Goal: Task Accomplishment & Management: Use online tool/utility

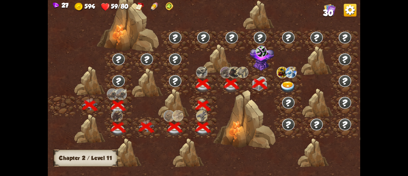
scroll to position [0, 97]
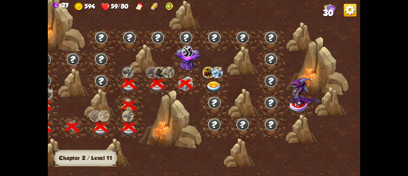
click at [213, 86] on img at bounding box center [214, 86] width 16 height 11
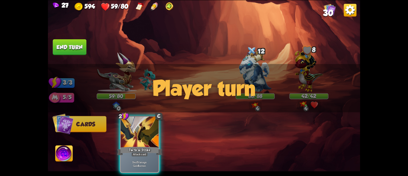
click at [331, 7] on img at bounding box center [330, 10] width 12 height 12
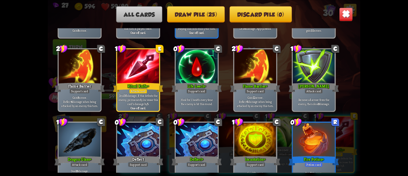
scroll to position [392, 0]
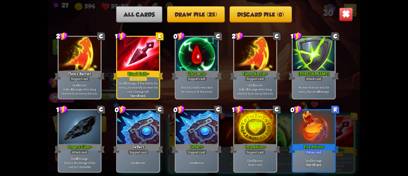
click at [339, 15] on div "All cards Draw pile (25) Discard pile (0)" at bounding box center [204, 14] width 312 height 16
drag, startPoint x: 343, startPoint y: 17, endPoint x: 331, endPoint y: 7, distance: 15.9
click at [331, 7] on div "All cards Draw pile (25) Discard pile (0)" at bounding box center [204, 14] width 312 height 16
click at [338, 11] on div "All cards Draw pile (25) Discard pile (0)" at bounding box center [204, 14] width 312 height 16
click at [341, 12] on img at bounding box center [346, 14] width 14 height 14
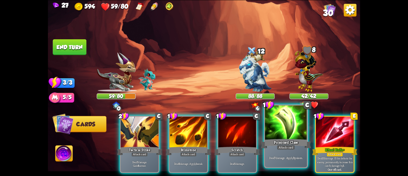
click at [274, 136] on div at bounding box center [286, 122] width 42 height 35
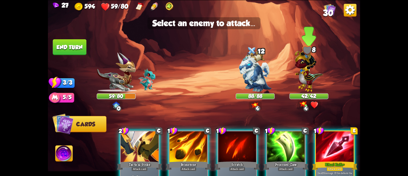
click at [306, 69] on img at bounding box center [309, 69] width 28 height 44
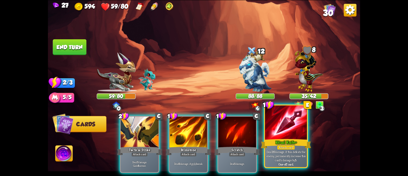
click at [287, 139] on div "Ritual Knife+" at bounding box center [286, 143] width 50 height 11
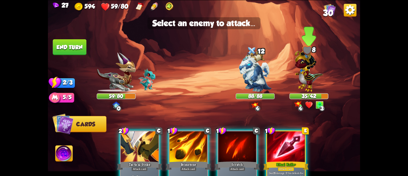
click at [304, 75] on img at bounding box center [309, 69] width 28 height 44
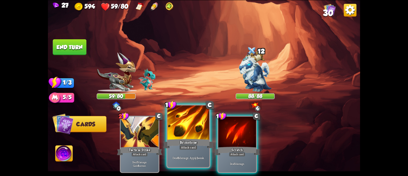
click at [191, 138] on div "Brimstone" at bounding box center [188, 143] width 50 height 11
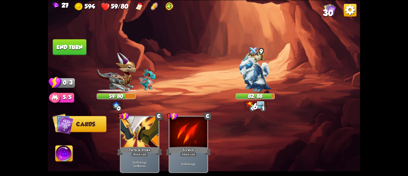
click at [60, 49] on button "End turn" at bounding box center [70, 47] width 34 height 16
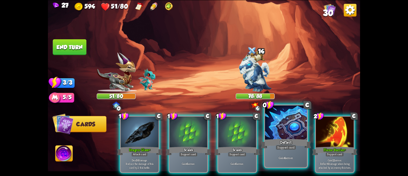
click at [286, 132] on div at bounding box center [286, 122] width 42 height 35
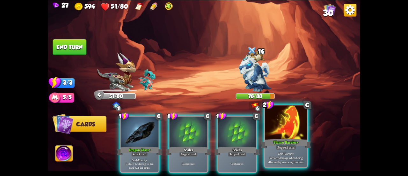
drag, startPoint x: 272, startPoint y: 120, endPoint x: 268, endPoint y: 118, distance: 4.6
click at [272, 121] on div at bounding box center [286, 122] width 42 height 35
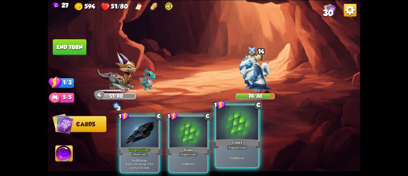
click at [220, 122] on div at bounding box center [237, 122] width 42 height 35
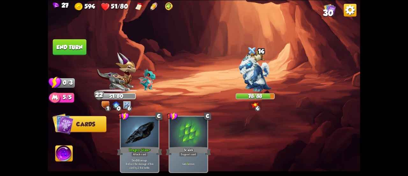
click at [68, 46] on button "End turn" at bounding box center [70, 47] width 34 height 16
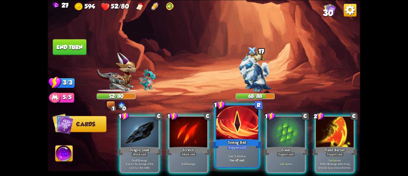
click at [227, 129] on div at bounding box center [237, 122] width 42 height 35
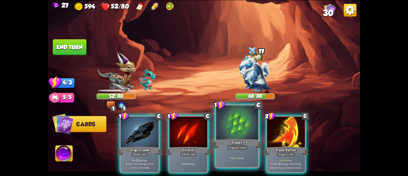
click at [229, 131] on div at bounding box center [237, 122] width 42 height 35
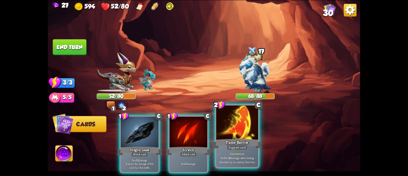
click at [230, 130] on div at bounding box center [237, 122] width 42 height 35
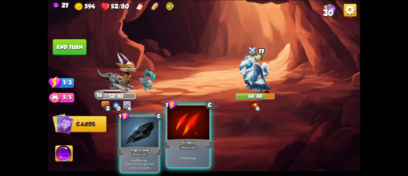
click at [199, 134] on div at bounding box center [188, 122] width 42 height 35
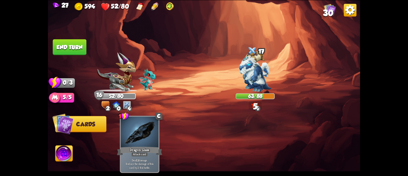
click at [65, 45] on button "End turn" at bounding box center [70, 47] width 34 height 16
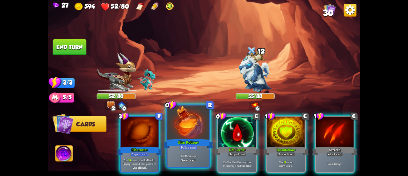
click at [196, 135] on div at bounding box center [188, 122] width 42 height 35
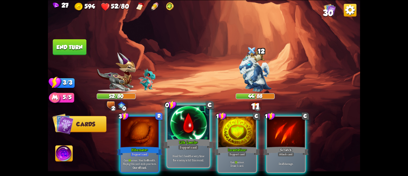
click at [183, 134] on div at bounding box center [188, 122] width 42 height 35
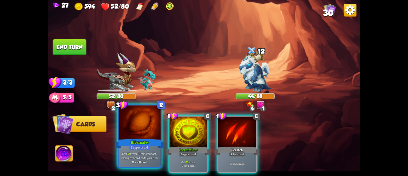
click at [136, 137] on div at bounding box center [140, 122] width 42 height 35
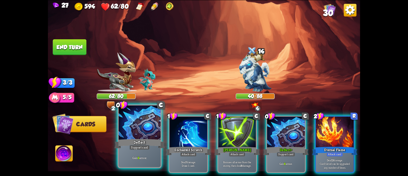
click at [149, 128] on div at bounding box center [140, 122] width 42 height 35
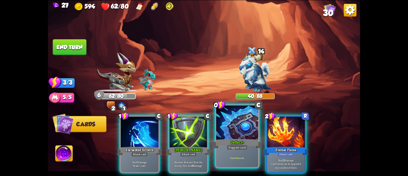
click at [226, 133] on div at bounding box center [237, 122] width 42 height 35
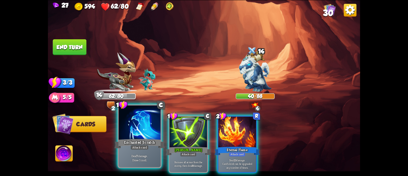
click at [130, 128] on div at bounding box center [140, 122] width 42 height 35
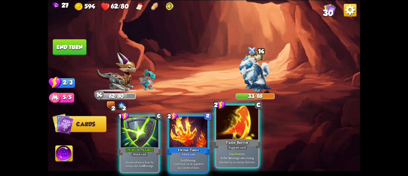
click at [230, 127] on div at bounding box center [237, 122] width 42 height 35
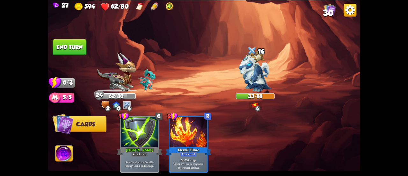
click at [78, 47] on button "End turn" at bounding box center [70, 47] width 34 height 16
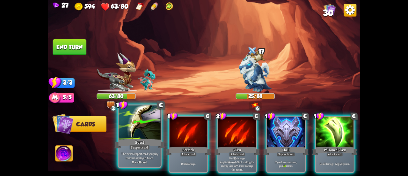
click at [147, 128] on div at bounding box center [140, 122] width 42 height 35
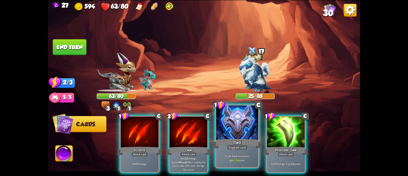
click at [219, 138] on div "Shell" at bounding box center [237, 143] width 50 height 11
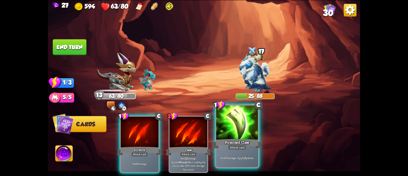
click at [234, 143] on div "Poisoned Claw" at bounding box center [237, 143] width 50 height 11
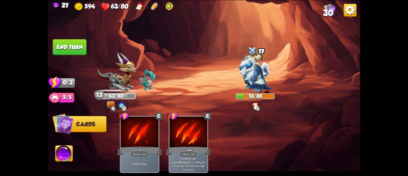
click at [70, 47] on button "End turn" at bounding box center [70, 47] width 34 height 16
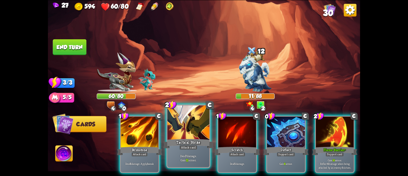
click at [193, 125] on div at bounding box center [188, 122] width 42 height 35
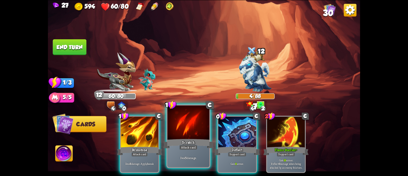
click at [175, 120] on div at bounding box center [188, 122] width 42 height 35
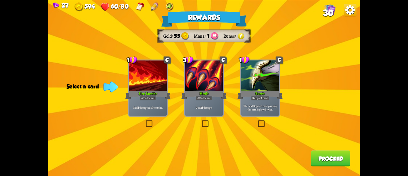
click at [258, 112] on div "The next Support card you play this turn is played twice." at bounding box center [260, 107] width 38 height 17
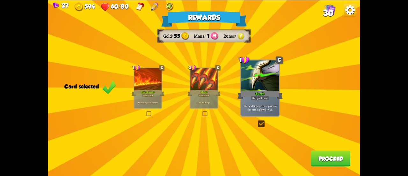
click at [331, 161] on button "Proceed" at bounding box center [331, 158] width 40 height 16
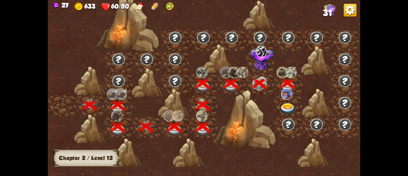
scroll to position [0, 97]
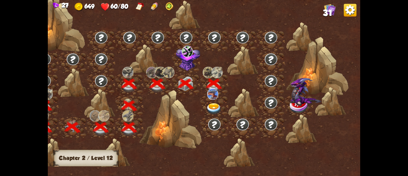
click at [210, 103] on img at bounding box center [214, 108] width 16 height 11
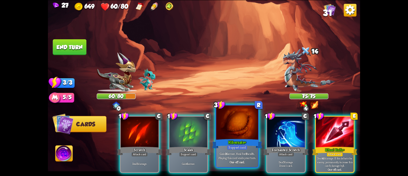
click at [233, 123] on div at bounding box center [237, 122] width 42 height 35
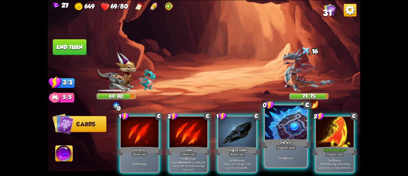
drag, startPoint x: 265, startPoint y: 139, endPoint x: 271, endPoint y: 140, distance: 6.2
click at [271, 140] on div "1 C Scratch Attack card Deal 5 damage. 2 C Claw Attack card Deal 12 damage. App…" at bounding box center [235, 137] width 250 height 78
click at [271, 140] on div "Deflect" at bounding box center [286, 143] width 50 height 11
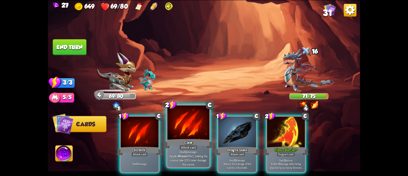
click at [176, 128] on div at bounding box center [188, 122] width 42 height 35
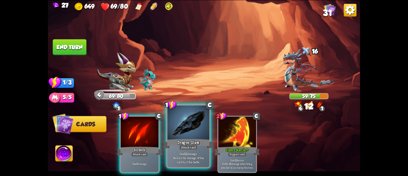
click at [178, 126] on div at bounding box center [188, 122] width 42 height 35
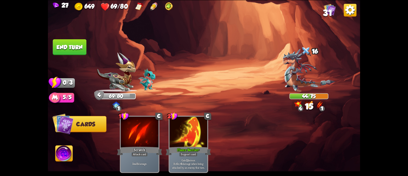
click at [68, 36] on img at bounding box center [204, 88] width 312 height 176
click at [65, 43] on button "End turn" at bounding box center [70, 47] width 34 height 16
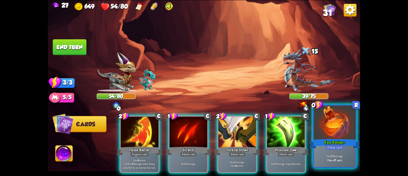
click at [324, 150] on div "Deal 11 damage. One-off card." at bounding box center [335, 157] width 42 height 18
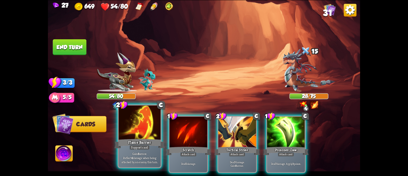
click at [147, 130] on div at bounding box center [140, 122] width 42 height 35
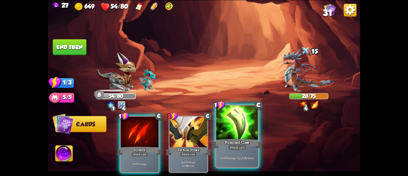
click at [224, 134] on div at bounding box center [237, 122] width 42 height 35
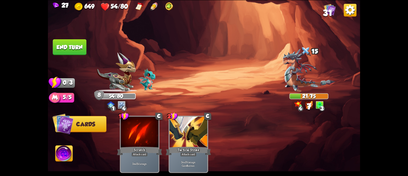
click at [65, 44] on button "End turn" at bounding box center [70, 47] width 34 height 16
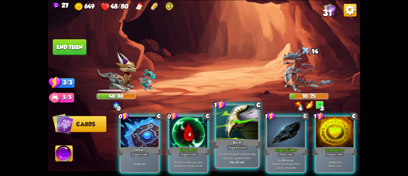
click at [220, 132] on div at bounding box center [237, 122] width 42 height 35
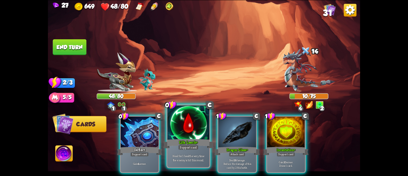
click at [196, 133] on div at bounding box center [188, 122] width 42 height 35
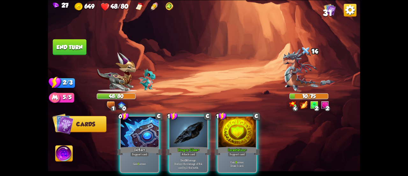
drag, startPoint x: 183, startPoint y: 121, endPoint x: 187, endPoint y: 77, distance: 44.5
click at [187, 77] on div "Select an enemy to attack... You don't have enough stamina to play that card...…" at bounding box center [204, 88] width 312 height 176
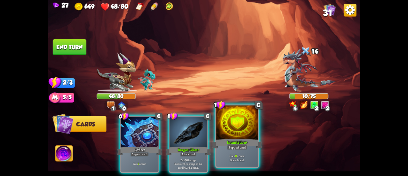
click at [232, 126] on div at bounding box center [237, 122] width 42 height 35
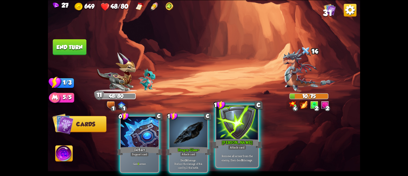
click at [235, 124] on div at bounding box center [237, 122] width 42 height 35
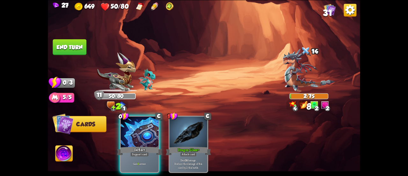
click at [73, 39] on button "End turn" at bounding box center [70, 47] width 34 height 16
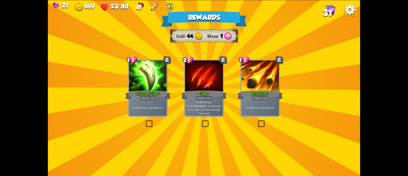
click at [157, 90] on div "Poisoned Claw+" at bounding box center [147, 94] width 45 height 10
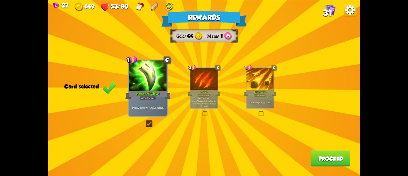
click at [324, 154] on button "Proceed" at bounding box center [331, 158] width 40 height 16
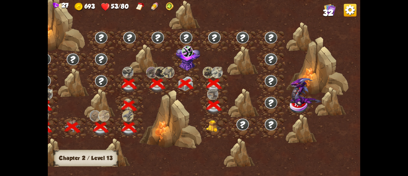
click at [214, 123] on img at bounding box center [214, 126] width 16 height 12
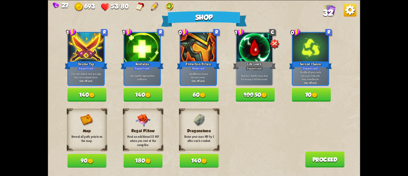
click at [134, 162] on button "180" at bounding box center [142, 161] width 39 height 14
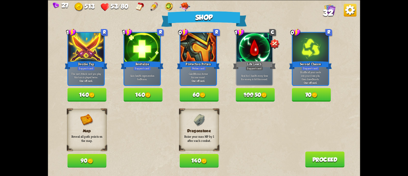
click at [189, 162] on button "140" at bounding box center [198, 161] width 39 height 14
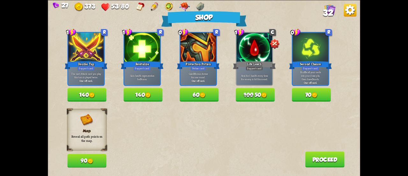
click at [199, 99] on button "60" at bounding box center [198, 95] width 39 height 14
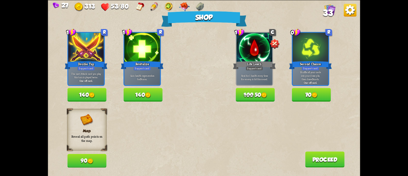
click at [137, 93] on button "140" at bounding box center [142, 95] width 39 height 14
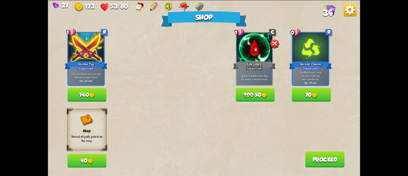
click at [79, 158] on button "90" at bounding box center [86, 161] width 39 height 14
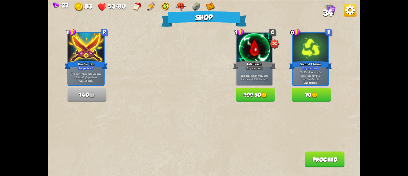
click at [302, 152] on div "Map Reveal all path points on the map. 90 Regal Pillow Heal an additional 15 HP…" at bounding box center [213, 138] width 293 height 59
click at [311, 160] on button "Proceed" at bounding box center [325, 159] width 40 height 16
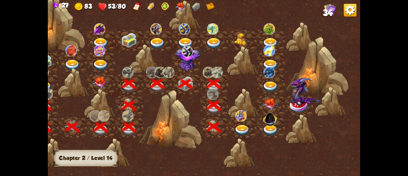
click at [241, 127] on img at bounding box center [242, 130] width 16 height 11
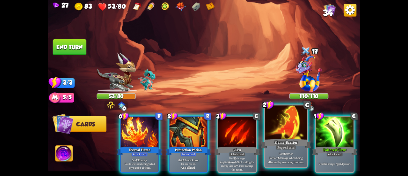
click at [284, 130] on div at bounding box center [286, 122] width 42 height 35
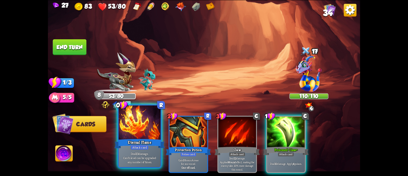
click at [144, 130] on div at bounding box center [140, 122] width 42 height 35
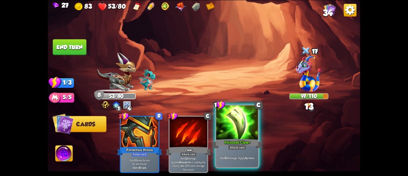
click at [229, 132] on div at bounding box center [237, 122] width 42 height 35
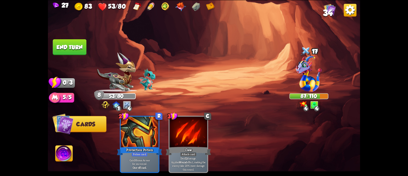
click at [72, 44] on button "End turn" at bounding box center [70, 47] width 34 height 16
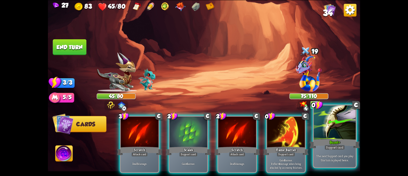
click at [319, 138] on div "Burst+" at bounding box center [335, 143] width 50 height 11
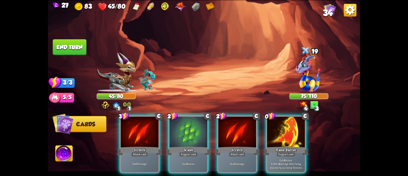
click at [319, 138] on div "3 C Scratch Attack card Deal 5 damage. 2 C Scales Support card Gain 6 armor. 2 …" at bounding box center [235, 137] width 250 height 78
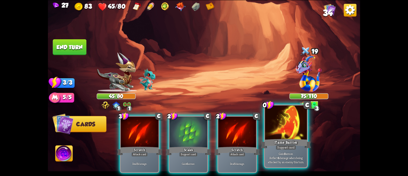
click at [298, 127] on div at bounding box center [286, 122] width 42 height 35
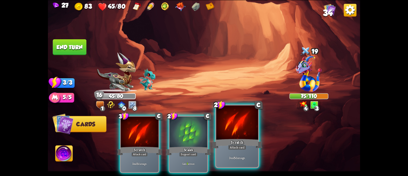
click at [232, 132] on div at bounding box center [237, 122] width 42 height 35
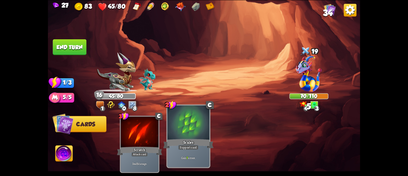
click at [178, 121] on div at bounding box center [188, 122] width 42 height 35
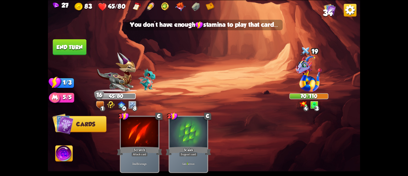
click at [65, 42] on button "End turn" at bounding box center [70, 47] width 34 height 16
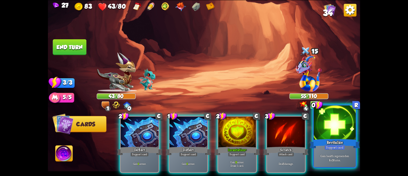
click at [339, 139] on div "Revitalize" at bounding box center [335, 143] width 50 height 11
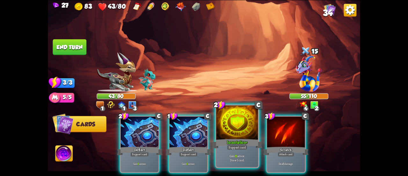
click at [224, 125] on div at bounding box center [237, 122] width 42 height 35
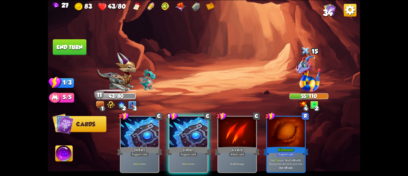
click at [184, 136] on div at bounding box center [189, 132] width 38 height 32
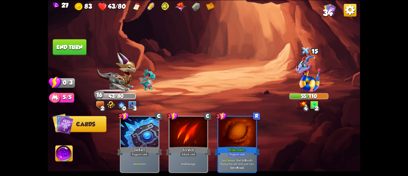
click at [67, 46] on button "End turn" at bounding box center [70, 47] width 34 height 16
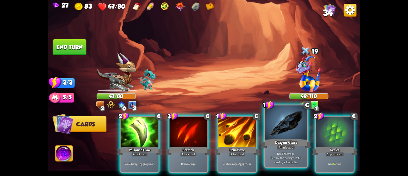
click at [272, 137] on div at bounding box center [286, 122] width 42 height 35
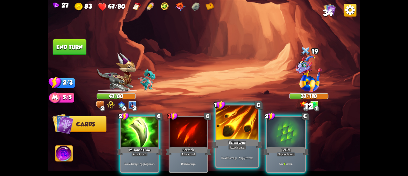
click at [232, 128] on div at bounding box center [237, 122] width 42 height 35
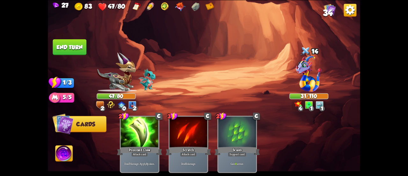
click at [75, 45] on button "End turn" at bounding box center [70, 47] width 34 height 16
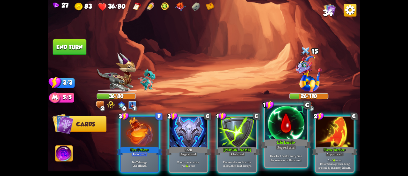
click at [268, 133] on div at bounding box center [286, 122] width 42 height 35
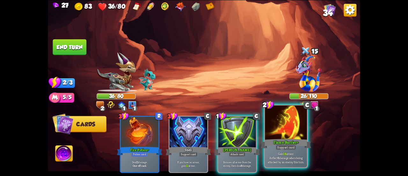
click at [270, 134] on div at bounding box center [286, 122] width 42 height 35
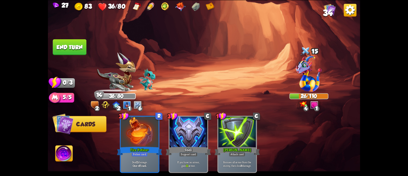
click at [67, 50] on button "End turn" at bounding box center [70, 47] width 34 height 16
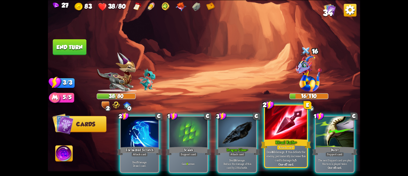
click at [275, 128] on div at bounding box center [286, 122] width 42 height 35
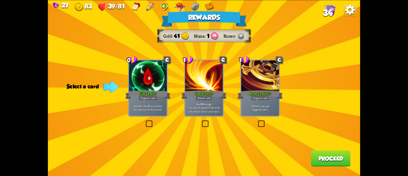
click at [138, 108] on p "Heal for 1 health every time the enemy is hit this round." at bounding box center [148, 107] width 36 height 7
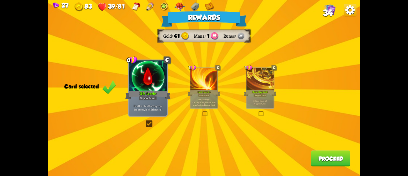
click at [335, 156] on button "Proceed" at bounding box center [331, 158] width 40 height 16
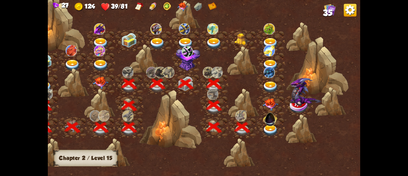
click at [271, 130] on img at bounding box center [271, 130] width 16 height 11
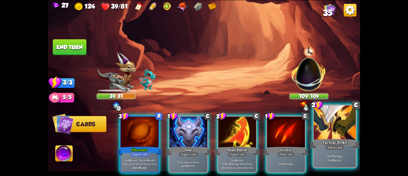
click at [329, 137] on div at bounding box center [335, 122] width 42 height 35
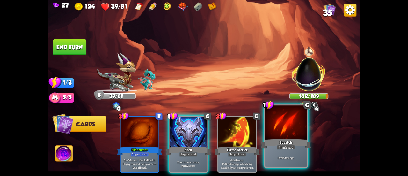
click at [298, 131] on div at bounding box center [286, 122] width 42 height 35
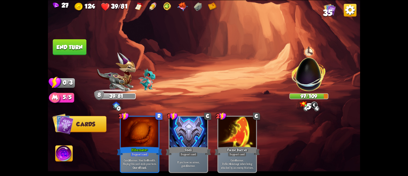
click at [70, 48] on button "End turn" at bounding box center [70, 47] width 34 height 16
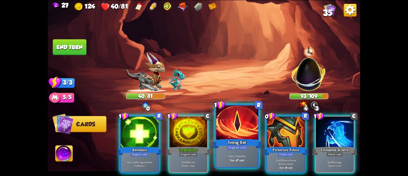
click at [231, 122] on div at bounding box center [237, 122] width 42 height 35
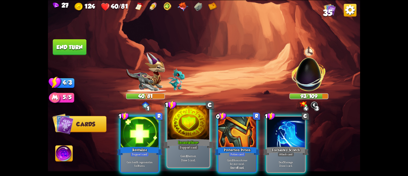
click at [186, 129] on div at bounding box center [188, 122] width 42 height 35
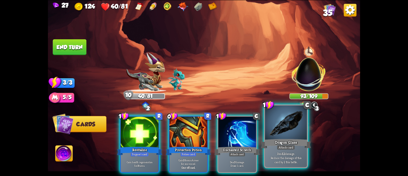
click at [278, 139] on div "Dragon Glass" at bounding box center [286, 143] width 50 height 11
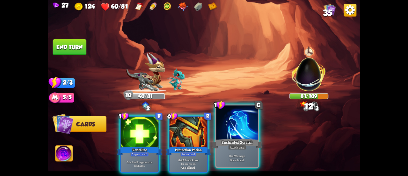
click at [228, 130] on div at bounding box center [237, 122] width 42 height 35
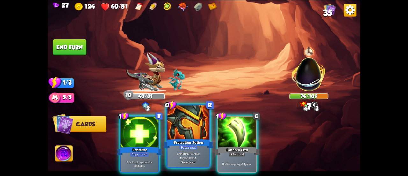
click at [187, 121] on div at bounding box center [188, 122] width 42 height 35
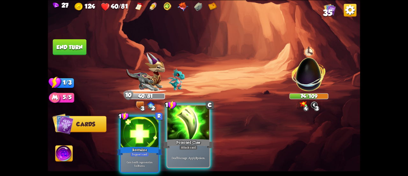
click at [175, 124] on div at bounding box center [188, 122] width 42 height 35
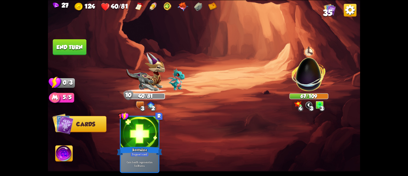
click at [62, 154] on img at bounding box center [63, 154] width 17 height 18
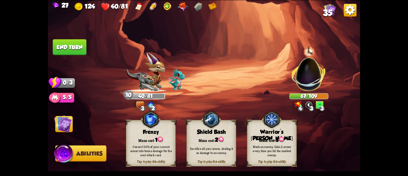
click at [77, 46] on button "End turn" at bounding box center [70, 47] width 34 height 16
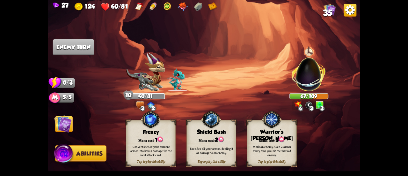
click at [64, 117] on img at bounding box center [63, 124] width 18 height 18
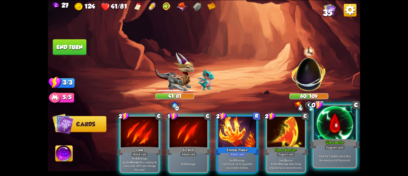
click at [346, 131] on div at bounding box center [335, 122] width 42 height 35
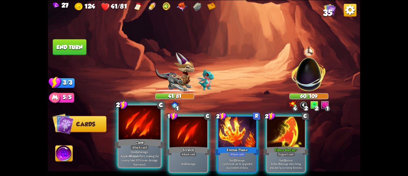
click at [146, 123] on div at bounding box center [140, 122] width 42 height 35
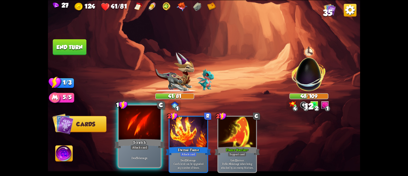
click at [143, 125] on div at bounding box center [140, 122] width 42 height 35
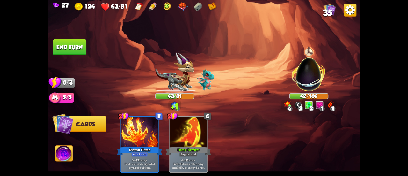
click at [71, 40] on button "End turn" at bounding box center [70, 47] width 34 height 16
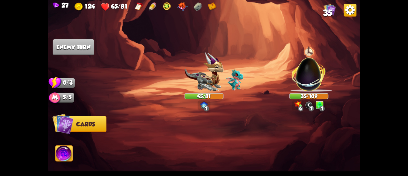
click at [331, 9] on span "35" at bounding box center [327, 13] width 9 height 10
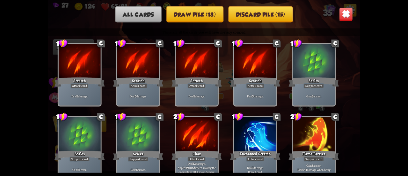
click at [346, 12] on img at bounding box center [346, 14] width 14 height 14
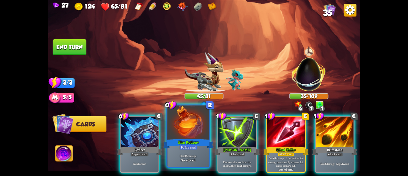
click at [178, 127] on div at bounding box center [188, 122] width 42 height 35
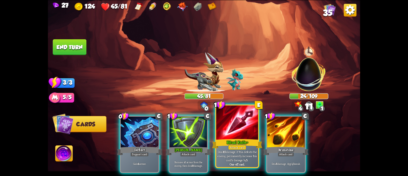
click at [225, 126] on div at bounding box center [237, 122] width 42 height 35
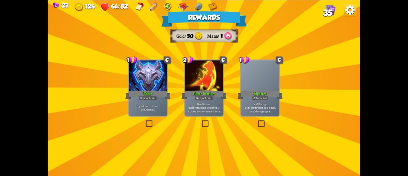
click at [211, 83] on div at bounding box center [204, 76] width 38 height 32
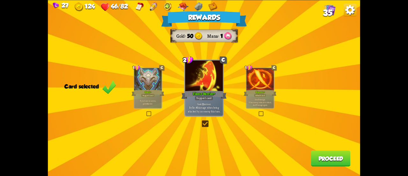
click at [323, 157] on button "Proceed" at bounding box center [331, 158] width 40 height 16
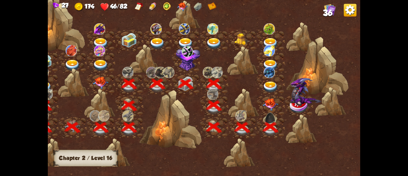
click at [265, 105] on div at bounding box center [271, 106] width 28 height 22
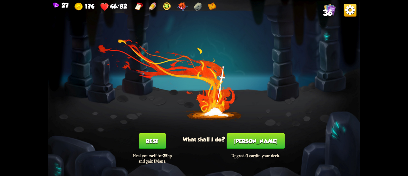
click at [260, 141] on button "[PERSON_NAME]" at bounding box center [256, 141] width 58 height 16
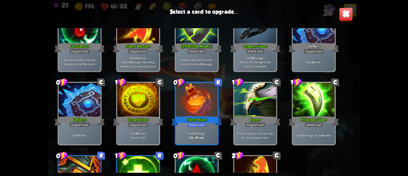
scroll to position [487, 0]
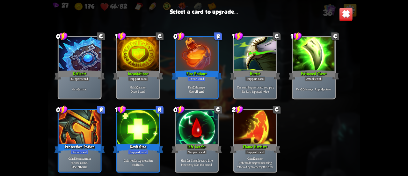
click at [220, 86] on div "1 C Scratch Attack card Deal 5 damage. 1 C Scratch Attack card Deal 5 damage. 1…" at bounding box center [204, 100] width 312 height 144
click at [212, 83] on div "Deal 11 damage. One-off card." at bounding box center [197, 89] width 42 height 18
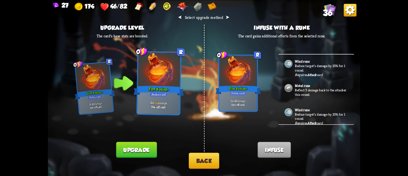
click at [204, 157] on button "Back" at bounding box center [204, 160] width 31 height 16
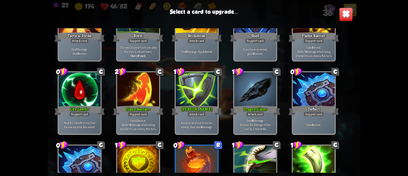
scroll to position [414, 0]
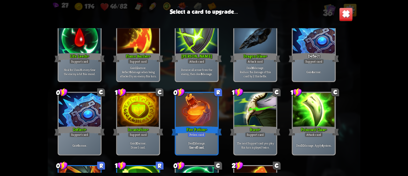
click at [264, 75] on p "Deal 16 damage. Reduce the damage of this card by 2 this battle." at bounding box center [255, 71] width 40 height 12
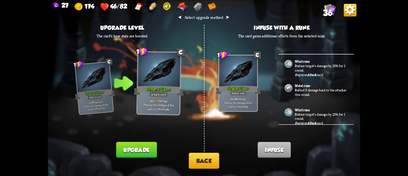
click at [187, 159] on div "⮜ Select upgrade method ⮞ Upgrade level The card's base stats are boosted. 1 C …" at bounding box center [204, 88] width 312 height 176
click at [200, 157] on button "Back" at bounding box center [204, 160] width 31 height 16
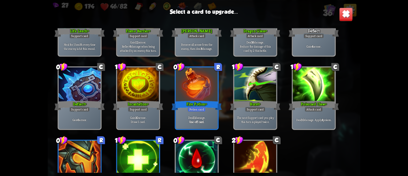
scroll to position [478, 0]
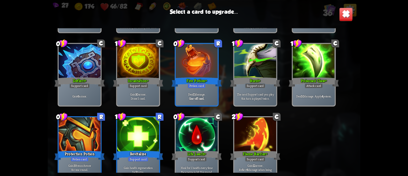
click at [246, 97] on p "The next Support card you play this turn is played twice." at bounding box center [255, 96] width 40 height 8
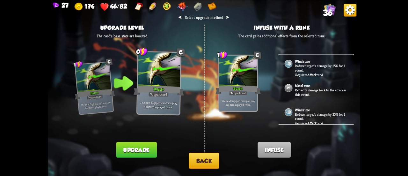
click at [207, 162] on button "Back" at bounding box center [204, 160] width 31 height 16
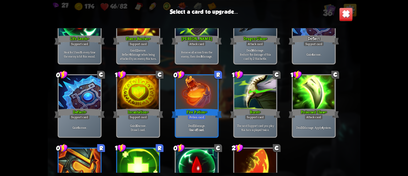
scroll to position [487, 0]
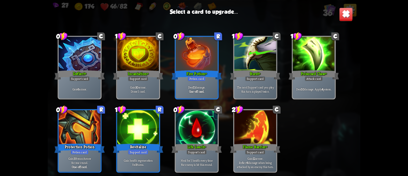
click at [125, 148] on div "Revitalize" at bounding box center [138, 147] width 50 height 11
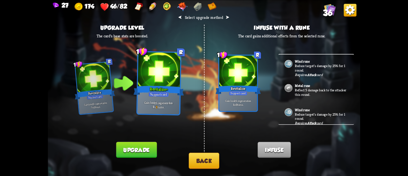
click at [189, 165] on button "Back" at bounding box center [204, 160] width 31 height 16
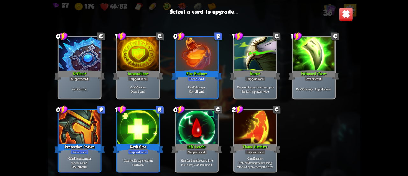
click at [350, 11] on img at bounding box center [346, 14] width 14 height 14
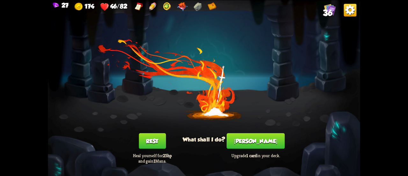
click at [238, 139] on div "Smith Upgrade 1 card in your deck." at bounding box center [255, 148] width 62 height 31
click at [240, 139] on div "Smith Upgrade 1 card in your deck." at bounding box center [255, 148] width 62 height 31
click at [245, 140] on button "[PERSON_NAME]" at bounding box center [256, 141] width 58 height 16
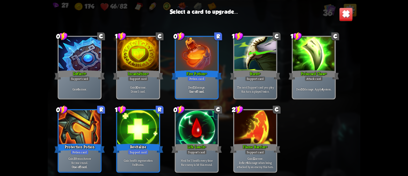
click at [193, 137] on div at bounding box center [197, 127] width 42 height 35
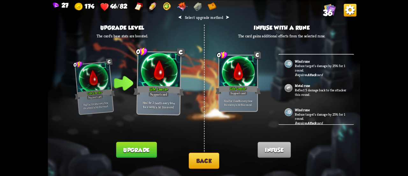
click at [203, 157] on button "Back" at bounding box center [204, 160] width 31 height 16
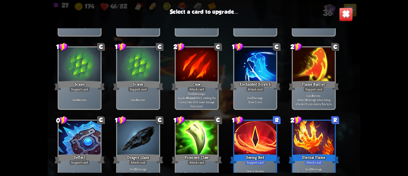
scroll to position [159, 0]
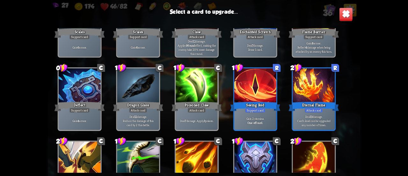
click at [342, 19] on img at bounding box center [346, 14] width 14 height 14
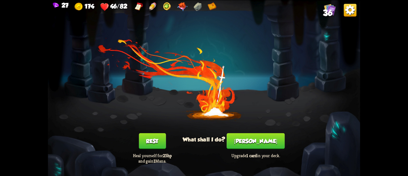
click at [149, 139] on button "Rest" at bounding box center [152, 141] width 27 height 16
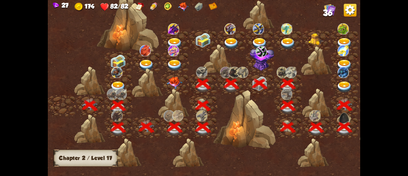
scroll to position [0, 97]
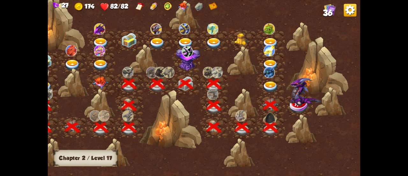
click at [296, 103] on img at bounding box center [305, 92] width 31 height 28
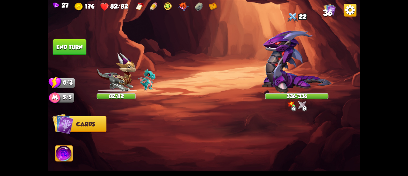
click at [284, 77] on div "Select an enemy to attack... You don't have enough stamina to play that card...…" at bounding box center [204, 88] width 312 height 176
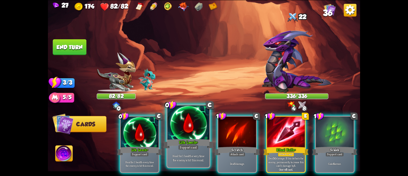
click at [168, 136] on div at bounding box center [188, 122] width 42 height 35
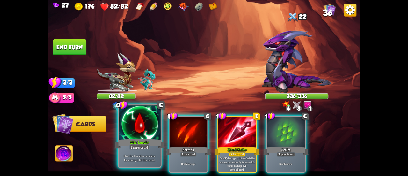
click at [139, 133] on div at bounding box center [140, 122] width 42 height 35
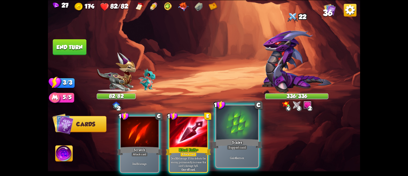
click at [240, 128] on div at bounding box center [237, 122] width 42 height 35
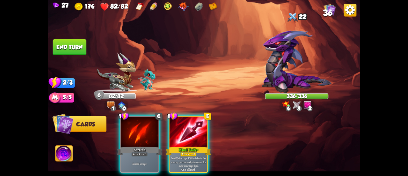
click at [63, 156] on img at bounding box center [63, 154] width 17 height 18
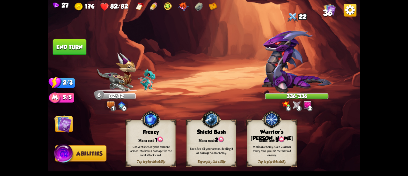
click at [284, 134] on div "Tap to play this ability Warrior's Mark Mana cost: 3 Mark an enemy. Gain 2 armo…" at bounding box center [272, 143] width 50 height 46
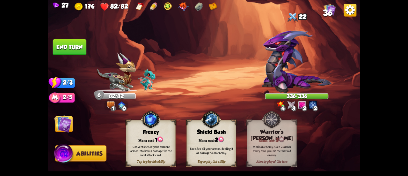
click at [59, 122] on img at bounding box center [63, 124] width 18 height 18
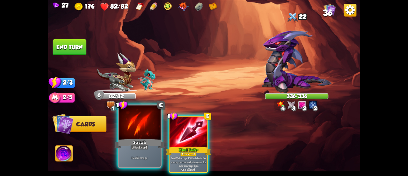
click at [133, 137] on div at bounding box center [140, 122] width 42 height 35
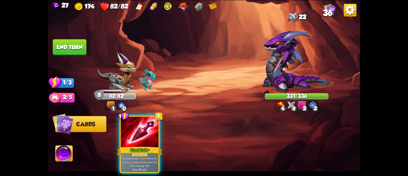
click at [331, 11] on span "36" at bounding box center [327, 13] width 9 height 10
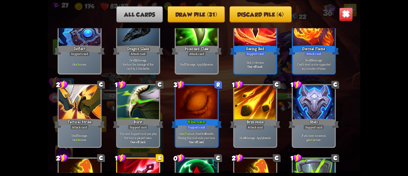
scroll to position [319, 0]
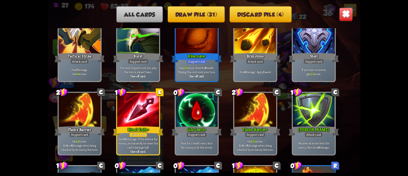
click at [343, 6] on div "All cards Draw pile (31) Discard pile (4)" at bounding box center [204, 14] width 312 height 16
click at [347, 10] on img at bounding box center [346, 14] width 14 height 14
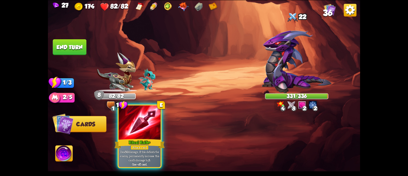
click at [135, 130] on div at bounding box center [140, 122] width 42 height 35
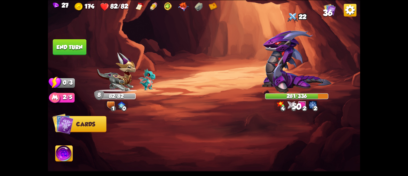
click at [70, 42] on button "End turn" at bounding box center [70, 47] width 34 height 16
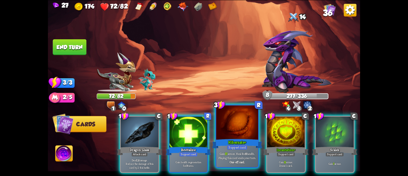
click at [240, 134] on div at bounding box center [237, 122] width 42 height 35
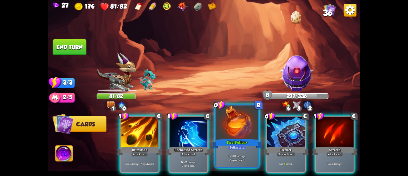
click at [235, 149] on div "Potion card" at bounding box center [237, 146] width 18 height 5
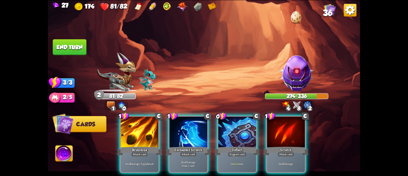
click at [293, 75] on img at bounding box center [297, 73] width 38 height 38
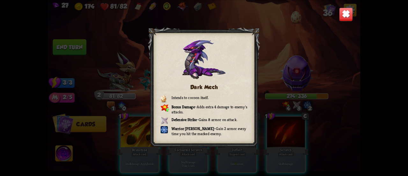
click at [346, 12] on img at bounding box center [346, 14] width 14 height 14
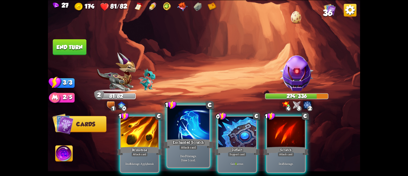
click at [191, 146] on div "Attack card" at bounding box center [188, 146] width 18 height 5
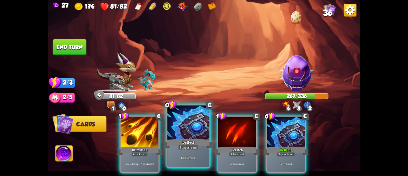
click at [183, 137] on div at bounding box center [188, 122] width 42 height 35
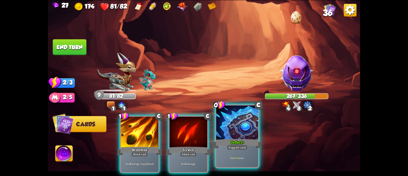
click at [232, 139] on div "Deflect+" at bounding box center [237, 143] width 50 height 11
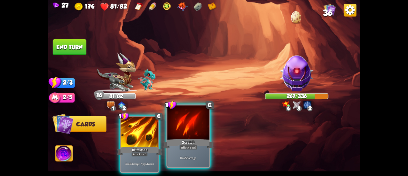
click at [196, 135] on div at bounding box center [188, 122] width 42 height 35
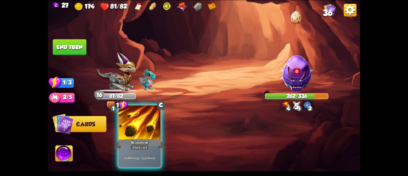
click at [128, 134] on div at bounding box center [140, 122] width 42 height 35
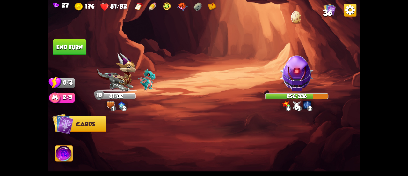
click at [68, 44] on button "End turn" at bounding box center [70, 47] width 34 height 16
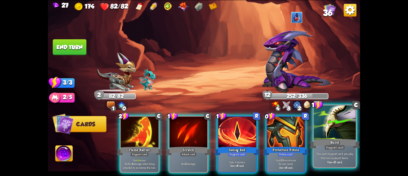
click at [324, 140] on div "Burst" at bounding box center [335, 143] width 50 height 11
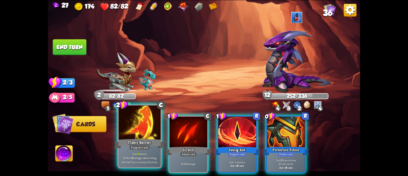
click at [135, 122] on div at bounding box center [140, 122] width 42 height 35
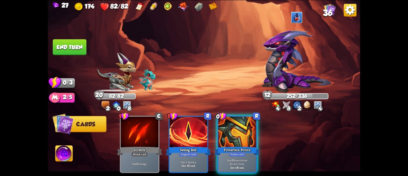
click at [74, 49] on button "End turn" at bounding box center [70, 47] width 34 height 16
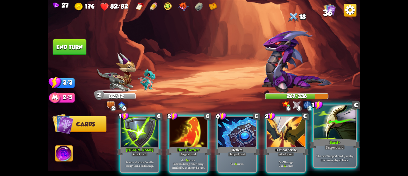
click at [325, 146] on div "Support card" at bounding box center [335, 146] width 20 height 5
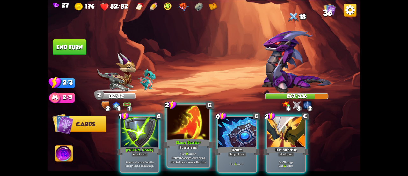
click at [178, 131] on div at bounding box center [188, 122] width 42 height 35
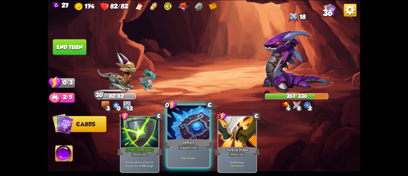
click at [178, 115] on div at bounding box center [188, 122] width 42 height 35
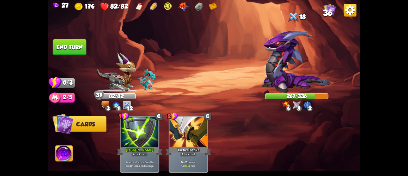
click at [69, 48] on button "End turn" at bounding box center [70, 47] width 34 height 16
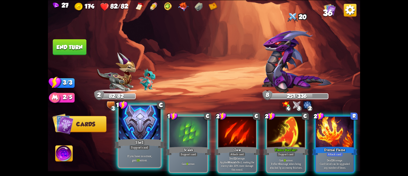
click at [141, 121] on div at bounding box center [140, 122] width 42 height 35
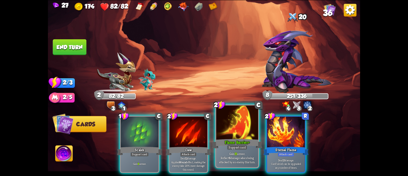
click at [238, 125] on div at bounding box center [237, 122] width 42 height 35
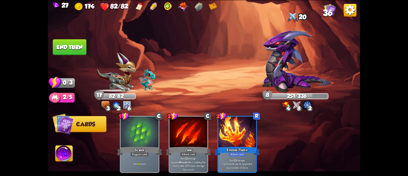
click at [69, 48] on button "End turn" at bounding box center [69, 47] width 34 height 16
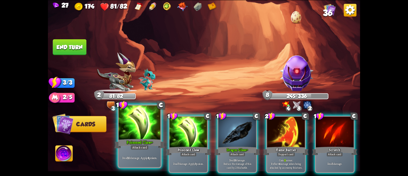
click at [141, 122] on div at bounding box center [140, 122] width 42 height 35
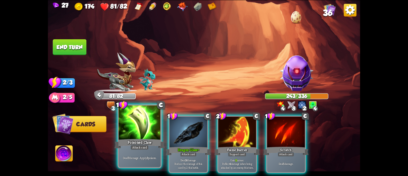
click at [136, 122] on div at bounding box center [140, 122] width 42 height 35
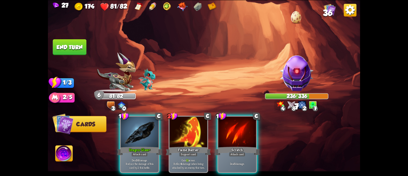
click at [136, 122] on div at bounding box center [140, 132] width 38 height 32
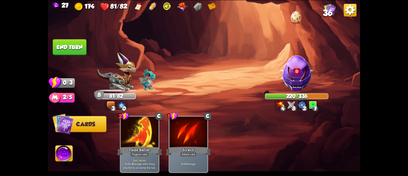
click at [69, 48] on button "End turn" at bounding box center [69, 47] width 34 height 16
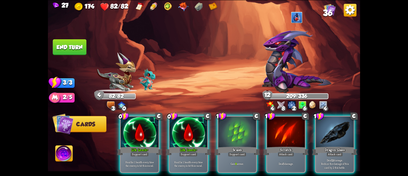
click at [141, 130] on div at bounding box center [140, 132] width 38 height 32
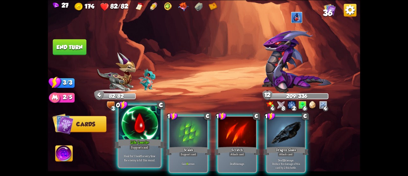
click at [138, 129] on div at bounding box center [140, 122] width 42 height 35
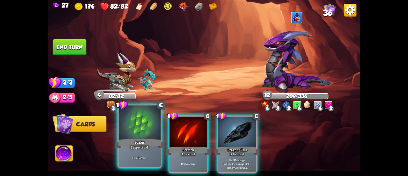
click at [139, 126] on div at bounding box center [140, 122] width 42 height 35
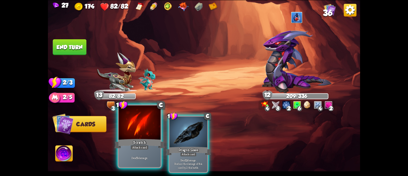
click at [124, 125] on div at bounding box center [140, 122] width 42 height 35
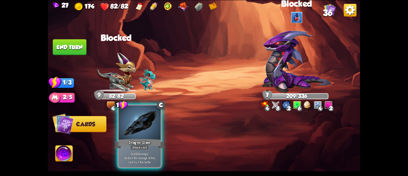
click at [130, 130] on div at bounding box center [140, 122] width 42 height 35
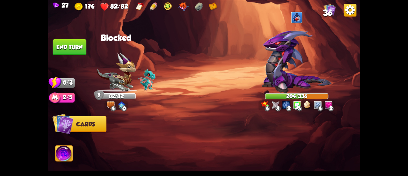
click at [77, 42] on button "End turn" at bounding box center [69, 47] width 34 height 16
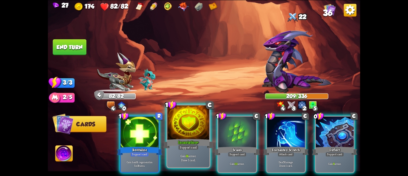
click at [177, 121] on div at bounding box center [188, 122] width 42 height 35
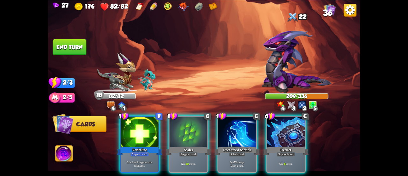
click at [177, 121] on div at bounding box center [189, 132] width 38 height 32
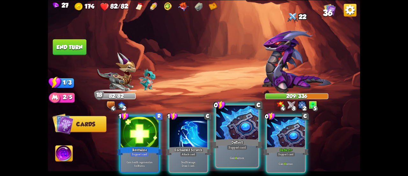
click at [240, 132] on div at bounding box center [237, 122] width 42 height 35
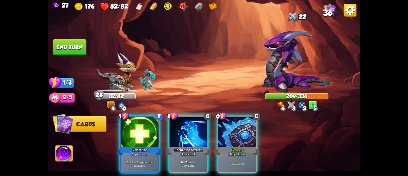
click at [240, 132] on div at bounding box center [237, 132] width 38 height 32
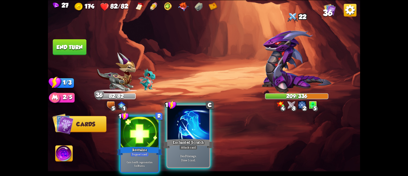
click at [199, 133] on div at bounding box center [188, 122] width 42 height 35
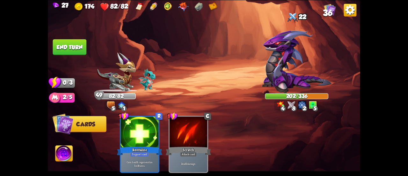
click at [65, 156] on img at bounding box center [63, 154] width 17 height 18
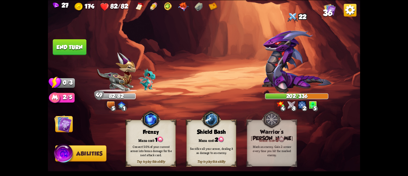
click at [133, 148] on div "Convert 50% of your current armor into bonus damage for the next attack card." at bounding box center [151, 150] width 45 height 12
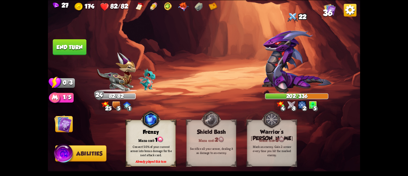
click at [68, 49] on button "End turn" at bounding box center [70, 47] width 34 height 16
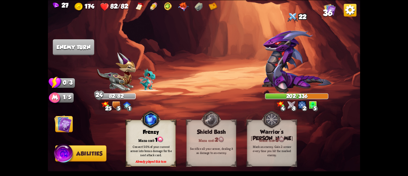
click at [60, 128] on img at bounding box center [63, 124] width 18 height 18
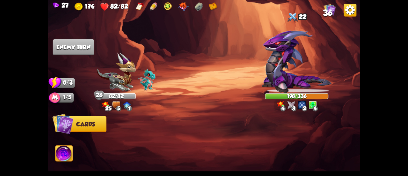
click at [106, 80] on img at bounding box center [116, 71] width 39 height 39
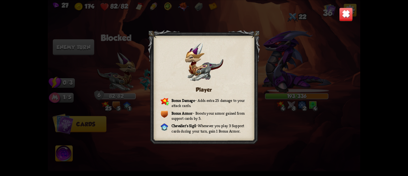
click at [343, 16] on img at bounding box center [346, 14] width 14 height 14
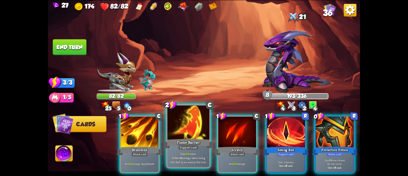
click at [191, 126] on div at bounding box center [188, 122] width 42 height 35
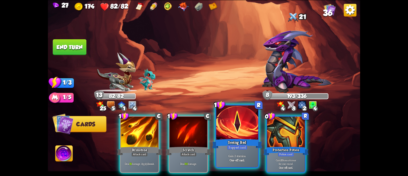
click at [225, 129] on div at bounding box center [237, 122] width 42 height 35
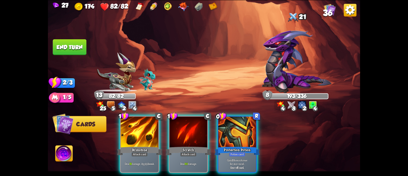
click at [225, 129] on div at bounding box center [237, 132] width 38 height 32
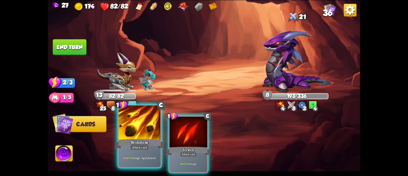
click at [149, 138] on div "Brimstone" at bounding box center [139, 143] width 50 height 11
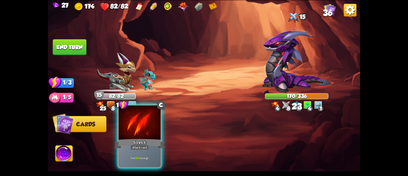
click at [149, 137] on div at bounding box center [140, 122] width 42 height 35
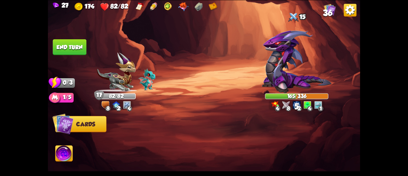
click at [80, 46] on button "End turn" at bounding box center [69, 47] width 34 height 16
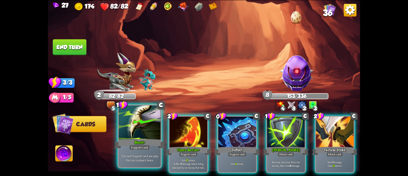
click at [147, 124] on div at bounding box center [140, 122] width 42 height 35
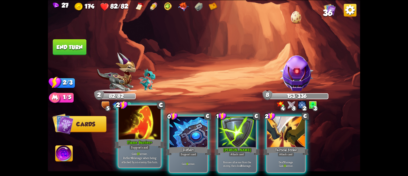
click at [147, 123] on div at bounding box center [140, 122] width 42 height 35
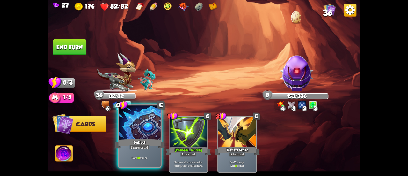
click at [136, 122] on div at bounding box center [140, 122] width 42 height 35
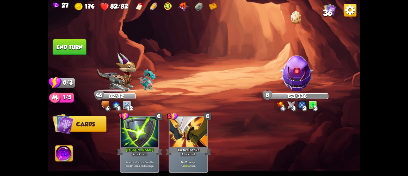
click at [65, 151] on img at bounding box center [63, 154] width 17 height 18
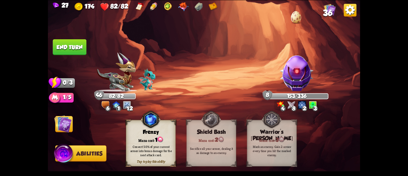
click at [136, 133] on div "Frenzy" at bounding box center [150, 131] width 49 height 6
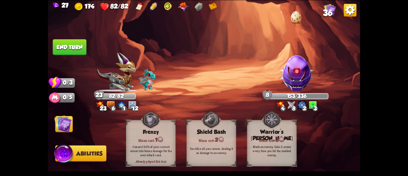
click at [66, 48] on button "End turn" at bounding box center [69, 47] width 34 height 16
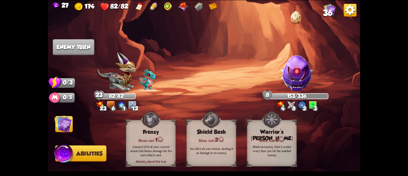
click at [60, 121] on img at bounding box center [63, 124] width 18 height 18
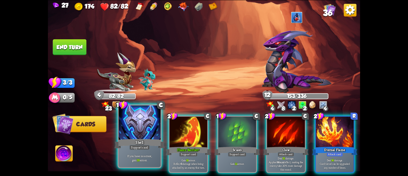
click at [133, 121] on div at bounding box center [140, 122] width 42 height 35
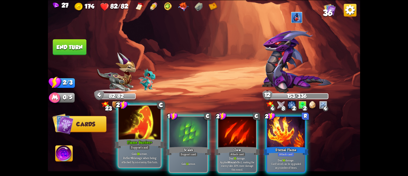
click at [129, 126] on div at bounding box center [140, 122] width 42 height 35
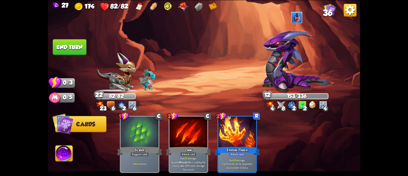
click at [70, 48] on button "End turn" at bounding box center [70, 47] width 34 height 16
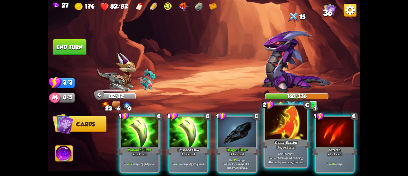
click at [290, 143] on div "Flame Barrier" at bounding box center [286, 143] width 50 height 11
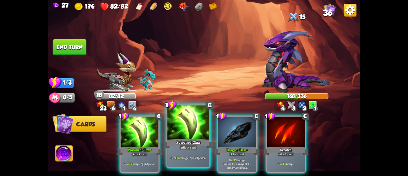
click at [194, 127] on div at bounding box center [188, 122] width 42 height 35
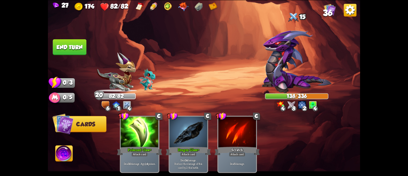
click at [70, 43] on button "End turn" at bounding box center [69, 47] width 34 height 16
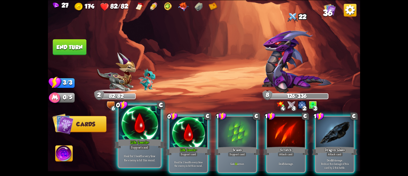
click at [145, 127] on div at bounding box center [140, 122] width 42 height 35
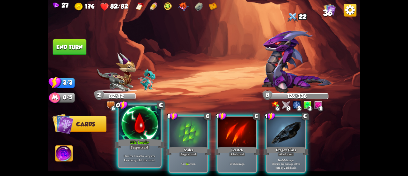
click at [140, 125] on div at bounding box center [140, 122] width 42 height 35
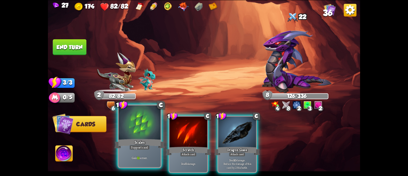
click at [136, 126] on div at bounding box center [140, 122] width 42 height 35
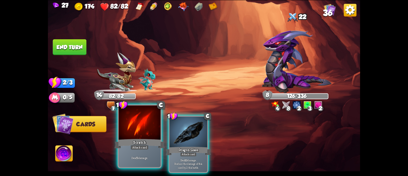
click at [136, 125] on div at bounding box center [140, 122] width 42 height 35
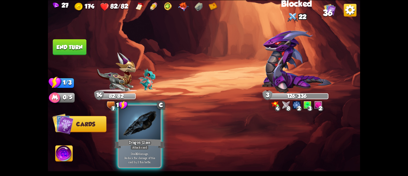
click at [135, 127] on div at bounding box center [140, 122] width 42 height 35
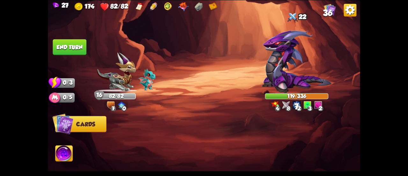
click at [76, 46] on button "End turn" at bounding box center [70, 47] width 34 height 16
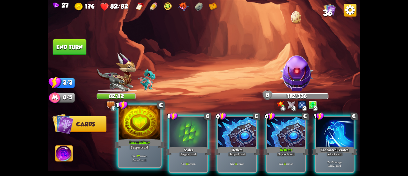
click at [145, 126] on div at bounding box center [140, 122] width 42 height 35
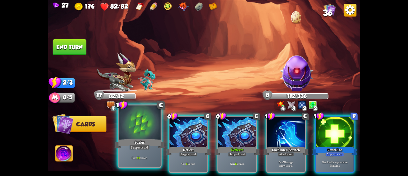
click at [138, 128] on div at bounding box center [140, 122] width 42 height 35
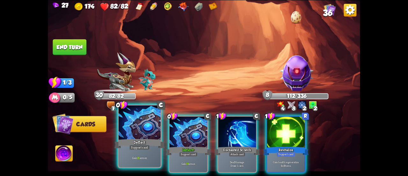
click at [143, 135] on div at bounding box center [140, 122] width 42 height 35
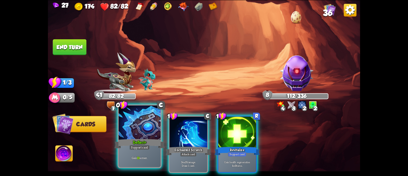
click at [129, 135] on div at bounding box center [140, 122] width 42 height 35
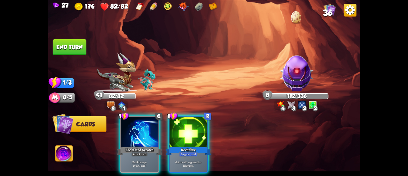
click at [129, 135] on div at bounding box center [140, 132] width 38 height 32
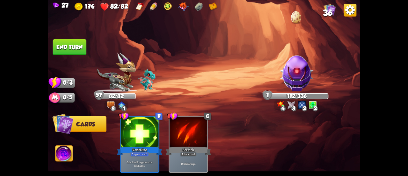
click at [70, 40] on button "End turn" at bounding box center [70, 47] width 34 height 16
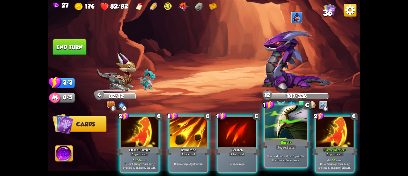
click at [275, 136] on div at bounding box center [286, 122] width 42 height 35
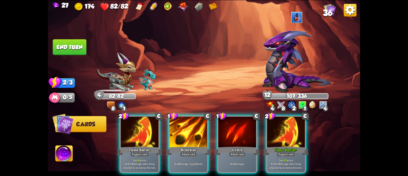
click at [275, 136] on div at bounding box center [286, 132] width 38 height 32
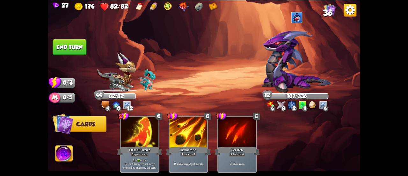
click at [67, 44] on button "End turn" at bounding box center [70, 47] width 34 height 16
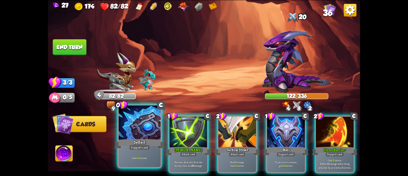
click at [127, 139] on div "Deflect" at bounding box center [139, 143] width 50 height 11
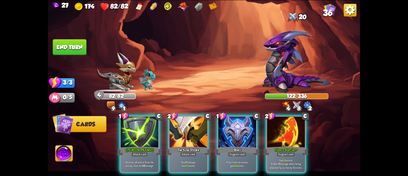
click at [127, 139] on div "1 C Pierce+ Attack card Remove all armor from the enemy, then deal 8 damage. 2 …" at bounding box center [235, 137] width 250 height 78
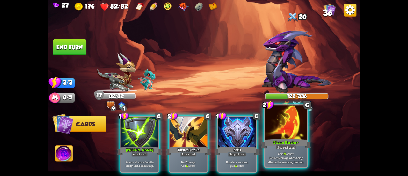
click at [272, 143] on div "Flame Barrier+" at bounding box center [286, 143] width 50 height 11
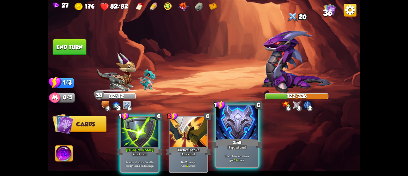
click at [239, 139] on div "Shell" at bounding box center [237, 143] width 50 height 11
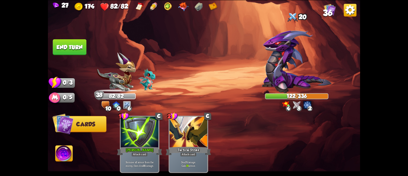
click at [66, 43] on button "End turn" at bounding box center [70, 47] width 34 height 16
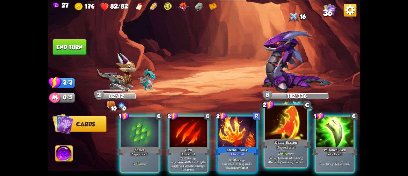
click at [274, 133] on div at bounding box center [286, 122] width 42 height 35
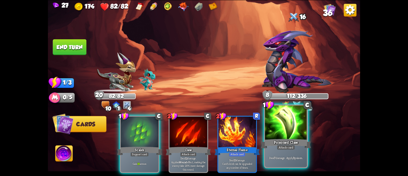
click at [276, 134] on div at bounding box center [286, 122] width 42 height 35
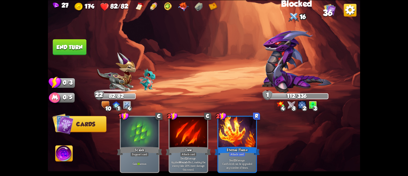
click at [74, 47] on button "End turn" at bounding box center [70, 47] width 34 height 16
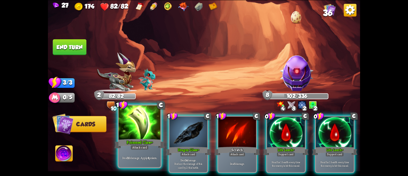
click at [138, 137] on div at bounding box center [140, 122] width 42 height 35
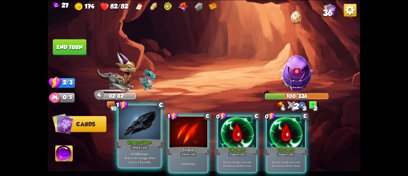
click at [131, 135] on div at bounding box center [140, 122] width 42 height 35
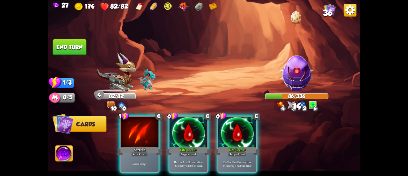
click at [131, 135] on div at bounding box center [140, 132] width 38 height 32
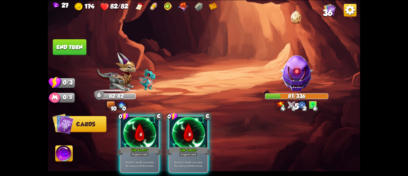
click at [82, 50] on button "End turn" at bounding box center [70, 47] width 34 height 16
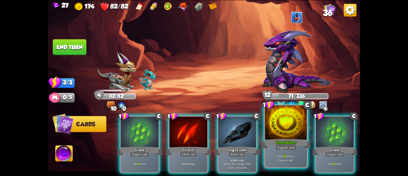
click at [282, 148] on div "Support card" at bounding box center [286, 146] width 20 height 5
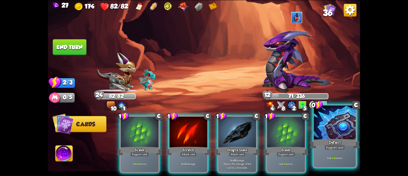
click at [327, 143] on div "Deflect" at bounding box center [335, 143] width 50 height 11
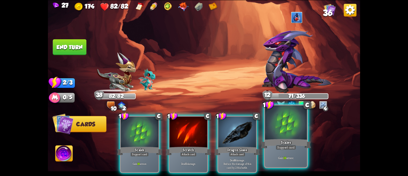
click at [279, 140] on div "Scales" at bounding box center [286, 143] width 50 height 11
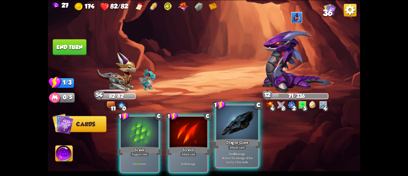
click at [230, 144] on div "Dragon Glass" at bounding box center [237, 143] width 50 height 11
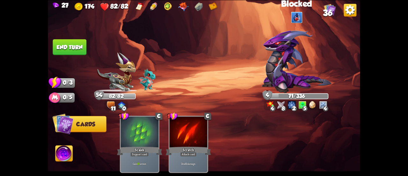
click at [76, 50] on button "End turn" at bounding box center [70, 47] width 34 height 16
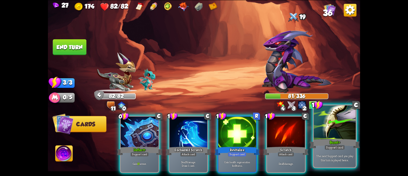
click at [342, 130] on div at bounding box center [335, 122] width 42 height 35
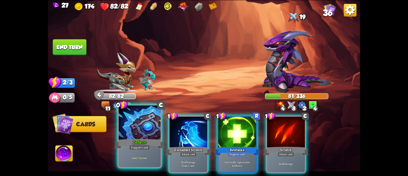
click at [143, 126] on div at bounding box center [140, 122] width 42 height 35
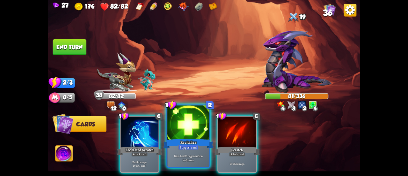
click at [177, 134] on div at bounding box center [188, 122] width 42 height 35
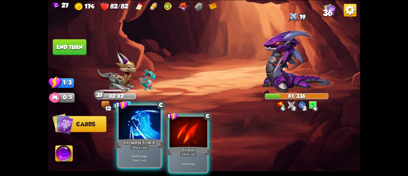
click at [143, 131] on div at bounding box center [140, 122] width 42 height 35
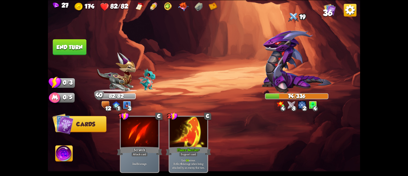
click at [74, 49] on button "End turn" at bounding box center [69, 47] width 34 height 16
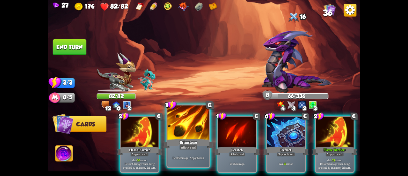
click at [182, 135] on div at bounding box center [188, 122] width 42 height 35
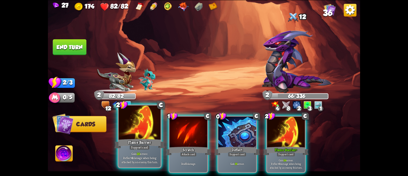
click at [136, 130] on div at bounding box center [140, 122] width 42 height 35
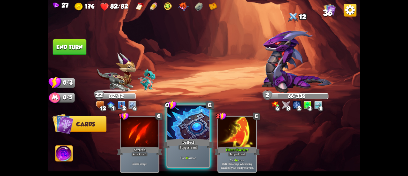
click at [174, 135] on div at bounding box center [188, 122] width 42 height 35
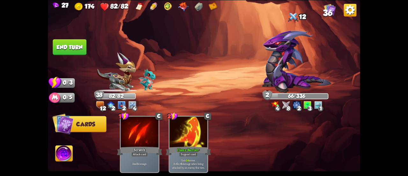
click at [75, 49] on button "End turn" at bounding box center [70, 47] width 34 height 16
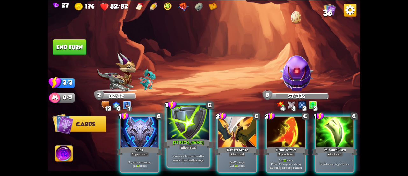
click at [198, 122] on div at bounding box center [188, 122] width 42 height 35
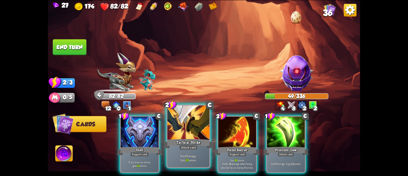
click at [189, 131] on div at bounding box center [188, 122] width 42 height 35
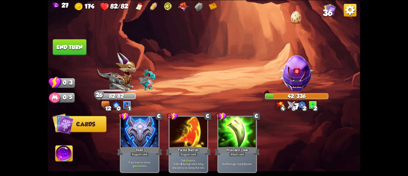
click at [62, 50] on button "End turn" at bounding box center [69, 47] width 34 height 16
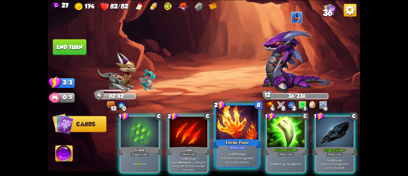
click at [231, 133] on div at bounding box center [237, 122] width 42 height 35
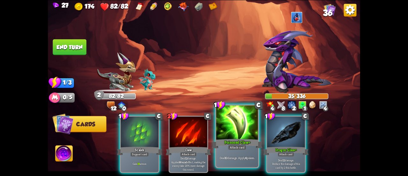
click at [230, 134] on div at bounding box center [237, 122] width 42 height 35
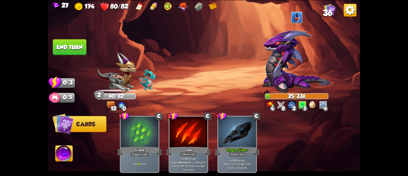
click at [72, 44] on button "End turn" at bounding box center [70, 47] width 34 height 16
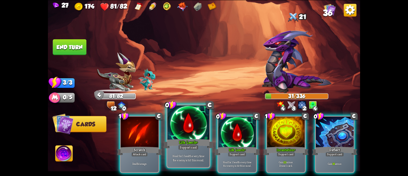
click at [184, 129] on div at bounding box center [188, 122] width 42 height 35
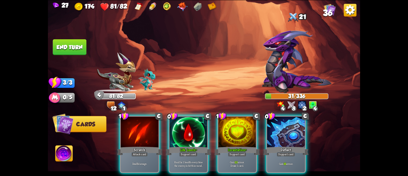
click at [184, 129] on div at bounding box center [189, 132] width 38 height 32
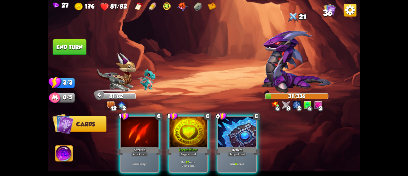
click at [184, 129] on div at bounding box center [189, 132] width 38 height 32
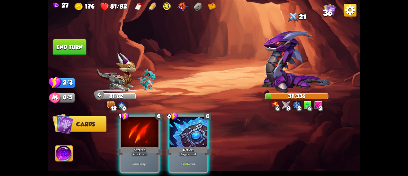
click at [184, 129] on div at bounding box center [189, 132] width 38 height 32
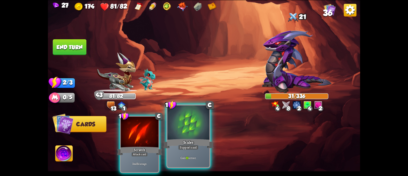
click at [175, 131] on div at bounding box center [188, 122] width 42 height 35
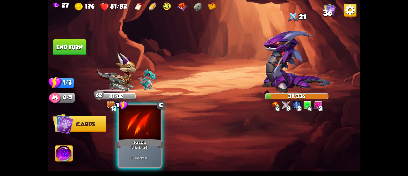
click at [147, 137] on div at bounding box center [140, 122] width 42 height 35
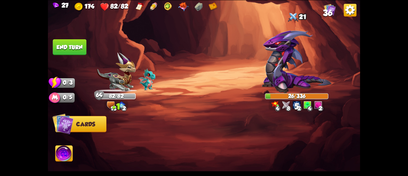
click at [72, 51] on button "End turn" at bounding box center [70, 47] width 34 height 16
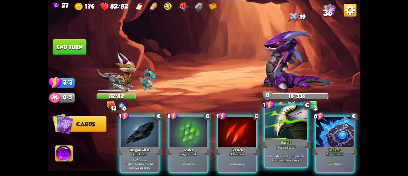
click at [279, 135] on div at bounding box center [286, 122] width 42 height 35
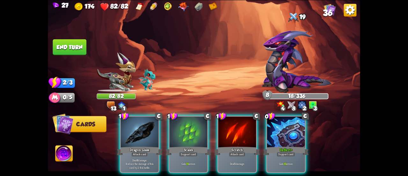
click at [279, 135] on div at bounding box center [286, 132] width 38 height 32
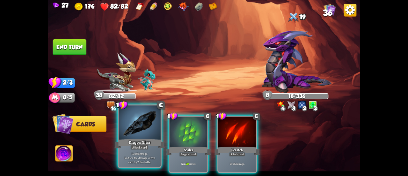
click at [135, 121] on div at bounding box center [140, 122] width 42 height 35
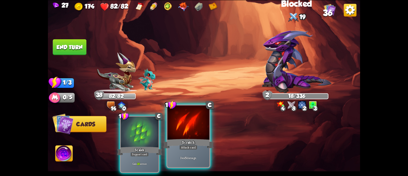
click at [186, 132] on div at bounding box center [188, 122] width 42 height 35
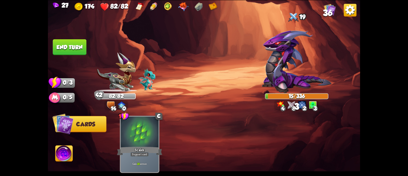
click at [75, 48] on button "End turn" at bounding box center [70, 47] width 34 height 16
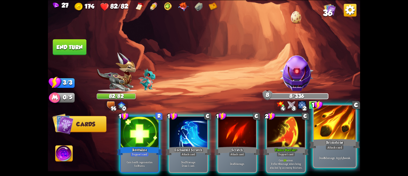
click at [345, 141] on div "Brimstone" at bounding box center [335, 143] width 50 height 11
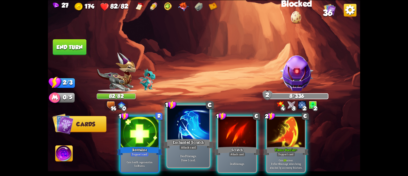
click at [192, 128] on div at bounding box center [188, 122] width 42 height 35
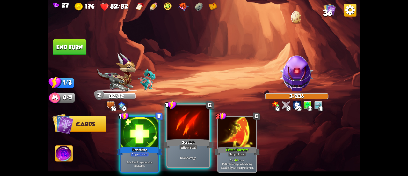
click at [179, 132] on div at bounding box center [188, 122] width 42 height 35
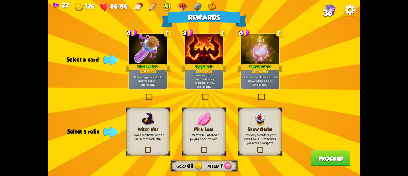
click at [256, 147] on label at bounding box center [256, 147] width 0 height 0
click at [0, 0] on input "checkbox" at bounding box center [0, 0] width 0 height 0
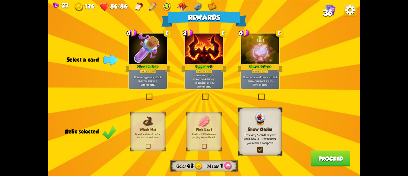
click at [215, 84] on p "Whenever you gain armor, deal 6 damage to a random enemy." at bounding box center [204, 78] width 36 height 11
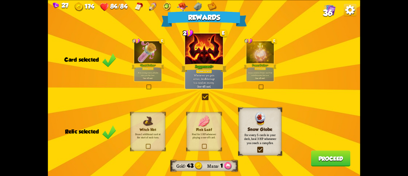
click at [313, 156] on button "Proceed" at bounding box center [331, 158] width 40 height 16
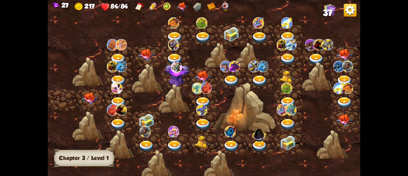
click at [87, 96] on img at bounding box center [90, 98] width 16 height 12
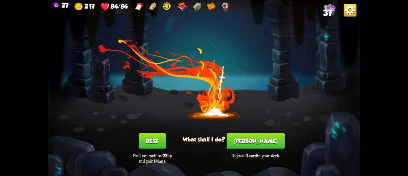
click at [246, 141] on button "[PERSON_NAME]" at bounding box center [256, 141] width 58 height 16
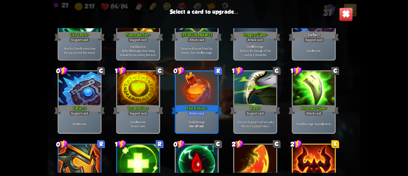
scroll to position [487, 0]
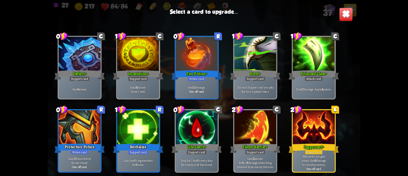
click at [310, 134] on div at bounding box center [314, 127] width 42 height 35
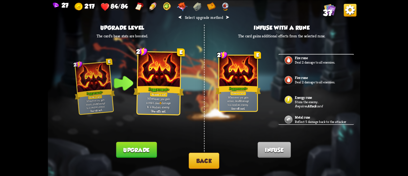
scroll to position [216, 0]
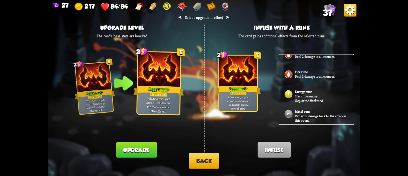
click at [209, 160] on button "Back" at bounding box center [204, 160] width 31 height 16
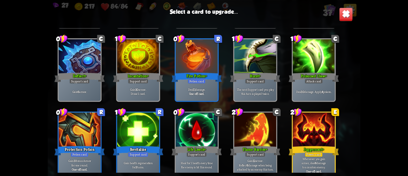
scroll to position [487, 0]
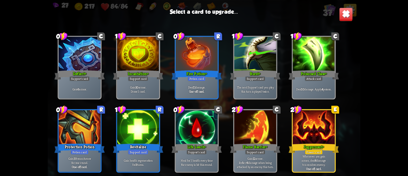
click at [305, 125] on div at bounding box center [314, 127] width 42 height 35
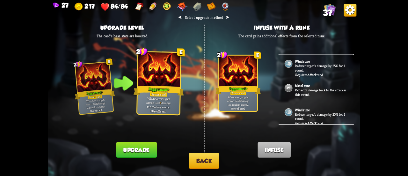
click at [150, 4] on img at bounding box center [154, 6] width 8 height 9
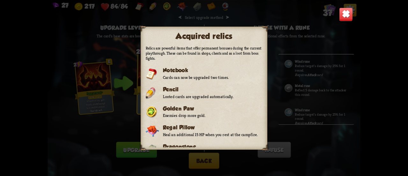
click at [347, 12] on img at bounding box center [346, 14] width 14 height 14
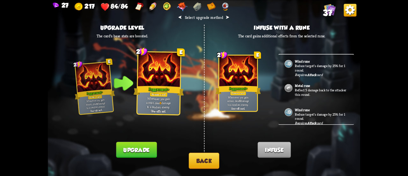
click at [146, 149] on button "Upgrade" at bounding box center [136, 150] width 40 height 16
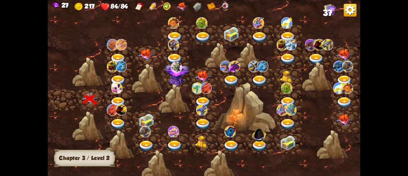
click at [115, 98] on img at bounding box center [118, 102] width 16 height 11
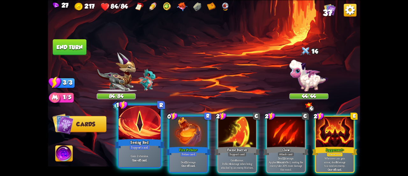
click at [141, 116] on div at bounding box center [140, 122] width 42 height 35
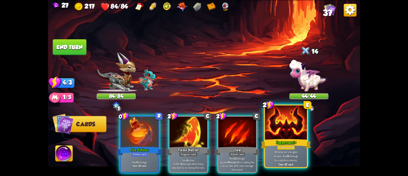
click at [277, 135] on div at bounding box center [286, 122] width 42 height 35
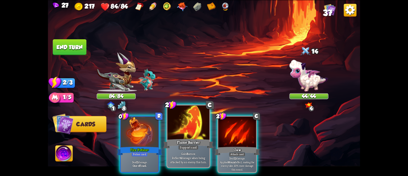
click at [184, 130] on div at bounding box center [188, 122] width 42 height 35
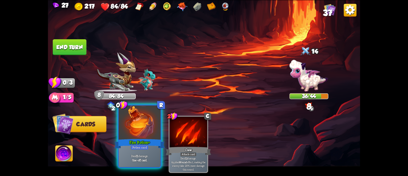
click at [139, 126] on div at bounding box center [140, 122] width 42 height 35
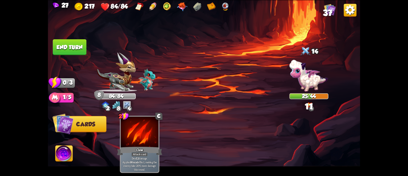
click at [78, 49] on button "End turn" at bounding box center [70, 47] width 34 height 16
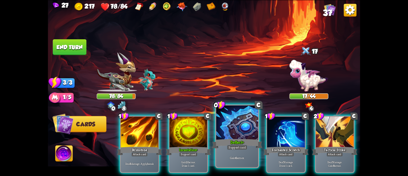
click at [224, 128] on div at bounding box center [237, 122] width 42 height 35
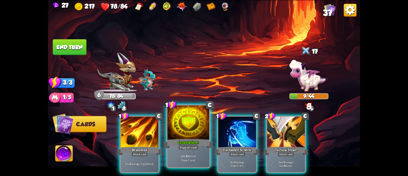
click at [188, 123] on div at bounding box center [188, 122] width 42 height 35
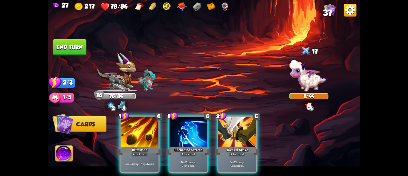
click at [188, 123] on div at bounding box center [189, 132] width 38 height 32
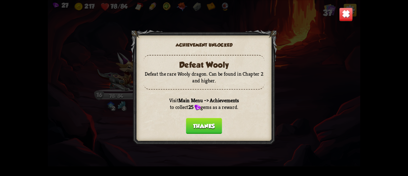
click at [192, 120] on button "Thanks" at bounding box center [204, 126] width 36 height 16
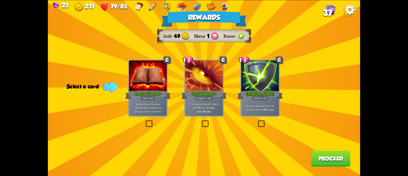
click at [253, 105] on p "Remove all armor from the enemy, then deal 8 damage." at bounding box center [260, 107] width 36 height 7
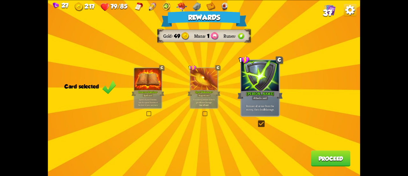
click at [318, 154] on button "Proceed" at bounding box center [331, 158] width 40 height 16
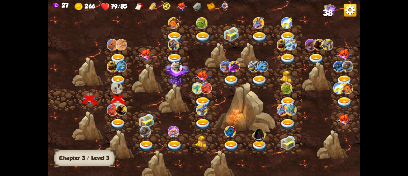
click at [116, 77] on img at bounding box center [118, 80] width 16 height 11
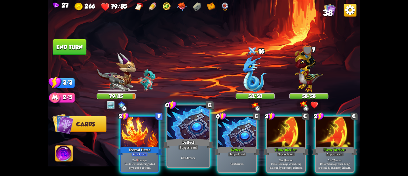
click at [186, 134] on div at bounding box center [188, 122] width 42 height 35
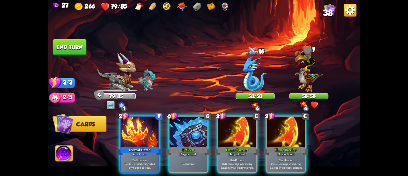
click at [186, 134] on div at bounding box center [189, 132] width 38 height 32
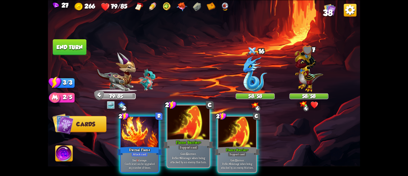
click at [187, 134] on div at bounding box center [188, 122] width 42 height 35
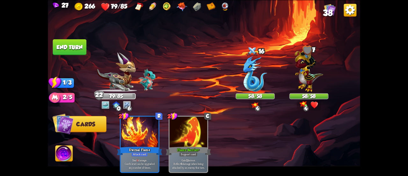
click at [70, 48] on button "End turn" at bounding box center [70, 47] width 34 height 16
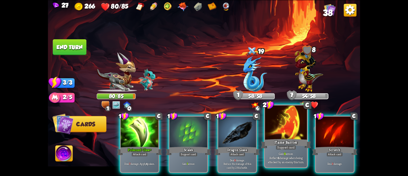
click at [274, 135] on div at bounding box center [286, 122] width 42 height 35
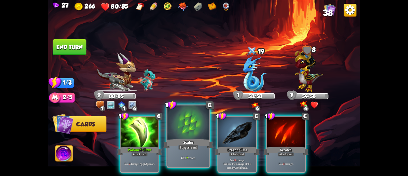
click at [183, 133] on div at bounding box center [188, 122] width 42 height 35
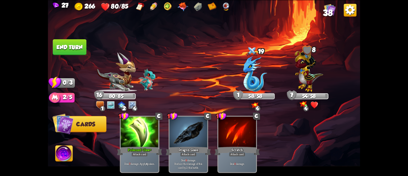
click at [79, 43] on button "End turn" at bounding box center [70, 47] width 34 height 16
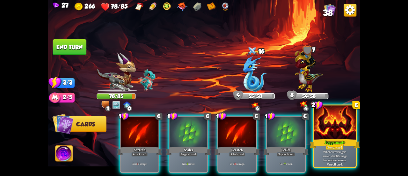
click at [325, 140] on div "Juggernaut+" at bounding box center [335, 143] width 50 height 11
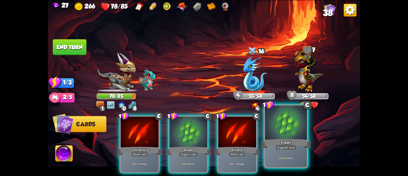
click at [292, 135] on div at bounding box center [286, 122] width 42 height 35
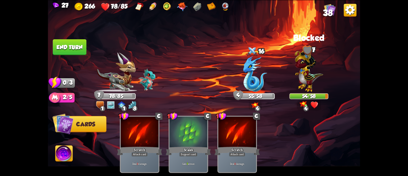
click at [81, 44] on button "End turn" at bounding box center [70, 47] width 34 height 16
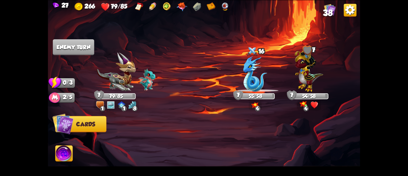
click at [66, 149] on img at bounding box center [63, 154] width 17 height 18
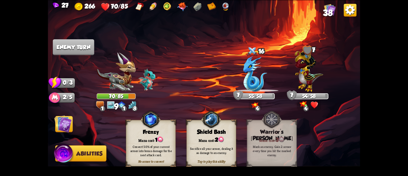
click at [61, 123] on img at bounding box center [63, 124] width 18 height 18
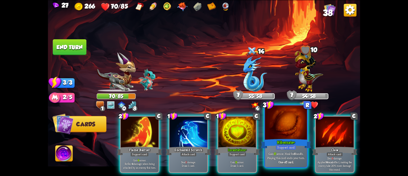
click at [271, 147] on div "Hibernate+" at bounding box center [286, 143] width 50 height 11
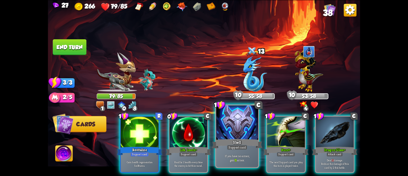
click at [251, 135] on div at bounding box center [237, 122] width 42 height 35
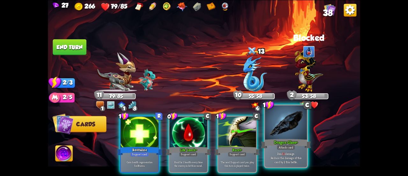
click at [289, 134] on div at bounding box center [286, 122] width 42 height 35
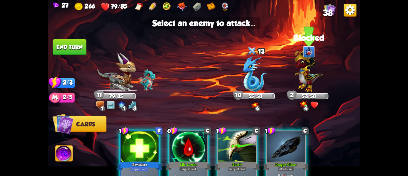
click at [311, 80] on img at bounding box center [309, 69] width 28 height 44
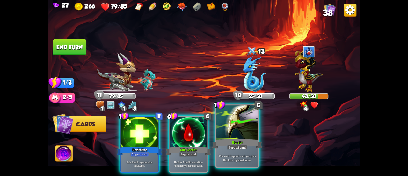
click at [223, 131] on div at bounding box center [237, 122] width 42 height 35
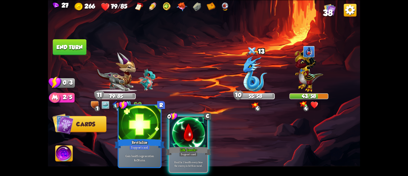
click at [147, 132] on div at bounding box center [140, 122] width 42 height 35
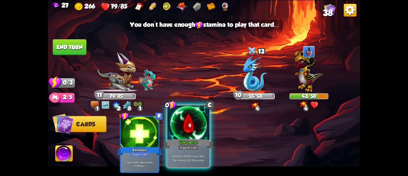
click at [185, 131] on div at bounding box center [188, 122] width 42 height 35
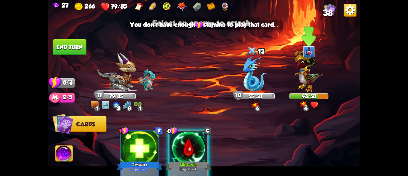
click at [301, 79] on img at bounding box center [309, 69] width 28 height 44
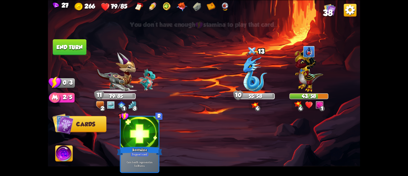
click at [58, 45] on button "End turn" at bounding box center [70, 47] width 34 height 16
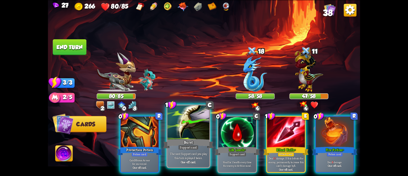
click at [182, 128] on div at bounding box center [188, 122] width 42 height 35
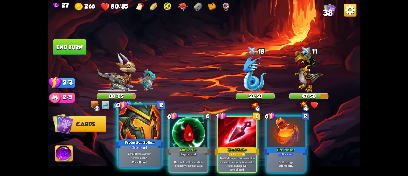
click at [139, 135] on div at bounding box center [140, 122] width 42 height 35
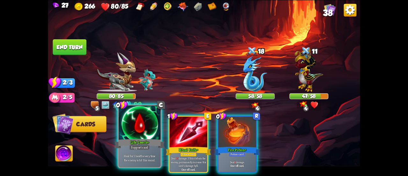
click at [138, 121] on div at bounding box center [140, 122] width 42 height 35
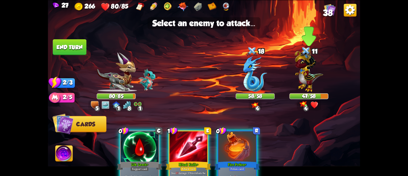
click at [305, 74] on img at bounding box center [309, 69] width 28 height 44
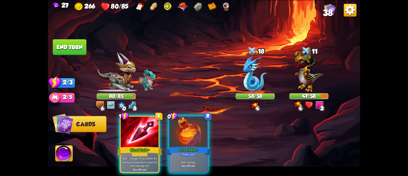
click at [59, 151] on img at bounding box center [63, 154] width 17 height 18
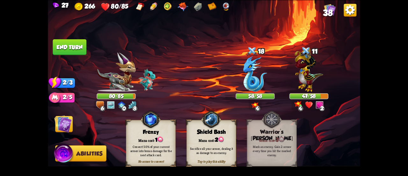
click at [56, 124] on img at bounding box center [63, 124] width 18 height 18
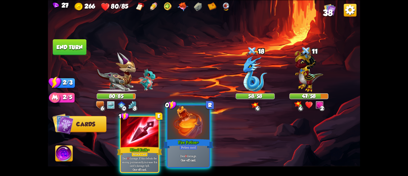
click at [194, 133] on div at bounding box center [188, 122] width 42 height 35
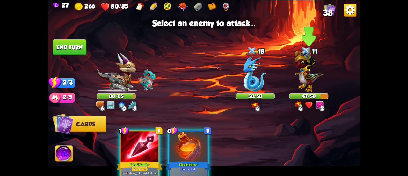
click at [307, 75] on img at bounding box center [309, 69] width 28 height 44
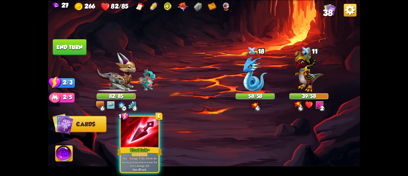
click at [74, 44] on button "End turn" at bounding box center [70, 47] width 34 height 16
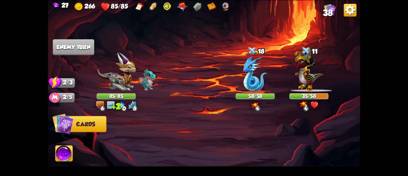
click at [328, 13] on span "38" at bounding box center [328, 13] width 10 height 10
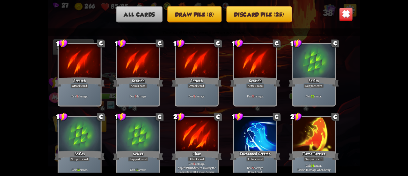
click at [341, 13] on img at bounding box center [346, 14] width 14 height 14
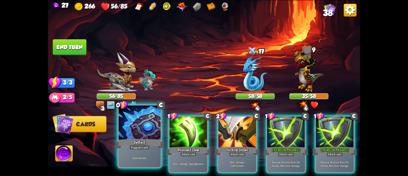
click at [144, 136] on div at bounding box center [140, 122] width 42 height 35
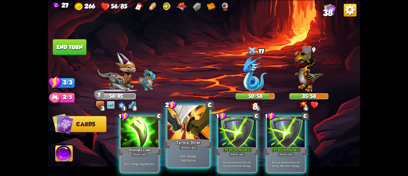
click at [197, 139] on div "Tactical Strike" at bounding box center [188, 143] width 50 height 11
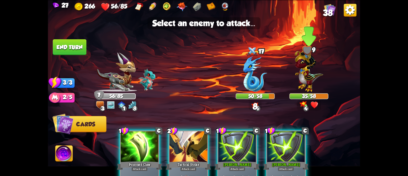
click at [316, 75] on img at bounding box center [309, 69] width 28 height 44
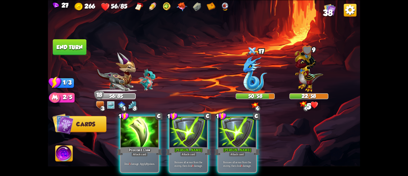
click at [119, 129] on div "1 C Poisoned Claw Attack card Deal 5 damage. Apply 3 poison. 1 C Pierce+ Attack…" at bounding box center [235, 137] width 250 height 78
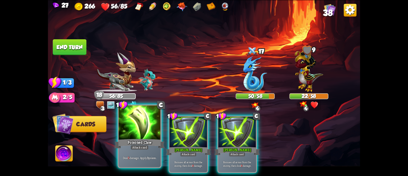
click at [132, 125] on div at bounding box center [140, 122] width 42 height 35
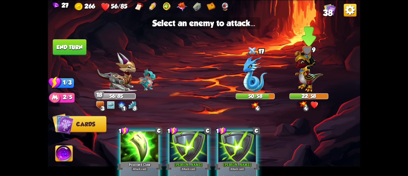
click at [302, 75] on img at bounding box center [309, 69] width 28 height 44
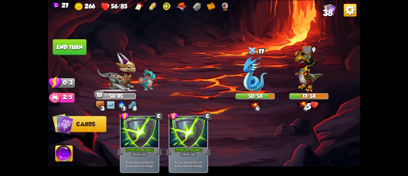
click at [73, 49] on button "End turn" at bounding box center [70, 47] width 34 height 16
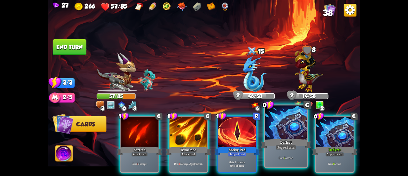
click at [278, 140] on div "Deflect" at bounding box center [286, 143] width 50 height 11
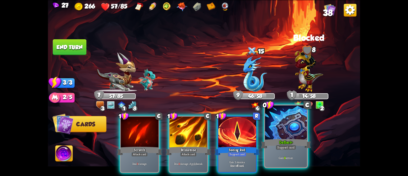
click at [285, 137] on div at bounding box center [286, 122] width 42 height 35
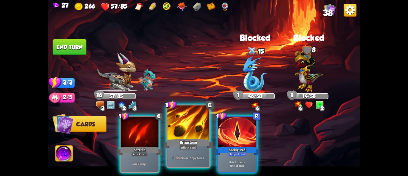
click at [177, 134] on div at bounding box center [188, 122] width 42 height 35
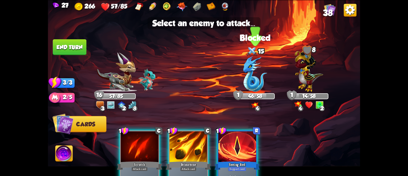
click at [247, 67] on img at bounding box center [255, 73] width 24 height 36
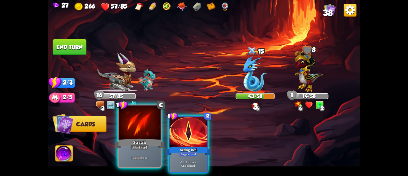
click at [135, 139] on div "Scratch" at bounding box center [139, 143] width 50 height 11
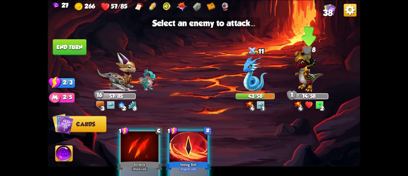
click at [302, 67] on img at bounding box center [309, 69] width 28 height 44
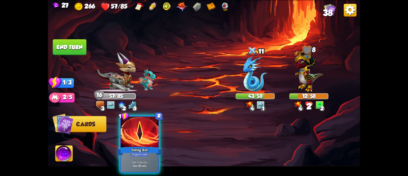
click at [63, 45] on button "End turn" at bounding box center [70, 47] width 34 height 16
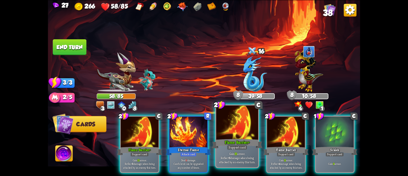
click at [239, 139] on div "Flame Barrier+" at bounding box center [237, 143] width 50 height 11
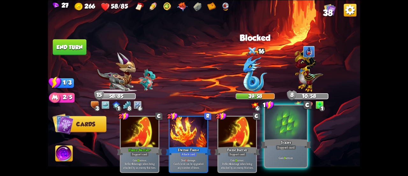
click at [276, 127] on div at bounding box center [286, 122] width 42 height 35
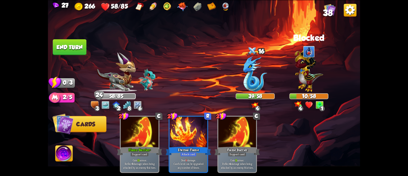
click at [81, 44] on button "End turn" at bounding box center [69, 47] width 34 height 16
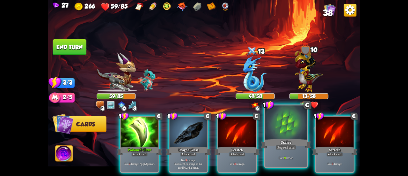
click at [274, 125] on div at bounding box center [286, 122] width 42 height 35
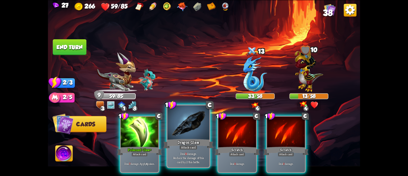
click at [175, 133] on div at bounding box center [188, 122] width 42 height 35
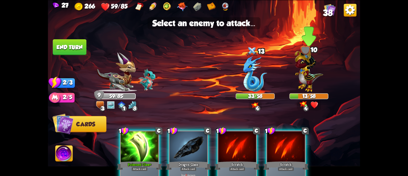
click at [313, 66] on img at bounding box center [309, 69] width 28 height 44
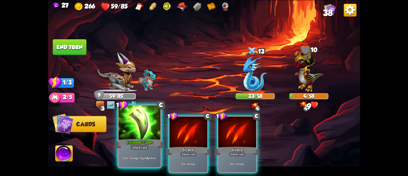
click at [147, 121] on div at bounding box center [140, 122] width 42 height 35
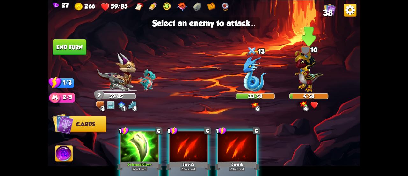
click at [301, 75] on img at bounding box center [309, 69] width 28 height 44
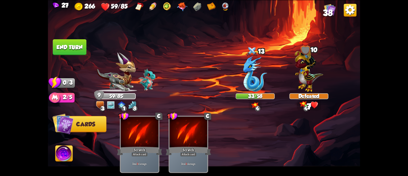
click at [82, 49] on button "End turn" at bounding box center [70, 47] width 34 height 16
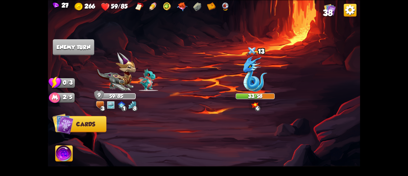
click at [330, 12] on span "38" at bounding box center [328, 13] width 10 height 10
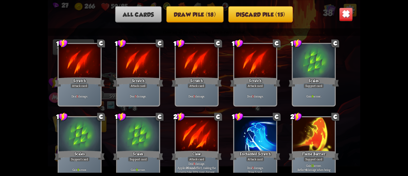
click at [209, 14] on button "Draw pile (18)" at bounding box center [194, 14] width 57 height 16
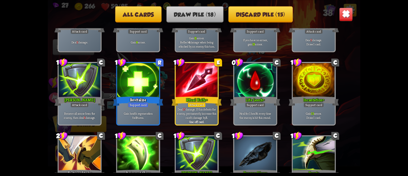
scroll to position [96, 0]
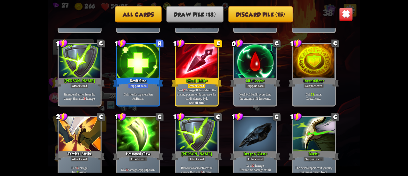
click at [344, 11] on img at bounding box center [346, 14] width 14 height 14
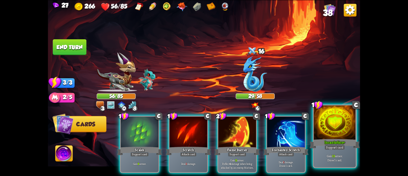
click at [330, 138] on div "Incantation+" at bounding box center [335, 143] width 50 height 11
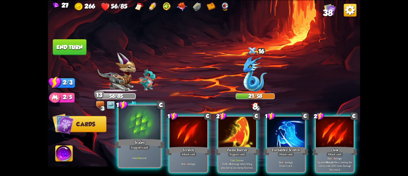
click at [144, 140] on div "Scales" at bounding box center [139, 143] width 50 height 11
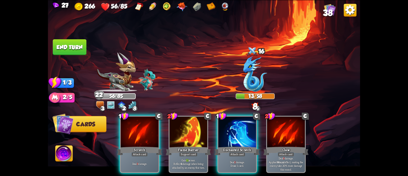
click at [77, 45] on button "End turn" at bounding box center [70, 47] width 34 height 16
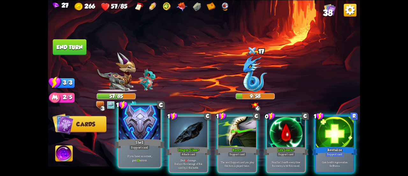
click at [134, 143] on div "Shell" at bounding box center [139, 143] width 50 height 11
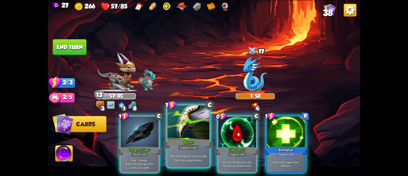
click at [190, 123] on div at bounding box center [188, 122] width 42 height 35
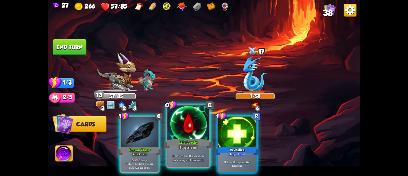
click at [209, 127] on div at bounding box center [188, 122] width 42 height 35
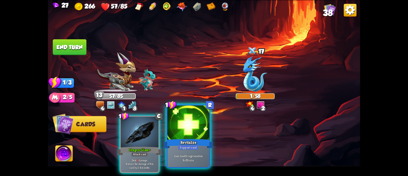
click at [179, 119] on div at bounding box center [188, 122] width 42 height 35
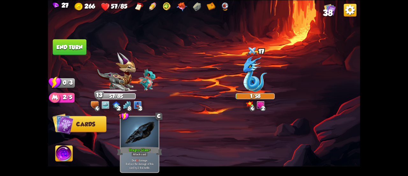
click at [78, 48] on button "End turn" at bounding box center [70, 47] width 34 height 16
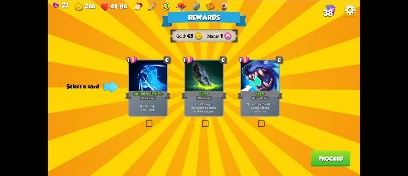
click at [151, 102] on div "Deal 10 damage. Draw 1 card." at bounding box center [148, 107] width 38 height 17
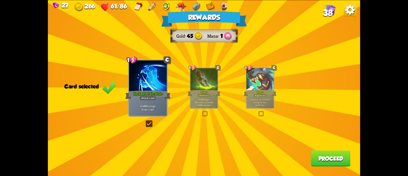
click at [318, 156] on button "Proceed" at bounding box center [331, 158] width 40 height 16
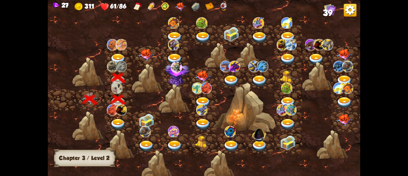
click at [119, 51] on div at bounding box center [119, 57] width 28 height 22
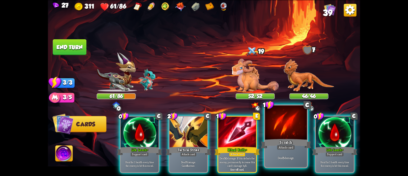
click at [279, 128] on div at bounding box center [286, 122] width 42 height 35
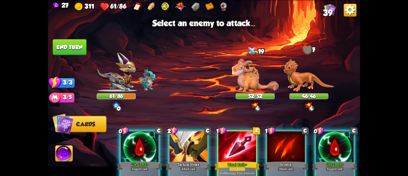
click at [279, 134] on div at bounding box center [286, 147] width 38 height 32
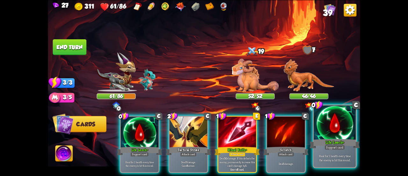
click at [327, 134] on div at bounding box center [335, 122] width 42 height 35
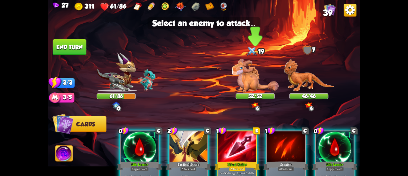
click at [243, 79] on img at bounding box center [255, 75] width 47 height 33
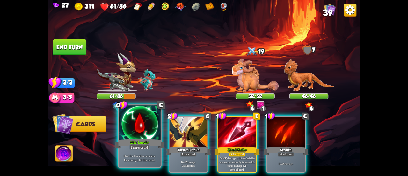
click at [144, 132] on div at bounding box center [140, 122] width 42 height 35
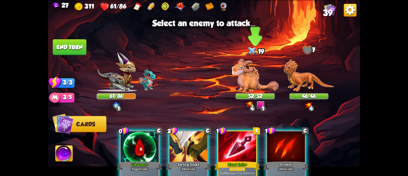
click at [268, 69] on img at bounding box center [255, 75] width 47 height 33
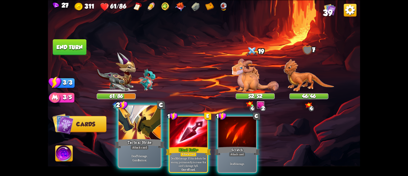
click at [144, 125] on div at bounding box center [140, 122] width 42 height 35
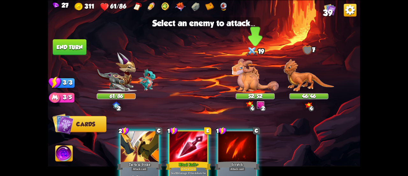
click at [256, 78] on img at bounding box center [255, 75] width 47 height 33
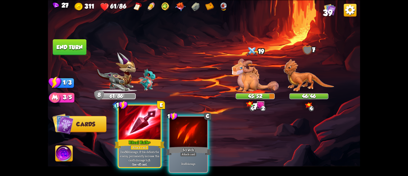
click at [133, 138] on div "Ritual Knife+" at bounding box center [139, 143] width 50 height 11
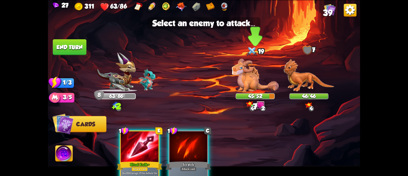
click at [243, 78] on img at bounding box center [255, 75] width 47 height 33
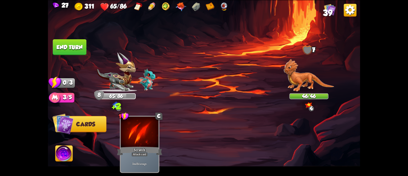
click at [70, 45] on button "End turn" at bounding box center [70, 47] width 34 height 16
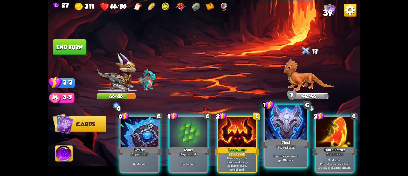
click at [278, 135] on div at bounding box center [286, 122] width 42 height 35
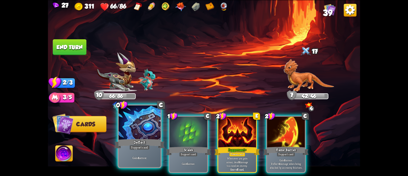
click at [146, 148] on div "Support card" at bounding box center [139, 146] width 20 height 5
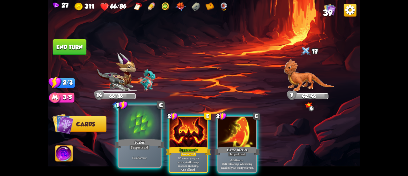
click at [134, 140] on div "Scales" at bounding box center [139, 143] width 50 height 11
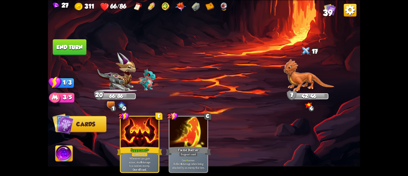
click at [65, 39] on button "End turn" at bounding box center [70, 47] width 34 height 16
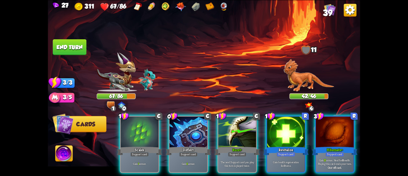
drag, startPoint x: 233, startPoint y: 140, endPoint x: 238, endPoint y: 66, distance: 74.1
click at [238, 66] on div "Select an enemy to attack... You don't have enough stamina to play that card...…" at bounding box center [204, 88] width 312 height 176
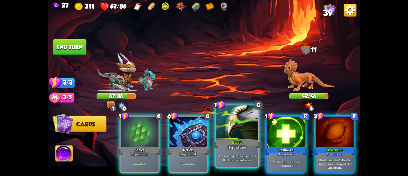
click at [238, 119] on div at bounding box center [237, 122] width 42 height 35
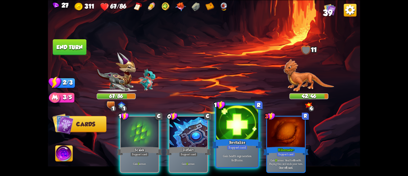
click at [247, 126] on div at bounding box center [237, 122] width 42 height 35
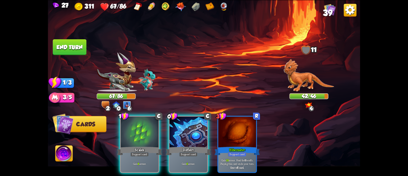
click at [76, 51] on button "End turn" at bounding box center [70, 47] width 34 height 16
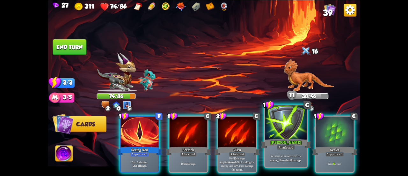
click at [270, 128] on div at bounding box center [286, 122] width 42 height 35
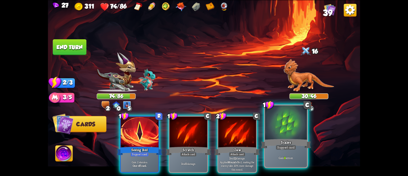
click at [274, 127] on div at bounding box center [286, 122] width 42 height 35
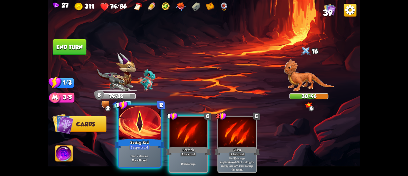
click at [118, 129] on div "1 R Seeing Red Support card Gain 2 stamina. One-off card." at bounding box center [140, 135] width 44 height 63
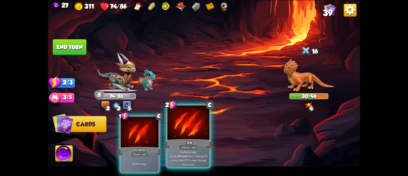
click at [176, 125] on div at bounding box center [188, 122] width 42 height 35
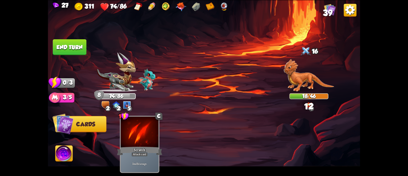
click at [70, 46] on button "End turn" at bounding box center [70, 47] width 34 height 16
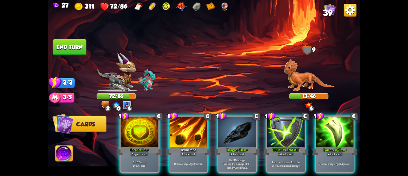
click at [80, 48] on button "End turn" at bounding box center [70, 47] width 34 height 16
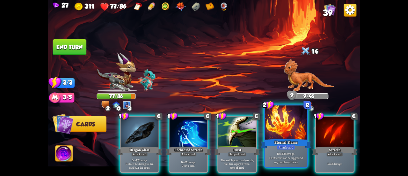
click at [274, 140] on div "Eternal Flame" at bounding box center [286, 143] width 50 height 11
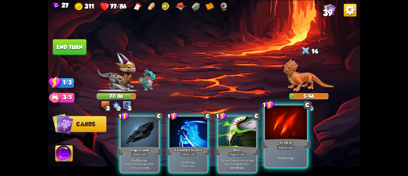
click at [281, 137] on div at bounding box center [286, 122] width 42 height 35
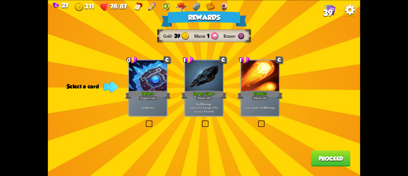
click at [143, 76] on div at bounding box center [148, 76] width 38 height 32
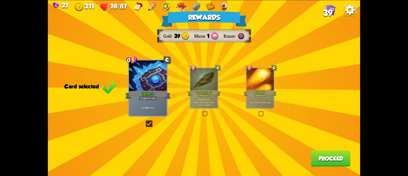
click at [317, 156] on button "Proceed" at bounding box center [331, 158] width 40 height 16
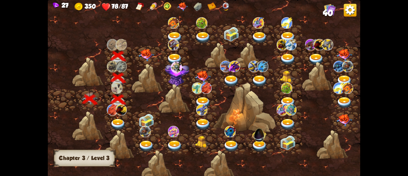
click at [148, 55] on img at bounding box center [147, 55] width 16 height 12
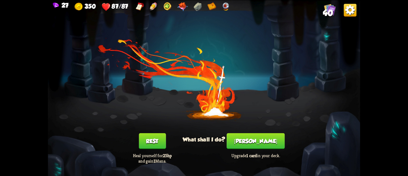
click at [250, 139] on button "[PERSON_NAME]" at bounding box center [256, 141] width 58 height 16
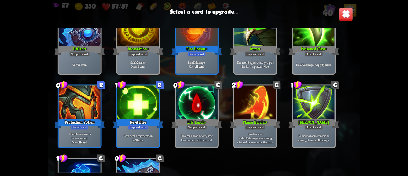
scroll to position [583, 0]
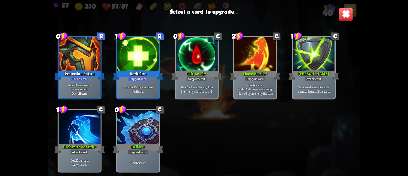
click at [132, 129] on div at bounding box center [138, 127] width 42 height 35
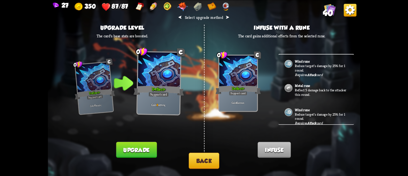
click at [192, 155] on button "Back" at bounding box center [204, 160] width 31 height 16
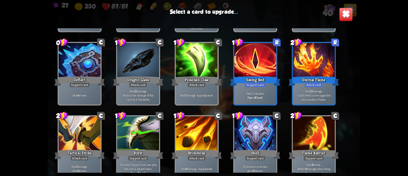
scroll to position [223, 0]
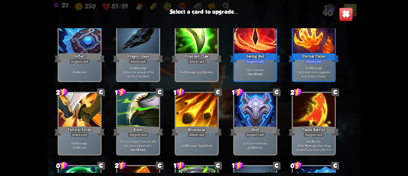
click at [247, 51] on div at bounding box center [255, 36] width 42 height 35
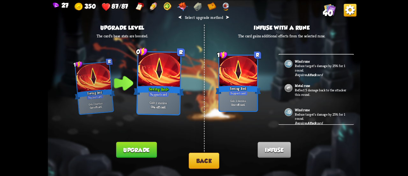
click at [199, 165] on button "Back" at bounding box center [204, 160] width 31 height 16
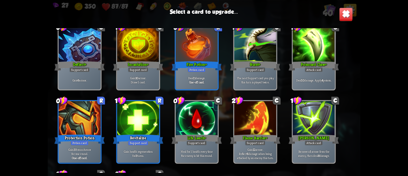
scroll to position [478, 0]
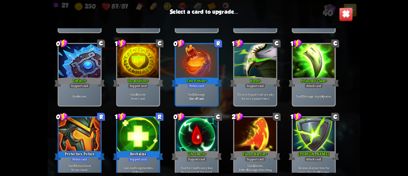
click at [202, 130] on div at bounding box center [197, 134] width 42 height 35
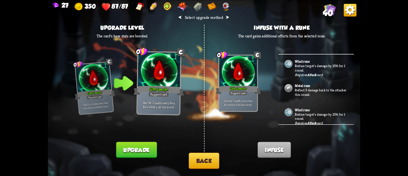
click at [201, 150] on div "⮜ Select upgrade method ⮞ Upgrade level The card's base stats are boosted. 0 C …" at bounding box center [204, 88] width 312 height 176
click at [205, 157] on button "Back" at bounding box center [204, 160] width 31 height 16
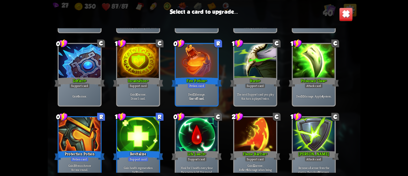
scroll to position [510, 0]
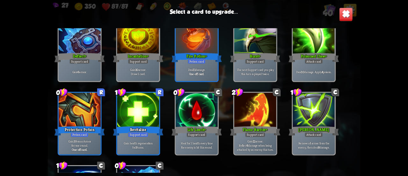
click at [199, 64] on div "Deal 11 damage. One-off card." at bounding box center [197, 71] width 42 height 18
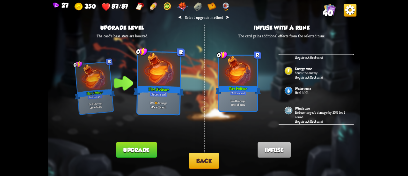
scroll to position [96, 0]
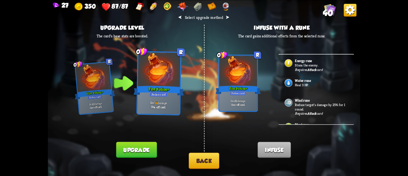
click at [206, 160] on button "Back" at bounding box center [204, 160] width 31 height 16
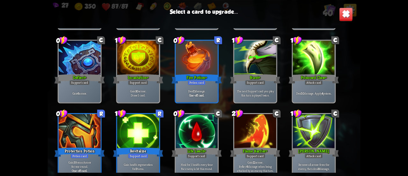
scroll to position [446, 0]
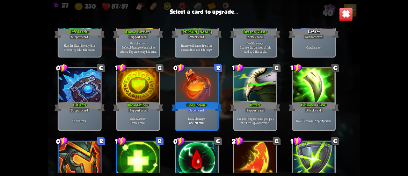
click at [256, 98] on div at bounding box center [255, 85] width 42 height 35
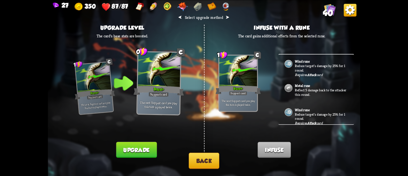
click at [195, 165] on button "Back" at bounding box center [204, 160] width 31 height 16
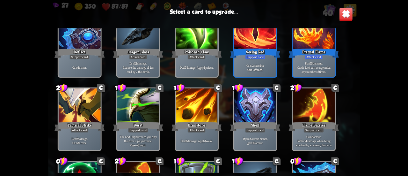
scroll to position [319, 0]
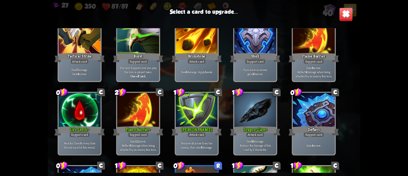
click at [249, 110] on div at bounding box center [255, 109] width 42 height 35
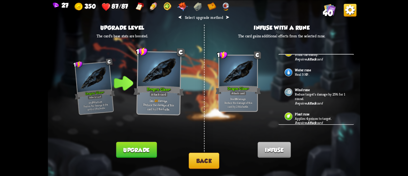
scroll to position [96, 0]
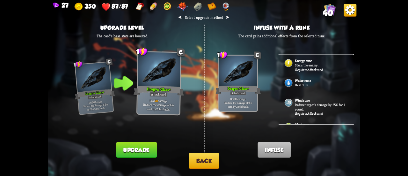
click at [307, 67] on div "Requires Attack card" at bounding box center [308, 69] width 27 height 4
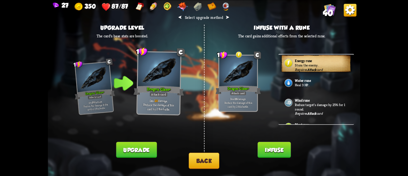
click at [263, 150] on button "Infuse" at bounding box center [274, 150] width 33 height 16
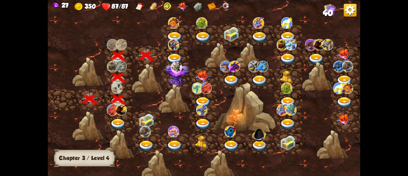
click at [175, 55] on img at bounding box center [175, 59] width 16 height 11
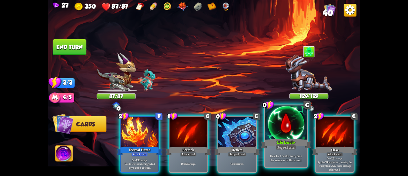
click at [269, 135] on div at bounding box center [286, 122] width 42 height 35
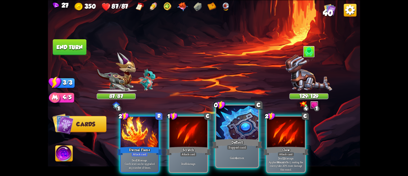
click at [225, 130] on div at bounding box center [237, 122] width 42 height 35
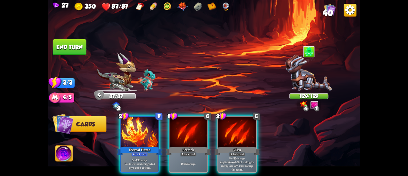
click at [225, 130] on div at bounding box center [237, 132] width 38 height 32
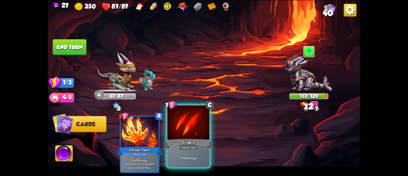
click at [191, 127] on div at bounding box center [188, 122] width 42 height 35
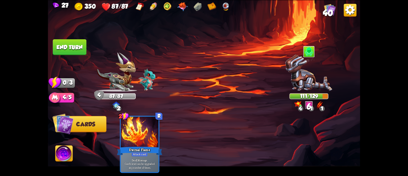
click at [68, 53] on button "End turn" at bounding box center [70, 47] width 34 height 16
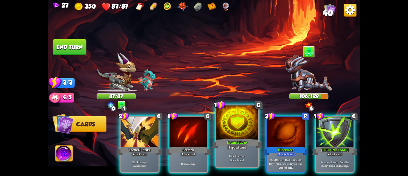
click at [235, 136] on div at bounding box center [237, 122] width 42 height 35
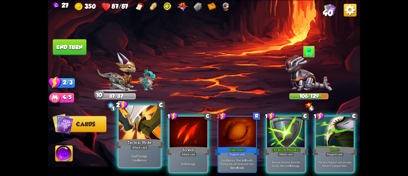
click at [129, 118] on div at bounding box center [140, 122] width 42 height 35
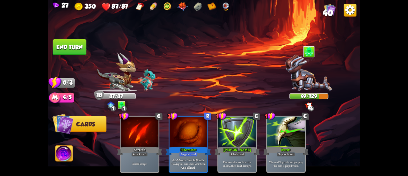
click at [77, 41] on button "End turn" at bounding box center [70, 47] width 34 height 16
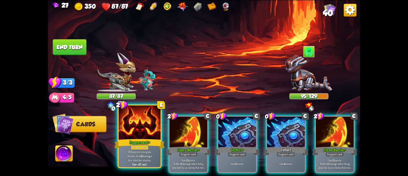
click at [149, 120] on div at bounding box center [140, 122] width 42 height 35
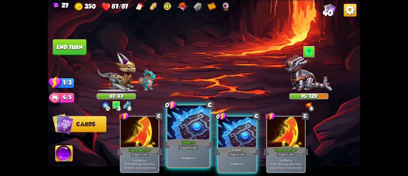
click at [183, 116] on div at bounding box center [188, 122] width 42 height 35
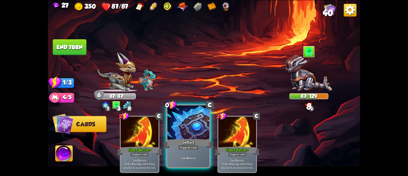
click at [170, 118] on div at bounding box center [188, 122] width 42 height 35
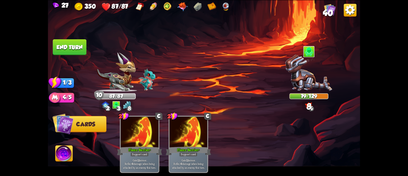
click at [65, 51] on button "End turn" at bounding box center [69, 47] width 34 height 16
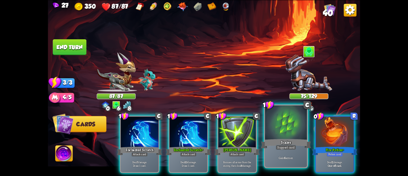
click at [281, 149] on div "Support card" at bounding box center [286, 146] width 20 height 5
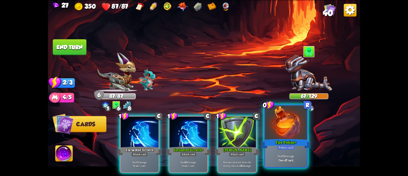
click at [280, 140] on div "Fire Potion+" at bounding box center [286, 143] width 50 height 11
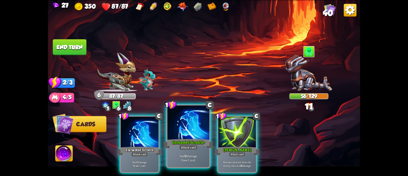
click at [190, 127] on div at bounding box center [188, 122] width 42 height 35
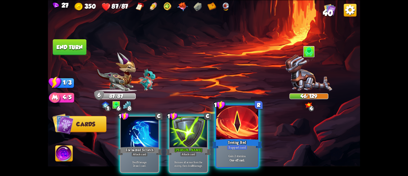
click at [223, 135] on div at bounding box center [237, 122] width 42 height 35
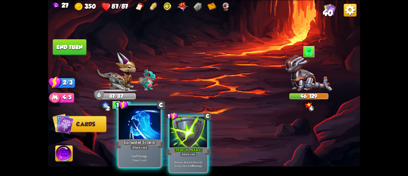
click at [142, 130] on div at bounding box center [140, 122] width 42 height 35
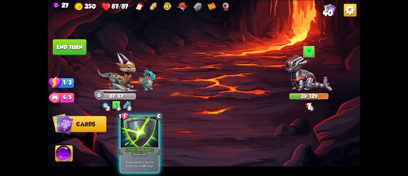
click at [142, 130] on div at bounding box center [140, 132] width 38 height 32
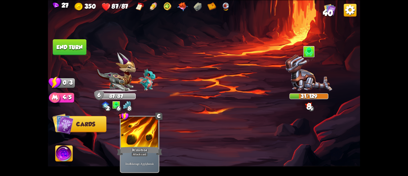
click at [80, 49] on button "End turn" at bounding box center [70, 47] width 34 height 16
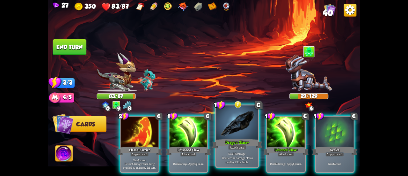
click at [235, 129] on div at bounding box center [237, 122] width 42 height 35
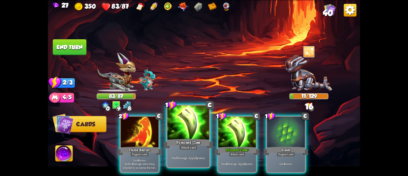
click at [190, 134] on div at bounding box center [188, 122] width 42 height 35
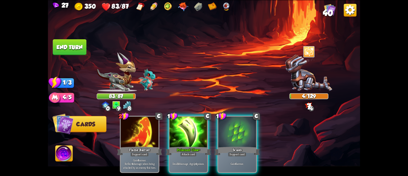
click at [81, 45] on button "End turn" at bounding box center [70, 47] width 34 height 16
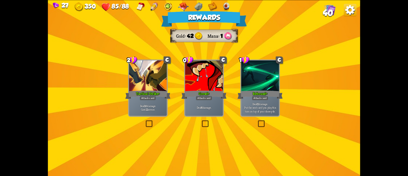
click at [197, 104] on div "Deal 6 damage." at bounding box center [204, 107] width 38 height 17
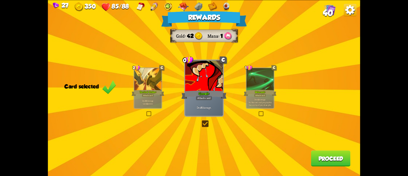
click at [342, 159] on button "Proceed" at bounding box center [331, 158] width 40 height 16
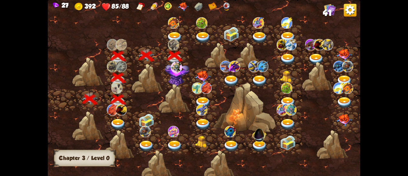
click at [176, 33] on img at bounding box center [175, 37] width 16 height 11
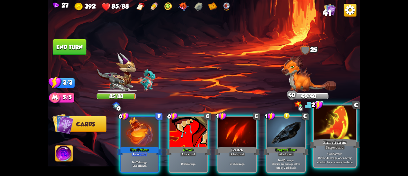
click at [323, 147] on div "Flame Barrier" at bounding box center [335, 143] width 50 height 11
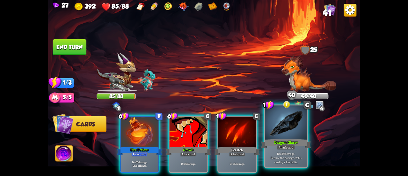
click at [298, 144] on div "Dragon Glass+" at bounding box center [286, 143] width 50 height 11
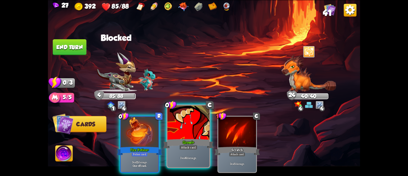
click at [184, 133] on div at bounding box center [188, 122] width 42 height 35
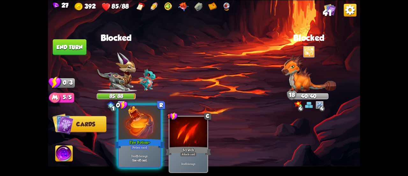
click at [138, 129] on div at bounding box center [140, 122] width 42 height 35
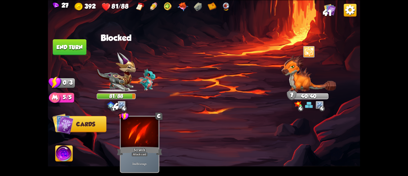
click at [77, 48] on button "End turn" at bounding box center [70, 47] width 34 height 16
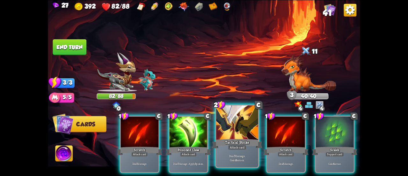
click at [232, 133] on div at bounding box center [237, 122] width 42 height 35
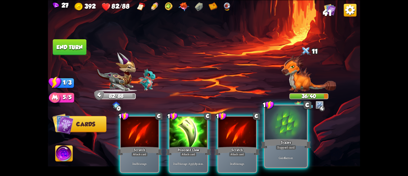
click at [289, 131] on div at bounding box center [286, 122] width 42 height 35
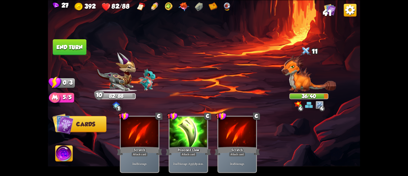
click at [64, 50] on button "End turn" at bounding box center [70, 47] width 34 height 16
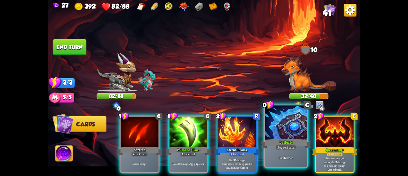
click at [276, 131] on div at bounding box center [286, 122] width 42 height 35
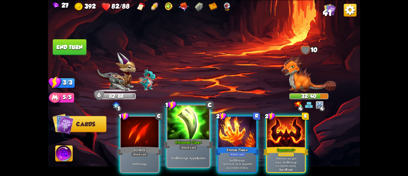
click at [184, 129] on div at bounding box center [188, 122] width 42 height 35
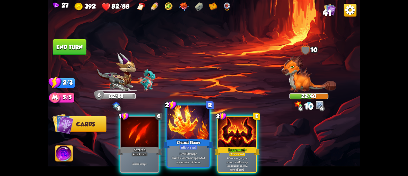
click at [180, 130] on div at bounding box center [188, 122] width 42 height 35
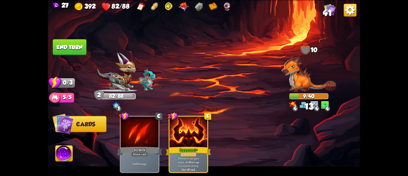
click at [72, 48] on button "End turn" at bounding box center [70, 47] width 34 height 16
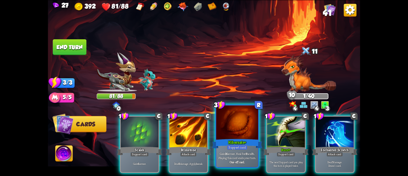
click at [240, 127] on div at bounding box center [237, 122] width 42 height 35
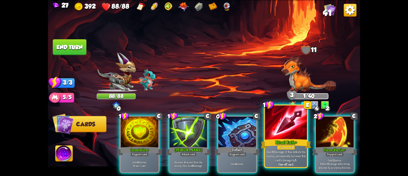
click at [276, 129] on div at bounding box center [286, 122] width 42 height 35
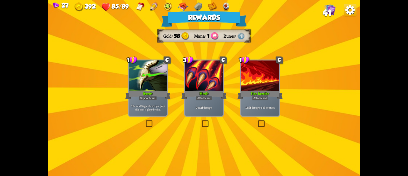
click at [151, 106] on p "The next Support card you play this turn is played twice." at bounding box center [148, 107] width 36 height 7
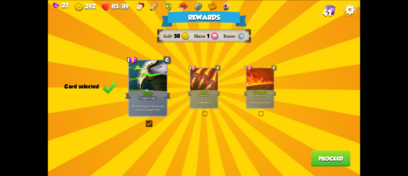
click at [321, 156] on button "Proceed" at bounding box center [331, 158] width 40 height 16
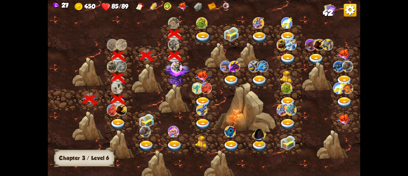
click at [198, 32] on img at bounding box center [203, 37] width 16 height 11
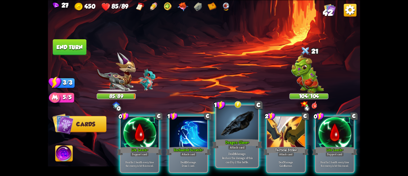
click at [226, 135] on div at bounding box center [237, 122] width 42 height 35
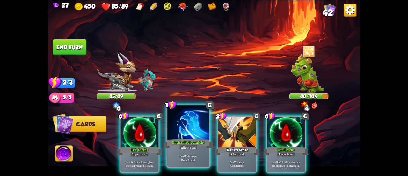
click at [194, 146] on div "Attack card" at bounding box center [188, 146] width 18 height 5
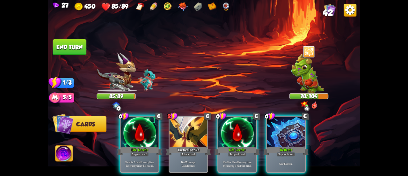
click at [69, 46] on button "End turn" at bounding box center [70, 47] width 34 height 16
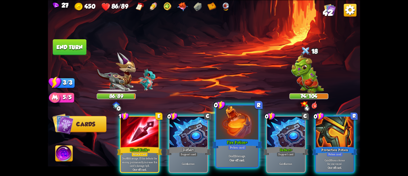
click at [224, 146] on div "Fire Potion+" at bounding box center [237, 143] width 50 height 11
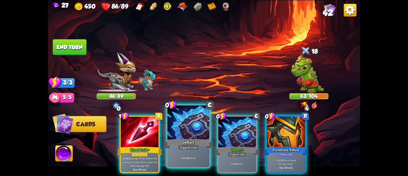
click at [172, 139] on div "Deflect" at bounding box center [188, 143] width 50 height 11
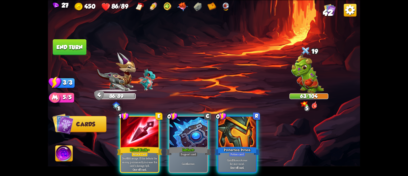
click at [66, 154] on img at bounding box center [63, 154] width 17 height 18
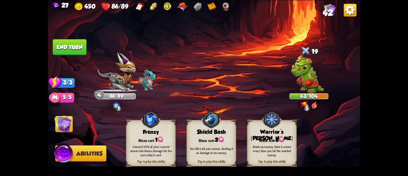
click at [199, 154] on div "Sacrifice all your armor, dealing it as damage to an enemy." at bounding box center [211, 150] width 45 height 8
click at [67, 123] on img at bounding box center [63, 124] width 18 height 18
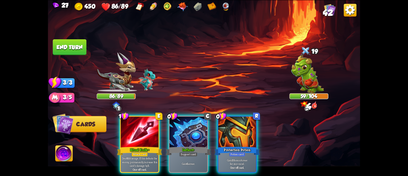
click at [133, 145] on div "Ritual Knife+" at bounding box center [139, 150] width 45 height 10
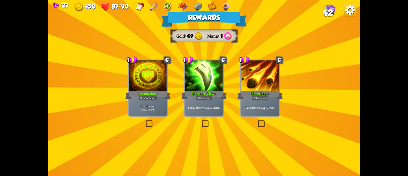
click at [152, 106] on p "Gain 10 armor. Draw 1 card." at bounding box center [148, 107] width 36 height 7
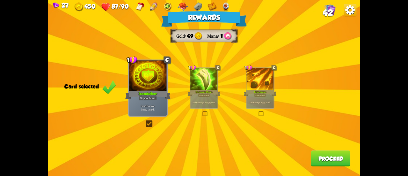
click at [326, 155] on button "Proceed" at bounding box center [331, 158] width 40 height 16
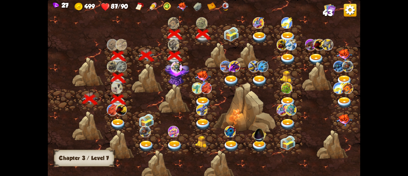
click at [224, 29] on img at bounding box center [231, 34] width 16 height 15
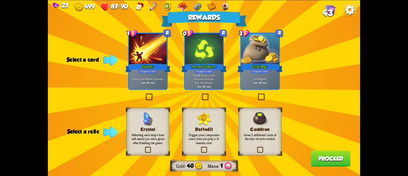
click at [256, 147] on label at bounding box center [256, 147] width 0 height 0
click at [0, 0] on input "checkbox" at bounding box center [0, 0] width 0 height 0
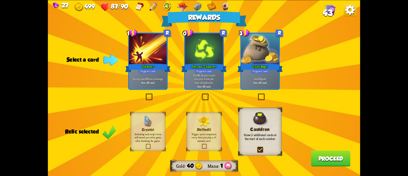
click at [218, 79] on p "Shuffle all your cards into your draw pile, then draw 5 cards." at bounding box center [204, 78] width 36 height 11
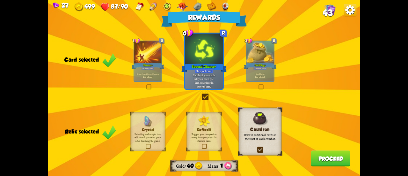
click at [334, 157] on button "Proceed" at bounding box center [331, 158] width 40 height 16
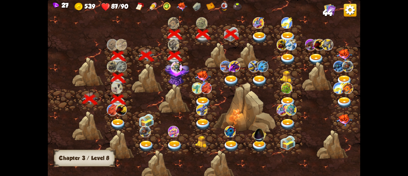
click at [257, 28] on div at bounding box center [260, 35] width 28 height 22
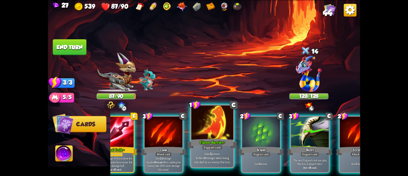
click at [208, 156] on p "Gain 12 armor. Reflect 6 damage when being attacked by an enemy this turn." at bounding box center [212, 157] width 40 height 12
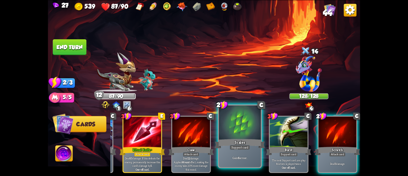
click at [237, 150] on div "Gain 6 armor." at bounding box center [240, 157] width 42 height 18
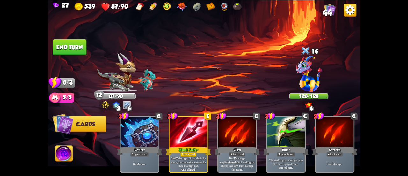
scroll to position [0, 0]
click at [81, 50] on button "End turn" at bounding box center [70, 47] width 34 height 16
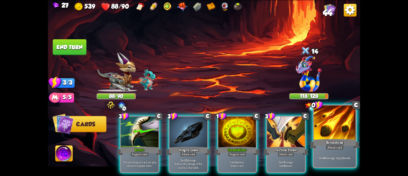
click at [334, 151] on div "Deal 6 damage. Apply 1 weak." at bounding box center [335, 157] width 42 height 18
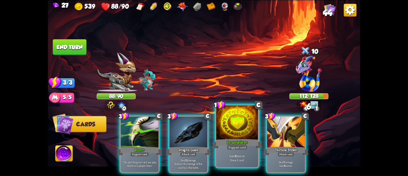
click at [232, 131] on div at bounding box center [237, 122] width 42 height 35
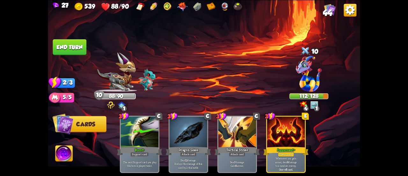
click at [80, 47] on button "End turn" at bounding box center [70, 47] width 34 height 16
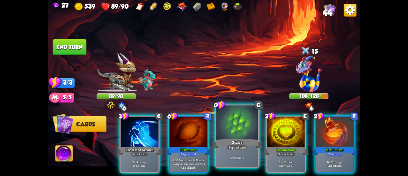
click at [245, 132] on div at bounding box center [237, 122] width 42 height 35
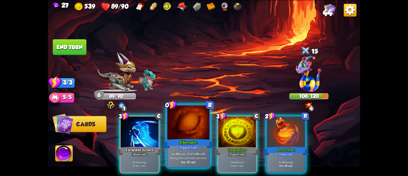
click at [192, 127] on div at bounding box center [188, 122] width 42 height 35
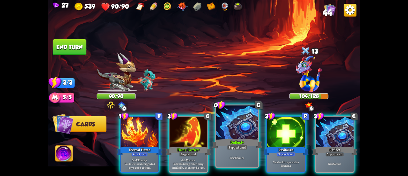
click at [235, 124] on div at bounding box center [237, 122] width 42 height 35
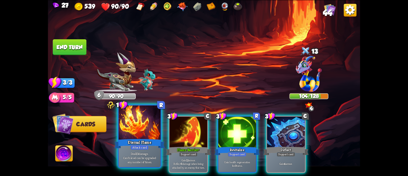
click at [137, 120] on div at bounding box center [140, 122] width 42 height 35
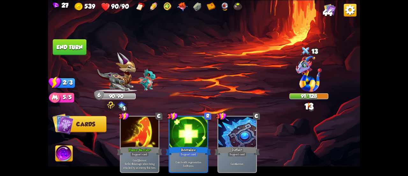
click at [68, 49] on button "End turn" at bounding box center [70, 47] width 34 height 16
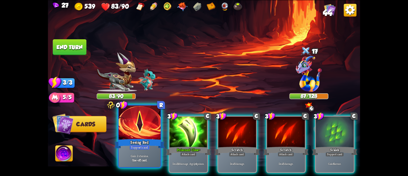
click at [138, 121] on div at bounding box center [140, 122] width 42 height 35
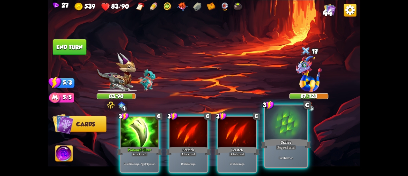
click at [285, 136] on div at bounding box center [286, 122] width 42 height 35
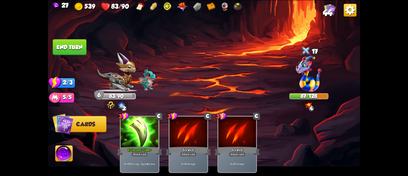
click at [64, 45] on button "End turn" at bounding box center [70, 47] width 34 height 16
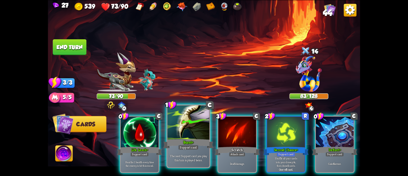
click at [183, 125] on div at bounding box center [188, 122] width 42 height 35
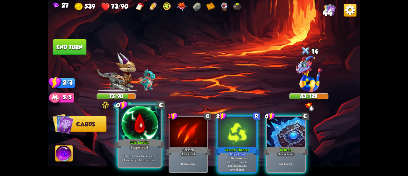
click at [148, 128] on div at bounding box center [140, 122] width 42 height 35
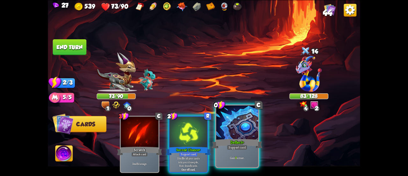
click at [228, 131] on div at bounding box center [237, 122] width 42 height 35
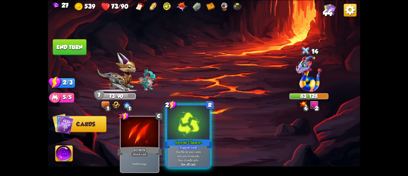
click at [174, 119] on div at bounding box center [188, 122] width 42 height 35
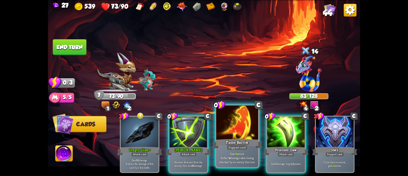
click at [223, 130] on div at bounding box center [237, 122] width 42 height 35
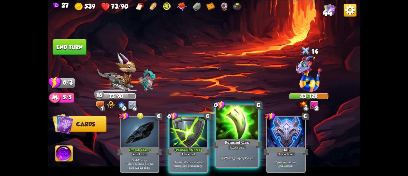
click at [224, 130] on div at bounding box center [237, 122] width 42 height 35
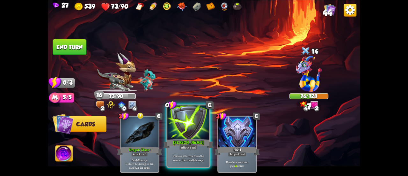
click at [187, 127] on div at bounding box center [188, 122] width 42 height 35
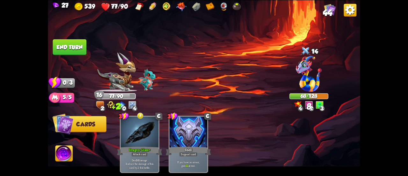
click at [70, 44] on button "End turn" at bounding box center [70, 47] width 34 height 16
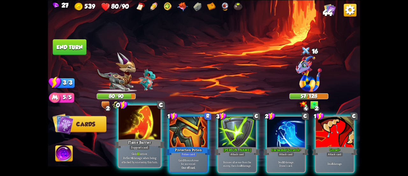
click at [139, 123] on div at bounding box center [140, 122] width 42 height 35
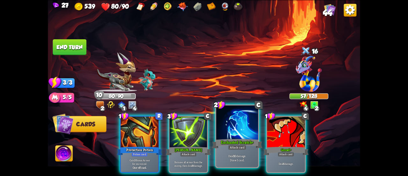
click at [246, 133] on div at bounding box center [237, 122] width 42 height 35
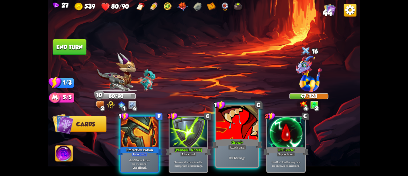
click at [236, 132] on div at bounding box center [237, 122] width 42 height 35
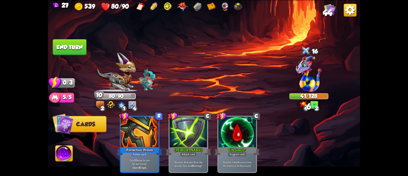
click at [75, 49] on button "End turn" at bounding box center [70, 47] width 34 height 16
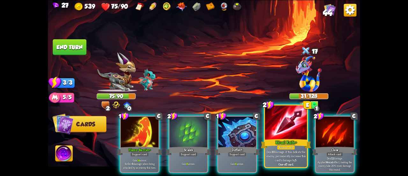
click at [272, 126] on div at bounding box center [286, 122] width 42 height 35
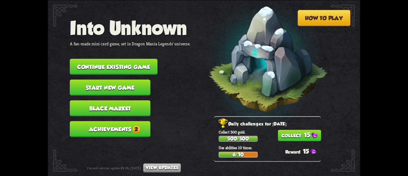
click at [294, 134] on button "15" at bounding box center [299, 134] width 43 height 11
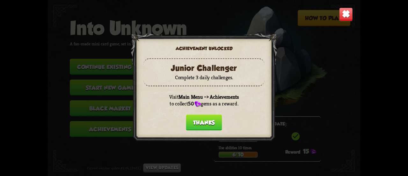
click at [205, 124] on button "Thanks" at bounding box center [204, 122] width 36 height 16
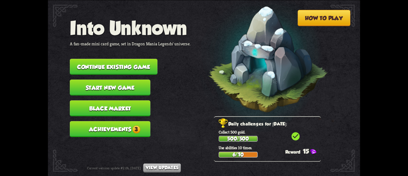
click at [136, 131] on span "3" at bounding box center [136, 129] width 8 height 8
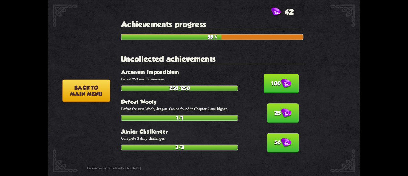
click at [281, 81] on img at bounding box center [286, 83] width 10 height 10
click at [281, 108] on img at bounding box center [286, 113] width 10 height 10
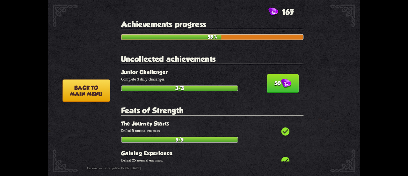
click at [281, 81] on img at bounding box center [286, 83] width 10 height 10
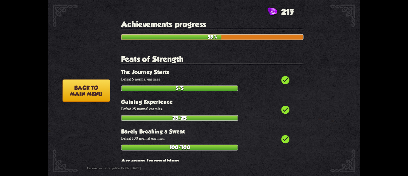
click at [102, 91] on button "Back to main menu" at bounding box center [86, 90] width 48 height 22
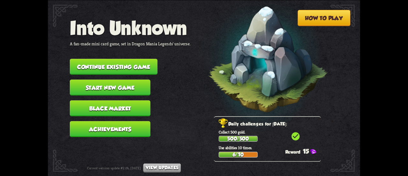
click at [115, 66] on button "Continue existing game" at bounding box center [114, 67] width 88 height 16
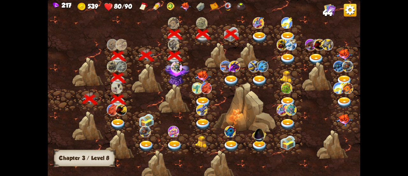
click at [256, 35] on img at bounding box center [260, 37] width 16 height 11
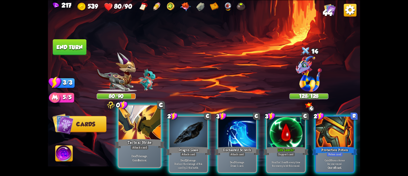
click at [142, 124] on div at bounding box center [140, 122] width 42 height 35
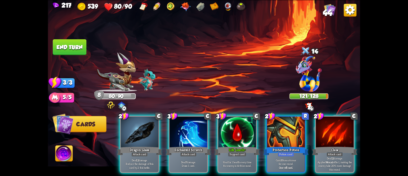
scroll to position [0, 60]
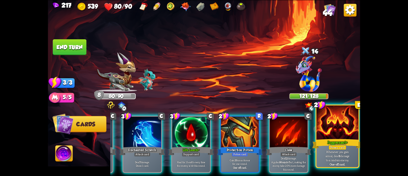
click at [345, 157] on p "Whenever you gain armor, deal 8 damage to a random enemy." at bounding box center [338, 155] width 40 height 12
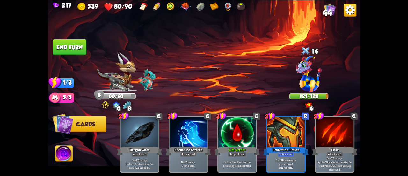
click at [71, 47] on button "End turn" at bounding box center [70, 47] width 34 height 16
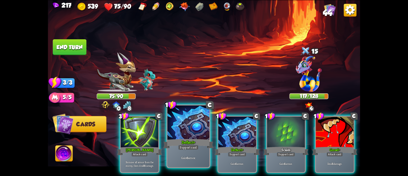
click at [194, 123] on div at bounding box center [188, 122] width 42 height 35
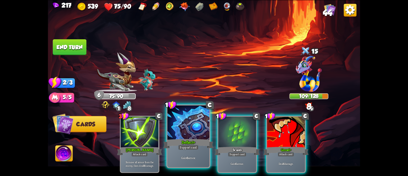
click at [187, 127] on div at bounding box center [188, 122] width 42 height 35
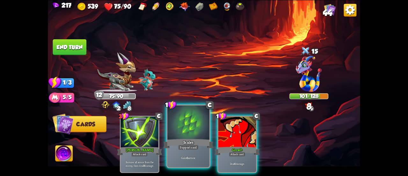
click at [180, 128] on div at bounding box center [188, 122] width 42 height 35
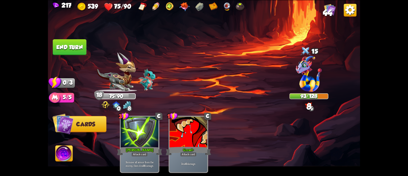
click at [93, 51] on img at bounding box center [204, 88] width 312 height 176
click at [90, 53] on img at bounding box center [204, 88] width 312 height 176
click at [83, 48] on button "End turn" at bounding box center [70, 47] width 34 height 16
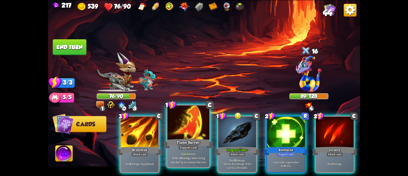
click at [192, 139] on div "Flame Barrier" at bounding box center [188, 143] width 50 height 11
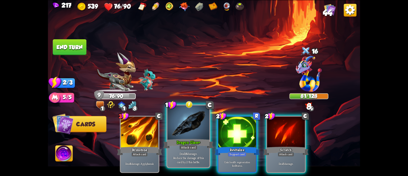
click at [180, 136] on div at bounding box center [188, 122] width 42 height 35
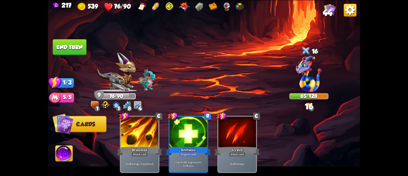
click at [79, 46] on button "End turn" at bounding box center [70, 47] width 34 height 16
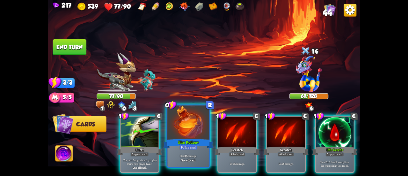
click at [172, 131] on div at bounding box center [188, 122] width 42 height 35
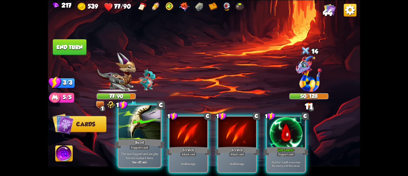
click at [137, 125] on div at bounding box center [140, 122] width 42 height 35
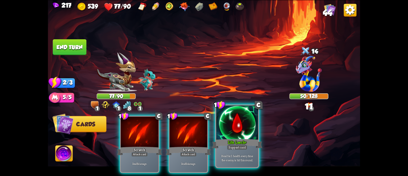
click at [228, 122] on div at bounding box center [237, 122] width 42 height 35
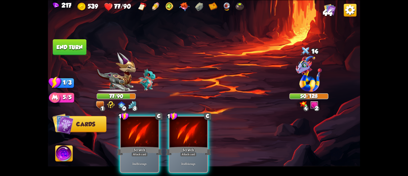
click at [129, 155] on div "Deal 5 damage." at bounding box center [140, 163] width 38 height 17
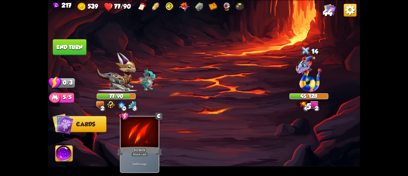
click at [67, 38] on img at bounding box center [204, 88] width 312 height 176
click at [70, 42] on button "End turn" at bounding box center [70, 47] width 34 height 16
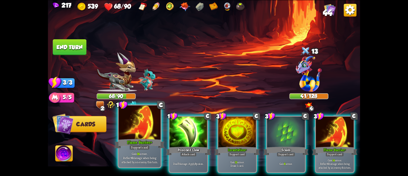
click at [141, 136] on div at bounding box center [140, 122] width 42 height 35
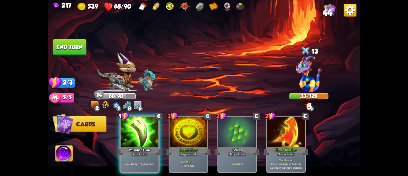
drag, startPoint x: 229, startPoint y: 132, endPoint x: 205, endPoint y: 73, distance: 63.2
click at [205, 73] on div "Select an enemy to attack... You don't have enough stamina to play that card...…" at bounding box center [204, 88] width 312 height 176
click at [72, 49] on button "End turn" at bounding box center [70, 47] width 34 height 16
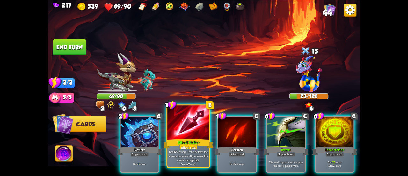
click at [196, 139] on div "Ritual Knife+" at bounding box center [188, 143] width 50 height 11
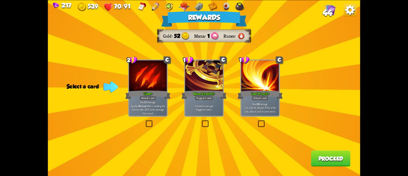
click at [132, 68] on div at bounding box center [148, 76] width 38 height 32
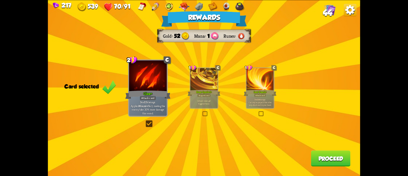
click at [329, 162] on button "Proceed" at bounding box center [331, 158] width 40 height 16
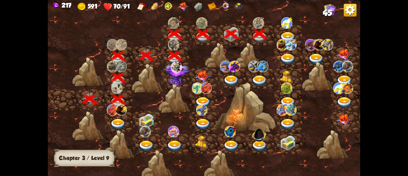
click at [283, 32] on img at bounding box center [288, 37] width 16 height 11
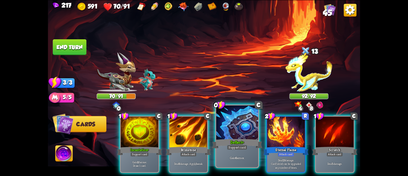
click at [237, 155] on div "Gain 6 armor." at bounding box center [237, 157] width 42 height 18
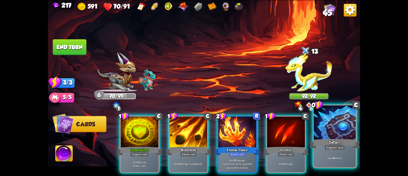
click at [323, 149] on div "Gain 4 armor." at bounding box center [335, 157] width 42 height 18
click at [327, 150] on div "Gain 4 armor." at bounding box center [335, 157] width 42 height 18
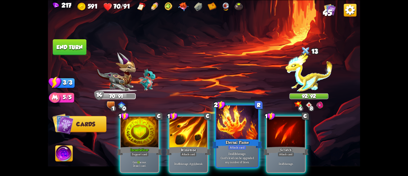
click at [230, 138] on div "Eternal Flame" at bounding box center [237, 143] width 50 height 11
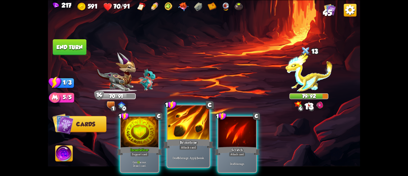
click at [187, 140] on div "Brimstone" at bounding box center [188, 143] width 50 height 11
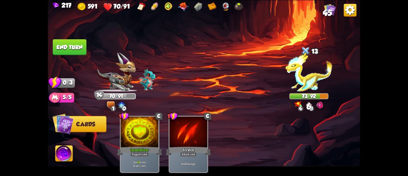
click at [69, 44] on button "End turn" at bounding box center [70, 47] width 34 height 16
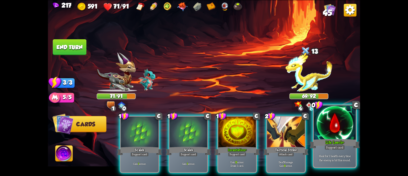
click at [339, 141] on div "Life Leech+" at bounding box center [335, 143] width 50 height 11
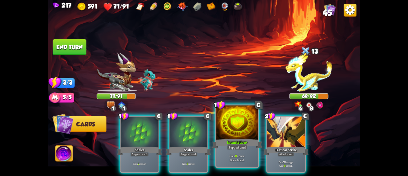
click at [220, 134] on div at bounding box center [237, 122] width 42 height 35
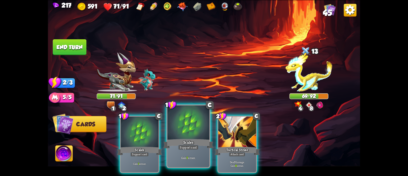
click at [194, 129] on div at bounding box center [188, 122] width 42 height 35
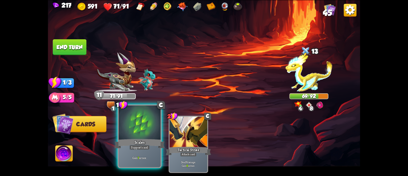
click at [138, 123] on div at bounding box center [140, 122] width 42 height 35
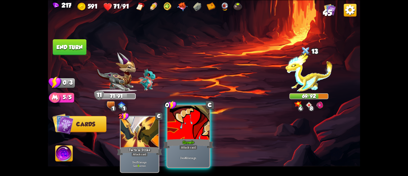
click at [183, 127] on div at bounding box center [188, 122] width 42 height 35
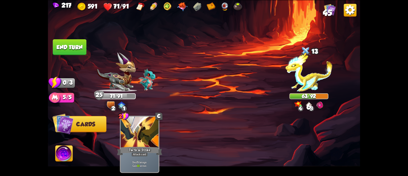
click at [74, 43] on button "End turn" at bounding box center [70, 47] width 34 height 16
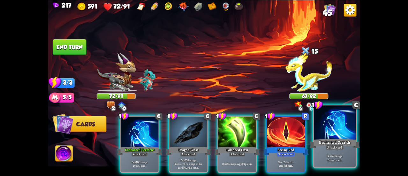
click at [343, 141] on div "Enchanted Scratch" at bounding box center [335, 143] width 50 height 11
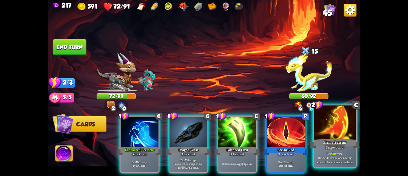
click at [334, 140] on div "Flame Barrier" at bounding box center [335, 143] width 50 height 11
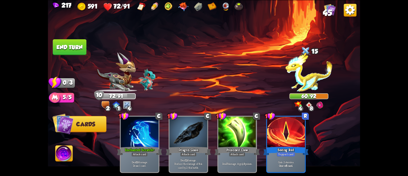
click at [79, 41] on button "End turn" at bounding box center [70, 47] width 34 height 16
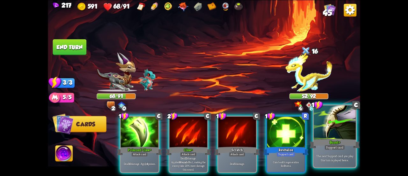
click at [317, 125] on div at bounding box center [335, 122] width 42 height 35
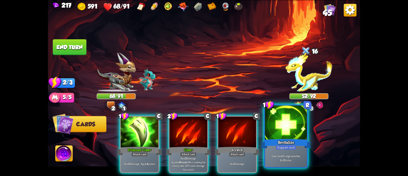
click at [283, 122] on div at bounding box center [286, 122] width 42 height 35
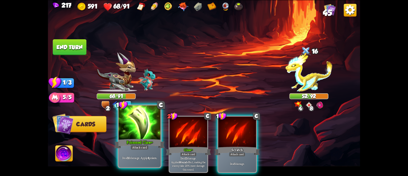
click at [133, 120] on div at bounding box center [140, 122] width 42 height 35
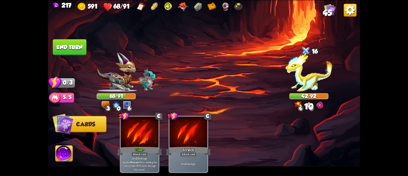
click at [61, 55] on button "End turn" at bounding box center [70, 47] width 34 height 16
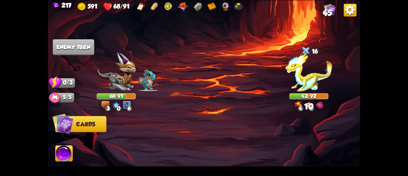
click at [64, 56] on img at bounding box center [204, 88] width 312 height 176
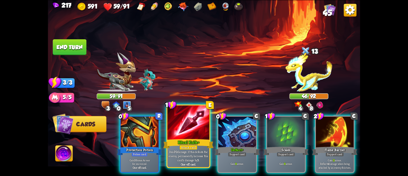
click at [176, 116] on div at bounding box center [188, 122] width 42 height 35
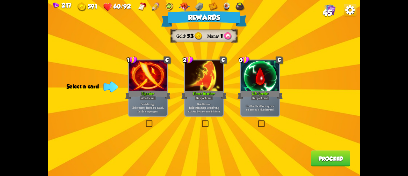
click at [274, 113] on div "Heal for 1 health every time the enemy is hit this round." at bounding box center [260, 107] width 38 height 17
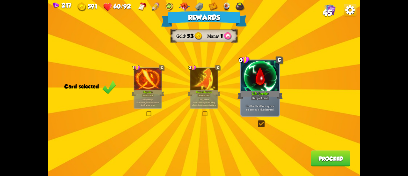
click at [313, 156] on button "Proceed" at bounding box center [331, 158] width 40 height 16
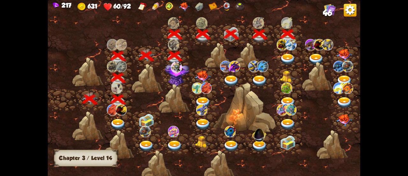
scroll to position [0, 97]
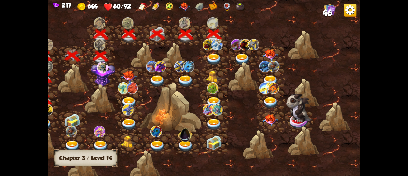
click at [208, 45] on img at bounding box center [207, 44] width 11 height 11
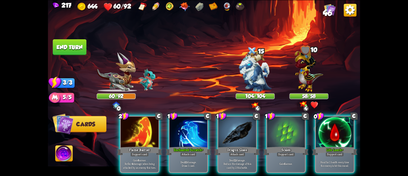
scroll to position [0, 124]
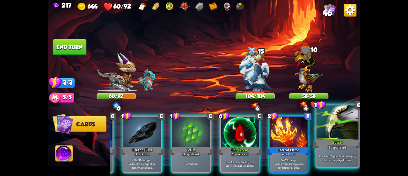
click at [331, 157] on p "The next Support card you play this turn is played twice." at bounding box center [338, 157] width 40 height 8
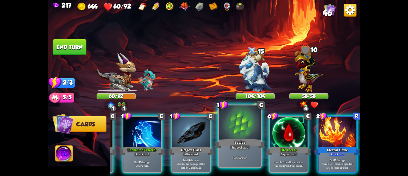
click at [251, 151] on div "Gain 6 armor." at bounding box center [240, 157] width 42 height 18
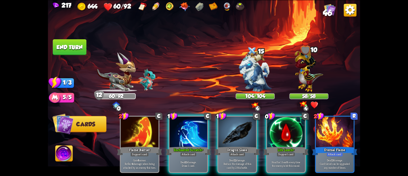
scroll to position [0, 0]
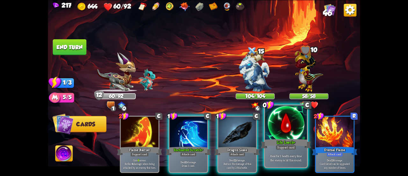
click at [271, 132] on div at bounding box center [286, 122] width 42 height 35
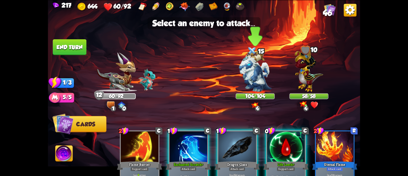
click at [250, 75] on img at bounding box center [255, 70] width 33 height 41
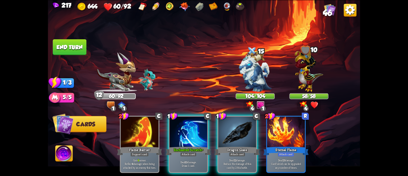
drag, startPoint x: 240, startPoint y: 122, endPoint x: 237, endPoint y: 82, distance: 40.3
click at [240, 122] on div at bounding box center [237, 132] width 38 height 32
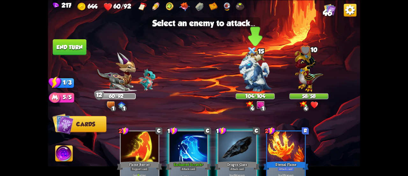
click at [245, 57] on div "15" at bounding box center [255, 51] width 39 height 13
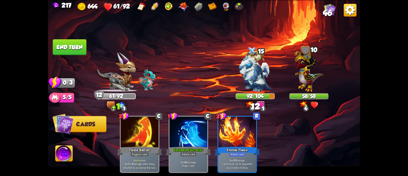
click at [68, 46] on button "End turn" at bounding box center [70, 47] width 34 height 16
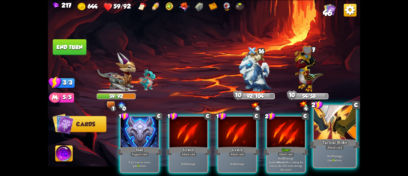
click at [322, 137] on div at bounding box center [335, 122] width 42 height 35
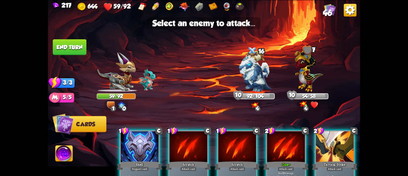
click at [343, 146] on div at bounding box center [335, 147] width 38 height 32
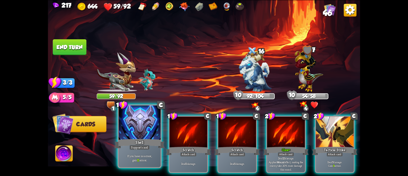
click at [132, 131] on div at bounding box center [140, 122] width 42 height 35
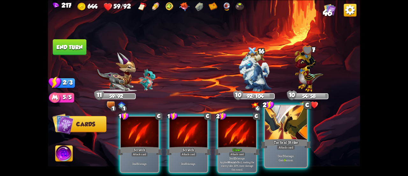
click at [282, 140] on div "Tactical Strike" at bounding box center [286, 143] width 50 height 11
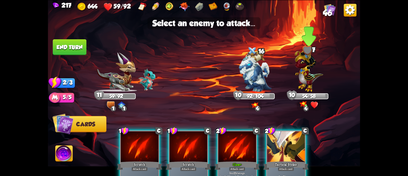
click at [307, 69] on img at bounding box center [309, 69] width 28 height 44
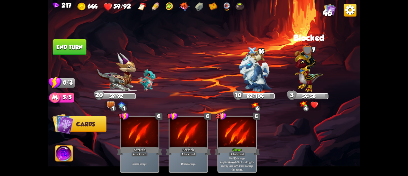
click at [76, 46] on button "End turn" at bounding box center [70, 47] width 34 height 16
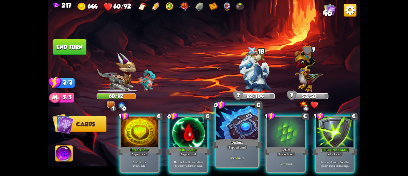
click at [227, 142] on div "Deflect" at bounding box center [237, 143] width 50 height 11
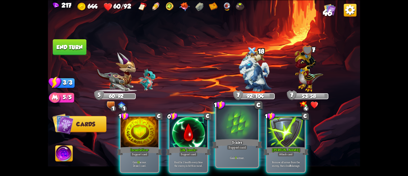
click at [225, 139] on div "Scales" at bounding box center [237, 143] width 50 height 11
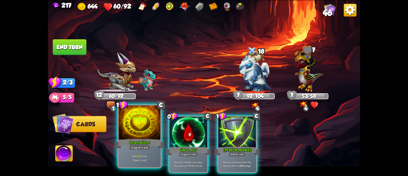
click at [141, 128] on div at bounding box center [140, 122] width 42 height 35
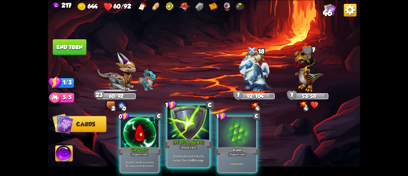
click at [181, 130] on div at bounding box center [188, 122] width 42 height 35
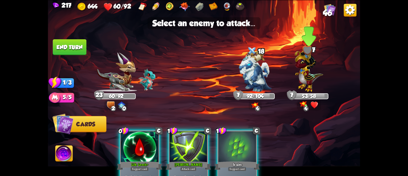
click at [291, 73] on div at bounding box center [308, 74] width 39 height 34
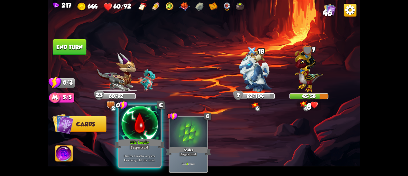
click at [144, 123] on div at bounding box center [140, 122] width 42 height 35
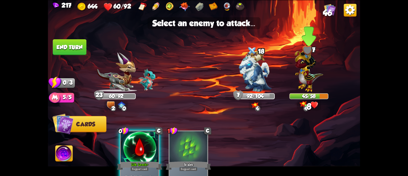
click at [300, 80] on img at bounding box center [309, 69] width 28 height 44
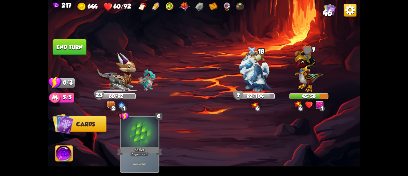
click at [69, 46] on button "End turn" at bounding box center [70, 47] width 34 height 16
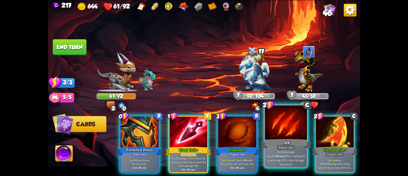
click at [284, 132] on div at bounding box center [286, 122] width 42 height 35
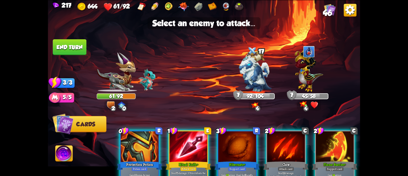
click at [284, 136] on div at bounding box center [286, 147] width 38 height 32
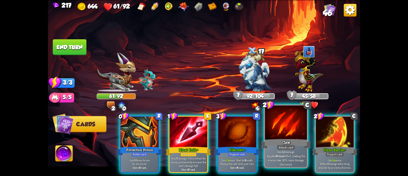
click at [276, 124] on div at bounding box center [286, 122] width 42 height 35
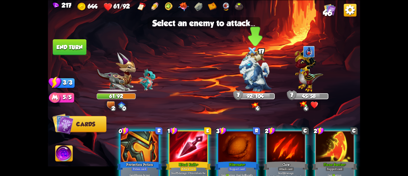
click at [252, 69] on img at bounding box center [255, 70] width 33 height 41
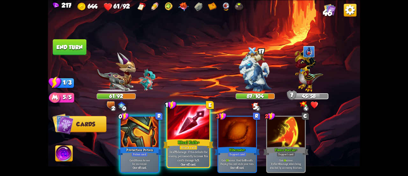
click at [187, 124] on div at bounding box center [188, 122] width 42 height 35
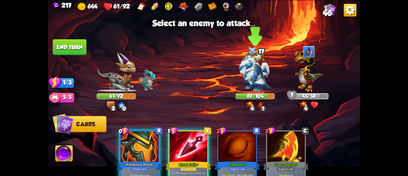
click at [254, 70] on img at bounding box center [255, 70] width 33 height 41
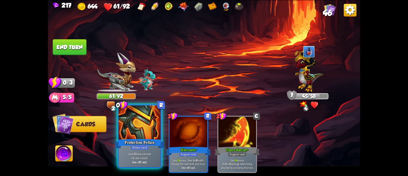
click at [134, 126] on div at bounding box center [140, 122] width 42 height 35
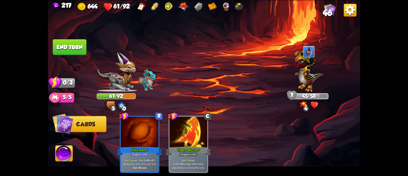
click at [72, 39] on button "End turn" at bounding box center [70, 47] width 34 height 16
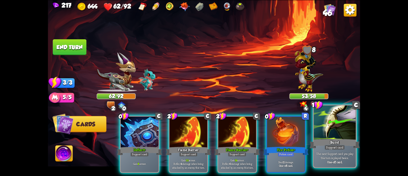
click at [330, 127] on div at bounding box center [335, 122] width 42 height 35
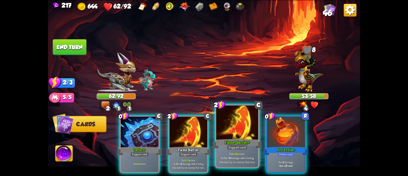
click at [228, 128] on div at bounding box center [237, 122] width 42 height 35
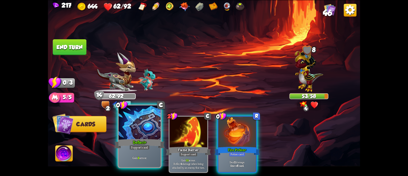
click at [134, 128] on div at bounding box center [140, 122] width 42 height 35
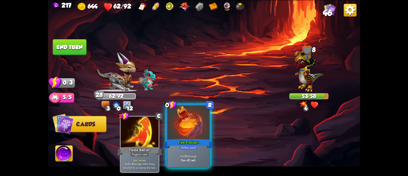
click at [188, 132] on div at bounding box center [188, 122] width 42 height 35
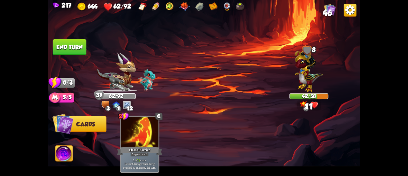
click at [67, 47] on button "End turn" at bounding box center [70, 47] width 34 height 16
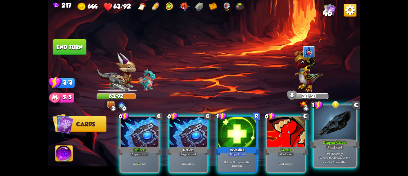
click at [327, 144] on div "Dragon Glass+" at bounding box center [335, 143] width 50 height 11
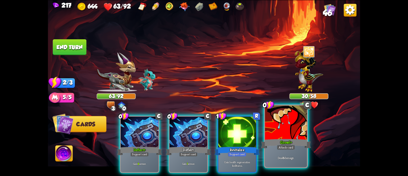
click at [282, 132] on div at bounding box center [286, 122] width 42 height 35
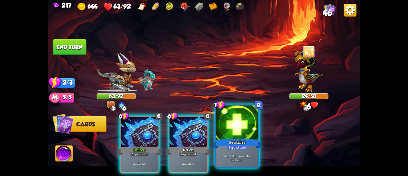
click at [235, 128] on div at bounding box center [237, 122] width 42 height 35
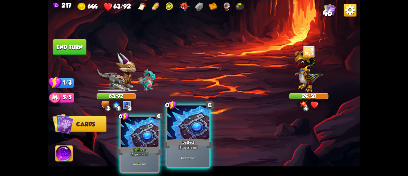
click at [187, 127] on div at bounding box center [188, 122] width 42 height 35
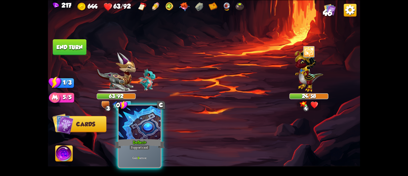
click at [136, 122] on div at bounding box center [140, 122] width 42 height 35
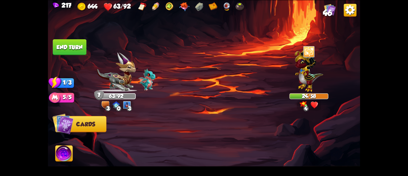
click at [61, 49] on button "End turn" at bounding box center [70, 47] width 34 height 16
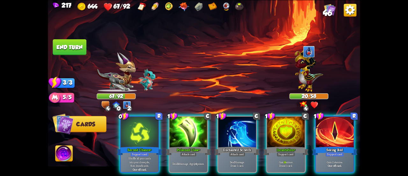
drag, startPoint x: 323, startPoint y: 137, endPoint x: 249, endPoint y: 74, distance: 96.3
click at [249, 74] on div "Select an enemy to attack... You don't have enough stamina to play that card...…" at bounding box center [204, 88] width 312 height 176
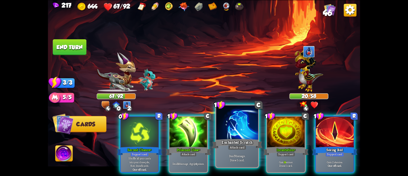
click at [242, 131] on div at bounding box center [237, 122] width 42 height 35
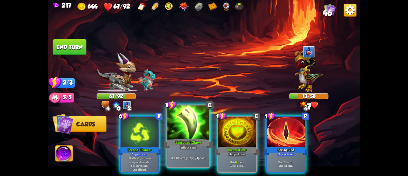
click at [188, 130] on div at bounding box center [188, 122] width 42 height 35
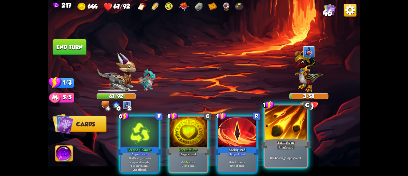
click at [267, 139] on div "Brimstone" at bounding box center [286, 143] width 50 height 11
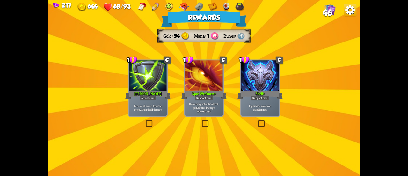
click at [266, 97] on div "Support card" at bounding box center [260, 98] width 18 height 4
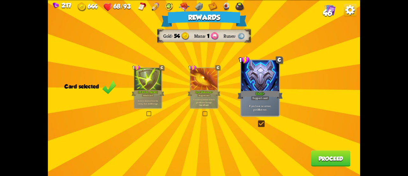
click at [161, 90] on div "[PERSON_NAME]" at bounding box center [148, 92] width 33 height 7
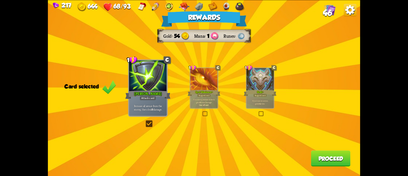
click at [333, 158] on button "Proceed" at bounding box center [331, 158] width 40 height 16
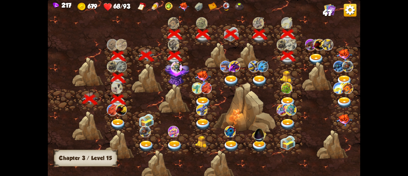
scroll to position [0, 97]
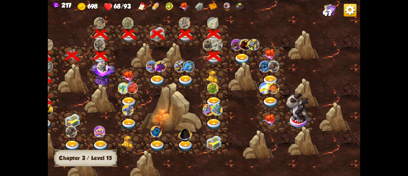
click at [244, 52] on div at bounding box center [243, 57] width 28 height 22
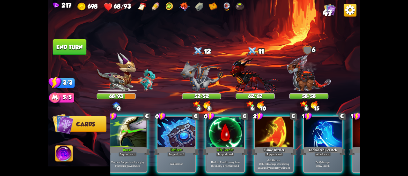
scroll to position [0, 0]
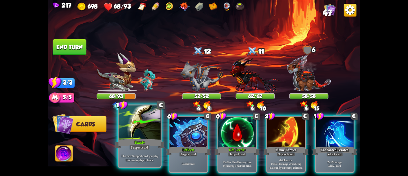
click at [135, 148] on div "Support card" at bounding box center [139, 146] width 20 height 5
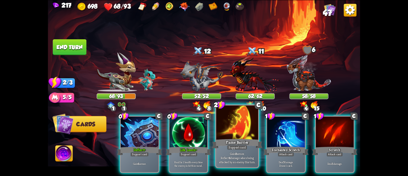
click at [234, 127] on div at bounding box center [237, 122] width 42 height 35
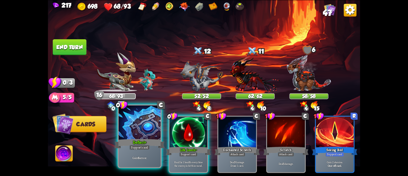
click at [136, 119] on div at bounding box center [140, 122] width 42 height 35
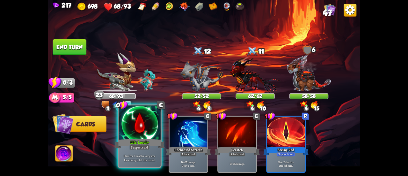
click at [135, 120] on div at bounding box center [140, 122] width 42 height 35
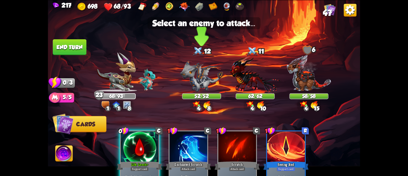
click at [201, 70] on img at bounding box center [201, 75] width 43 height 31
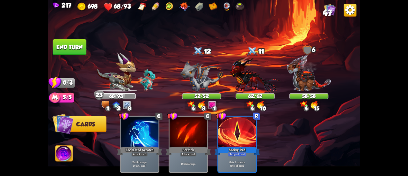
click at [80, 42] on button "End turn" at bounding box center [70, 47] width 34 height 16
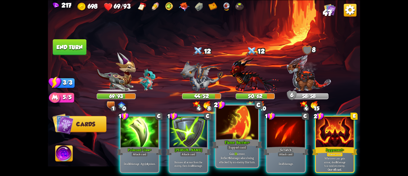
click at [230, 139] on div "Flame Barrier+" at bounding box center [237, 143] width 50 height 11
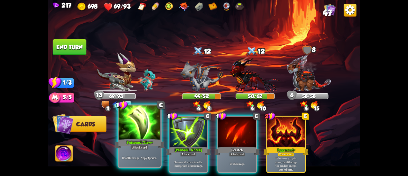
click at [129, 128] on div at bounding box center [140, 122] width 42 height 35
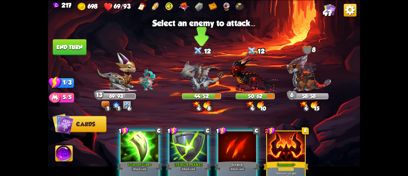
click at [194, 83] on img at bounding box center [201, 75] width 43 height 31
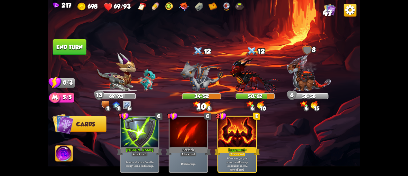
click at [76, 48] on button "End turn" at bounding box center [69, 47] width 34 height 16
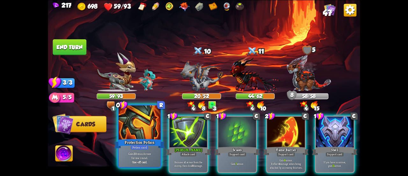
click at [145, 142] on div "Protection Potion" at bounding box center [139, 143] width 50 height 11
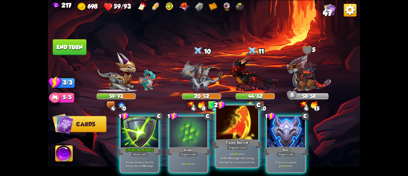
click at [227, 135] on div at bounding box center [237, 122] width 42 height 35
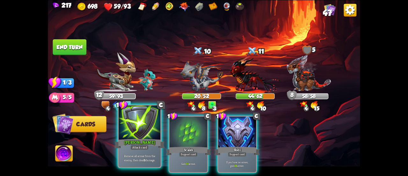
click at [126, 141] on div "[PERSON_NAME]" at bounding box center [139, 143] width 50 height 11
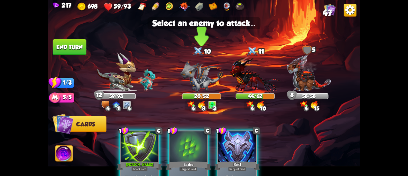
click at [193, 71] on img at bounding box center [201, 75] width 43 height 31
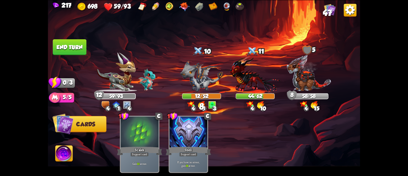
click at [70, 46] on button "End turn" at bounding box center [70, 47] width 34 height 16
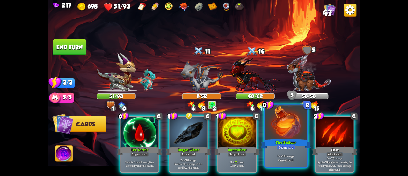
click at [277, 123] on div at bounding box center [286, 122] width 42 height 35
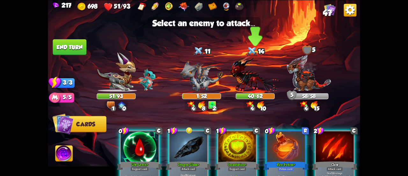
click at [248, 88] on img at bounding box center [255, 74] width 51 height 37
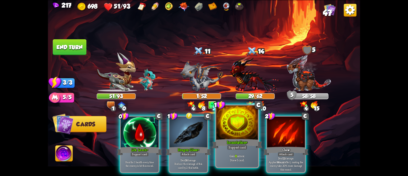
click at [235, 139] on div "Incantation+" at bounding box center [237, 143] width 50 height 11
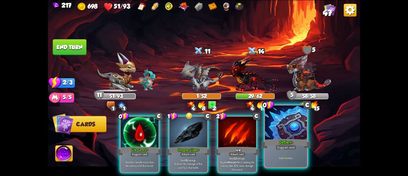
click at [283, 135] on div at bounding box center [286, 122] width 42 height 35
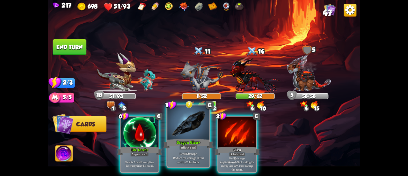
click at [191, 138] on div "Dragon Glass+" at bounding box center [188, 143] width 50 height 11
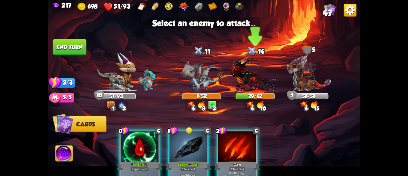
click at [254, 81] on img at bounding box center [255, 74] width 51 height 37
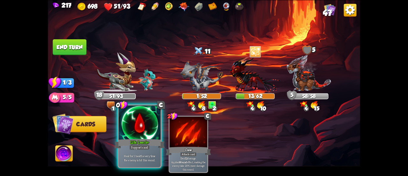
click at [130, 127] on div at bounding box center [140, 122] width 42 height 35
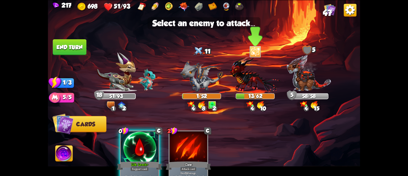
click at [255, 77] on img at bounding box center [255, 74] width 51 height 37
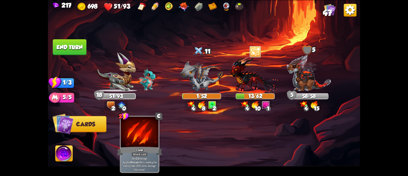
click at [73, 42] on button "End turn" at bounding box center [70, 47] width 34 height 16
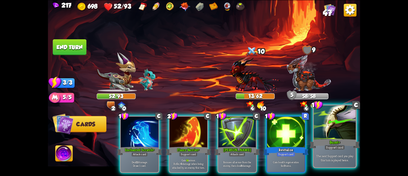
click at [320, 125] on div at bounding box center [335, 122] width 42 height 35
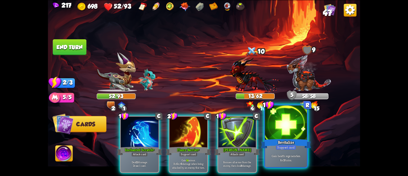
click at [284, 130] on div at bounding box center [286, 122] width 42 height 35
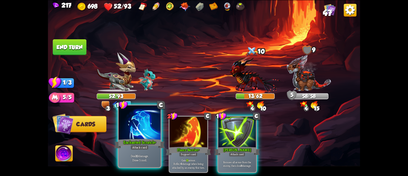
click at [151, 133] on div at bounding box center [140, 122] width 42 height 35
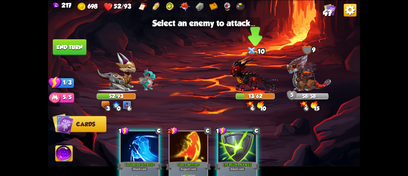
click at [263, 81] on img at bounding box center [255, 74] width 51 height 37
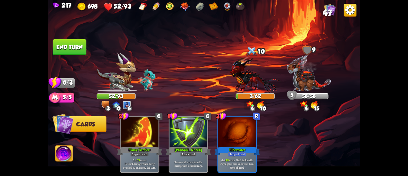
click at [66, 46] on button "End turn" at bounding box center [70, 47] width 34 height 16
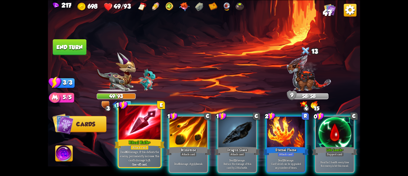
click at [148, 130] on div at bounding box center [140, 122] width 42 height 35
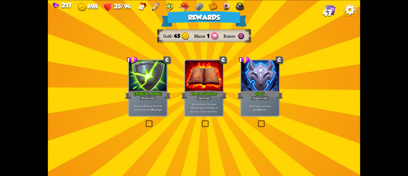
click at [251, 99] on div "Shell+" at bounding box center [260, 94] width 45 height 10
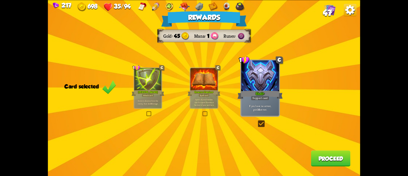
click at [158, 102] on p "Remove all armor from the enemy, then deal 8 damage." at bounding box center [148, 101] width 26 height 5
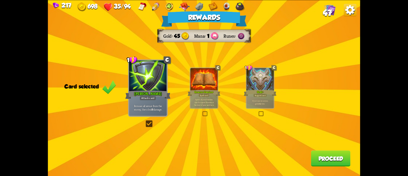
click at [345, 160] on button "Proceed" at bounding box center [331, 158] width 40 height 16
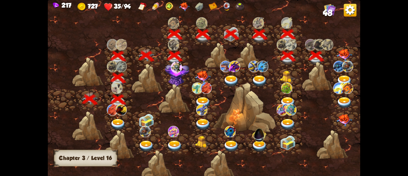
scroll to position [0, 97]
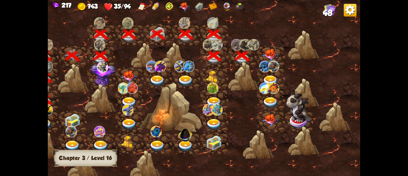
click at [272, 54] on img at bounding box center [271, 55] width 16 height 12
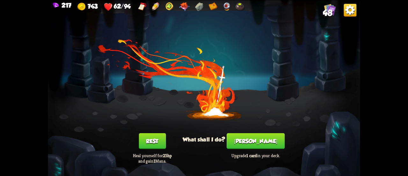
click at [261, 141] on button "[PERSON_NAME]" at bounding box center [256, 141] width 58 height 16
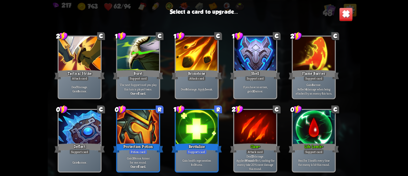
scroll to position [201, 0]
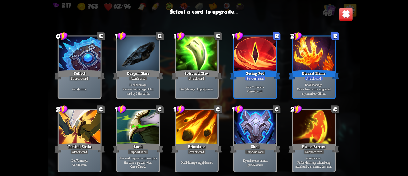
click at [342, 15] on img at bounding box center [346, 14] width 14 height 14
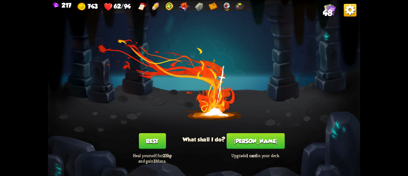
click at [157, 140] on button "Rest" at bounding box center [152, 141] width 27 height 16
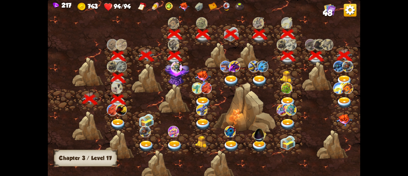
scroll to position [0, 97]
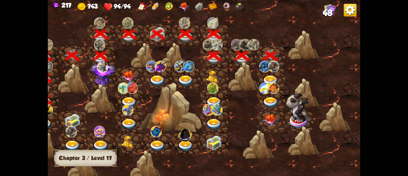
click at [271, 72] on div at bounding box center [271, 78] width 28 height 22
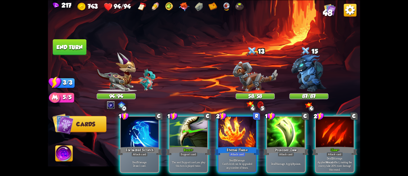
scroll to position [0, 124]
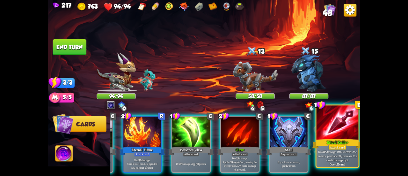
click at [338, 146] on div "Attack card" at bounding box center [337, 146] width 18 height 5
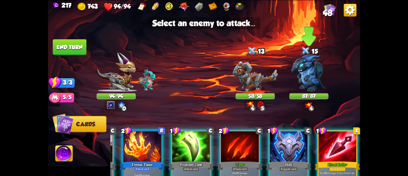
click at [302, 80] on img at bounding box center [308, 73] width 35 height 38
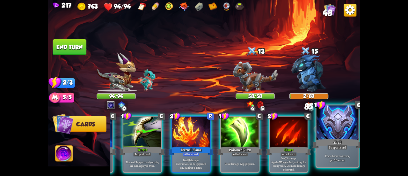
click at [344, 130] on div at bounding box center [338, 122] width 42 height 35
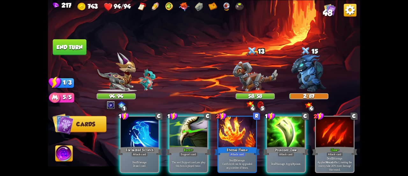
scroll to position [0, 0]
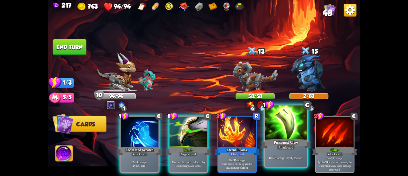
click at [275, 137] on div at bounding box center [286, 122] width 42 height 35
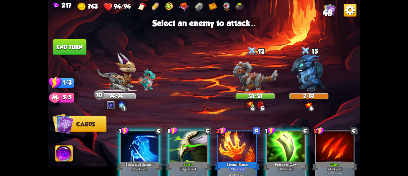
click at [278, 72] on img at bounding box center [204, 88] width 312 height 176
click at [306, 74] on img at bounding box center [308, 73] width 35 height 38
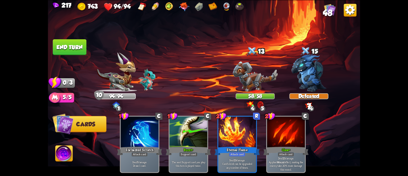
click at [73, 43] on button "End turn" at bounding box center [70, 47] width 34 height 16
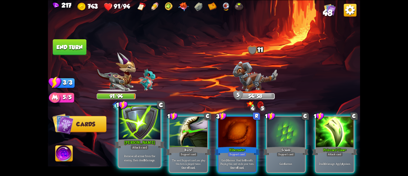
click at [126, 139] on div "[PERSON_NAME]" at bounding box center [139, 143] width 50 height 11
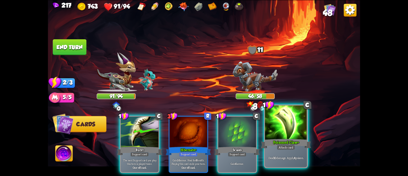
click at [280, 131] on div at bounding box center [286, 122] width 42 height 35
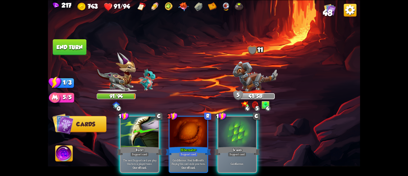
click at [75, 49] on button "End turn" at bounding box center [70, 47] width 34 height 16
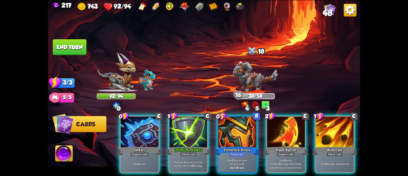
drag, startPoint x: 139, startPoint y: 124, endPoint x: 236, endPoint y: 80, distance: 106.6
click at [235, 79] on div "Select an enemy to attack... You don't have enough stamina to play that card...…" at bounding box center [204, 88] width 312 height 176
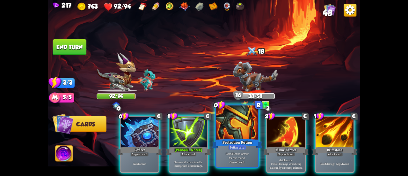
click at [250, 122] on div at bounding box center [237, 122] width 42 height 35
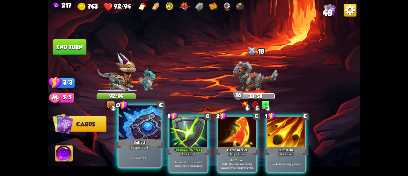
click at [135, 132] on div at bounding box center [140, 122] width 42 height 35
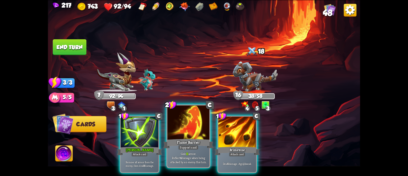
click at [184, 130] on div at bounding box center [188, 122] width 42 height 35
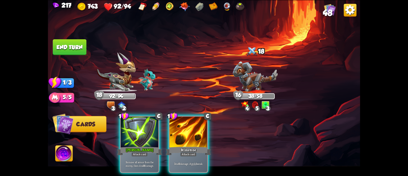
click at [145, 136] on div at bounding box center [140, 132] width 38 height 32
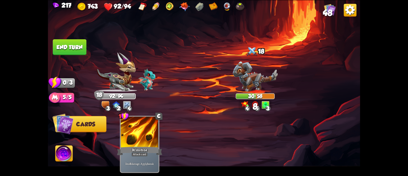
click at [76, 47] on button "End turn" at bounding box center [70, 47] width 34 height 16
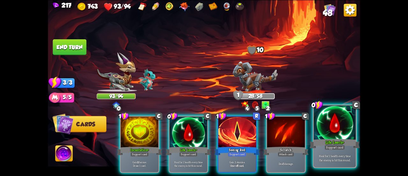
click at [333, 146] on div "Support card" at bounding box center [335, 146] width 20 height 5
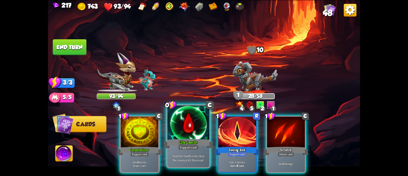
click at [180, 133] on div at bounding box center [188, 122] width 42 height 35
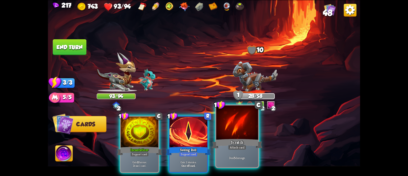
click at [243, 142] on div "Scratch" at bounding box center [237, 143] width 50 height 11
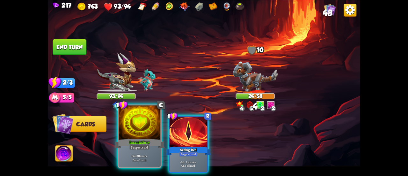
click at [142, 130] on div at bounding box center [140, 122] width 42 height 35
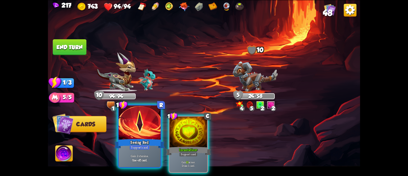
click at [139, 134] on div at bounding box center [140, 122] width 42 height 35
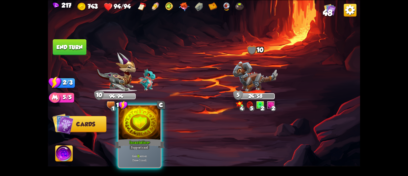
click at [137, 136] on div at bounding box center [140, 122] width 42 height 35
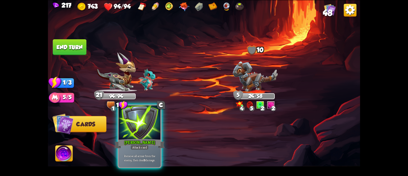
click at [150, 138] on div "[PERSON_NAME]" at bounding box center [139, 143] width 50 height 11
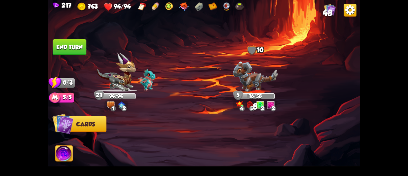
click at [75, 46] on button "End turn" at bounding box center [70, 47] width 34 height 16
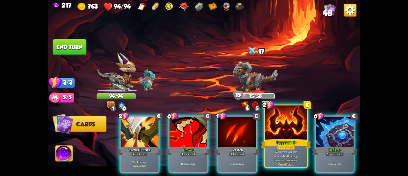
click at [280, 136] on div at bounding box center [286, 122] width 42 height 35
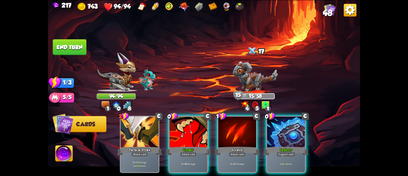
click at [280, 136] on div at bounding box center [286, 132] width 38 height 32
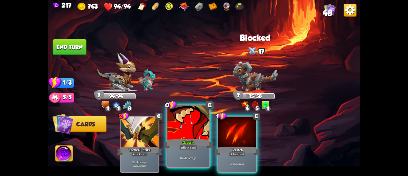
click at [179, 134] on div at bounding box center [188, 122] width 42 height 35
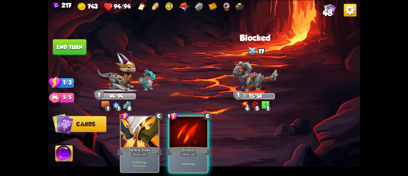
click at [179, 134] on div at bounding box center [189, 132] width 38 height 32
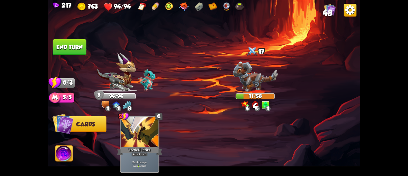
click at [68, 52] on button "End turn" at bounding box center [70, 47] width 34 height 16
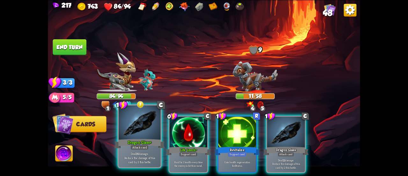
click at [145, 127] on div at bounding box center [140, 122] width 42 height 35
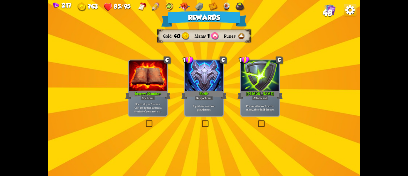
click at [203, 93] on div "Shell+" at bounding box center [203, 94] width 45 height 10
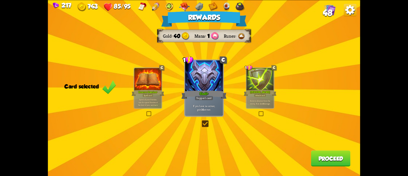
click at [269, 106] on div "Remove all armor from the enemy, then deal 8 damage." at bounding box center [259, 102] width 27 height 12
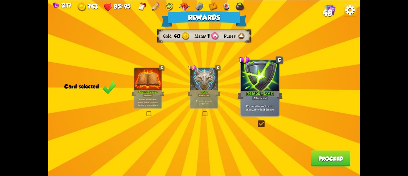
click at [309, 157] on div "Rewards Gold 40 Mana 1 Runes Card selected C Reserve Stamina+ Spell card Spend …" at bounding box center [204, 88] width 312 height 176
click at [312, 157] on button "Proceed" at bounding box center [331, 158] width 40 height 16
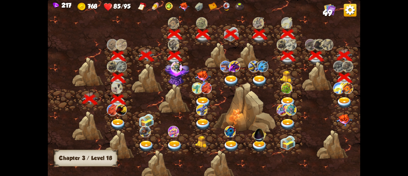
scroll to position [0, 97]
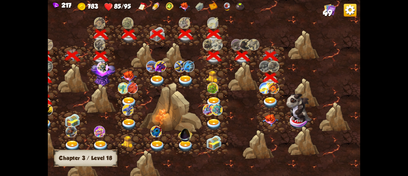
click at [268, 100] on img at bounding box center [271, 102] width 16 height 11
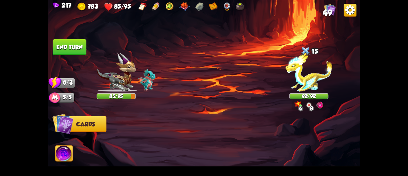
click at [326, 11] on span "49" at bounding box center [327, 13] width 9 height 10
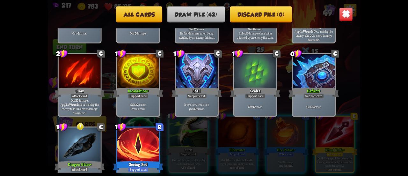
scroll to position [679, 0]
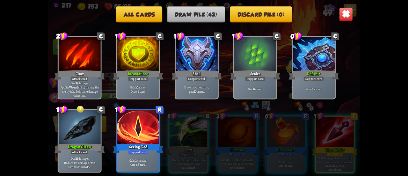
click at [339, 13] on img at bounding box center [346, 14] width 14 height 14
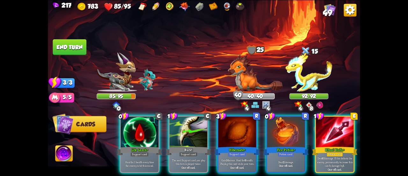
drag, startPoint x: 275, startPoint y: 172, endPoint x: 286, endPoint y: 175, distance: 11.1
click at [286, 175] on html "217 783 85/95 49 Select an enemy to attack... You don't have enough stamina to …" at bounding box center [204, 88] width 408 height 176
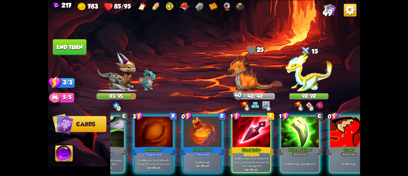
scroll to position [0, 112]
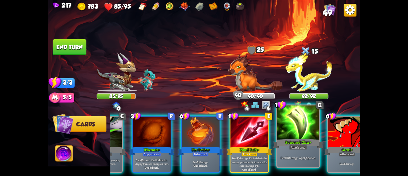
click at [304, 149] on div "Attack card" at bounding box center [298, 146] width 18 height 5
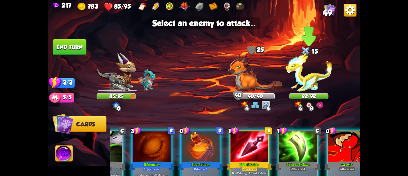
click at [313, 78] on img at bounding box center [309, 71] width 47 height 39
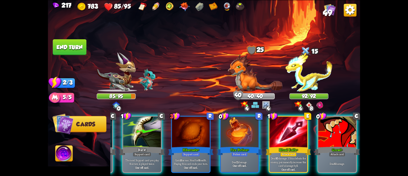
scroll to position [0, 60]
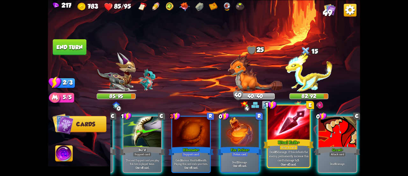
click at [297, 118] on div at bounding box center [289, 122] width 42 height 35
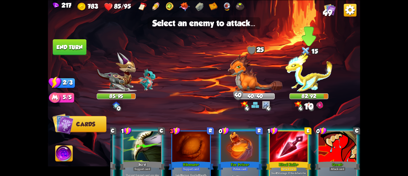
click at [313, 79] on img at bounding box center [309, 71] width 47 height 39
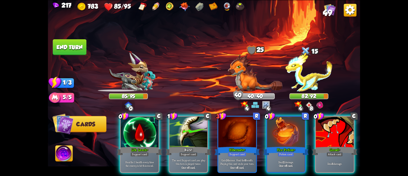
scroll to position [0, 0]
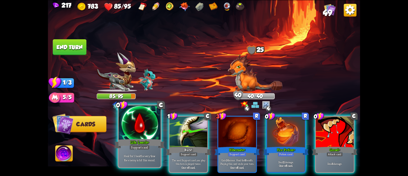
drag, startPoint x: 180, startPoint y: 147, endPoint x: 147, endPoint y: 141, distance: 33.4
click at [180, 152] on div "Support card" at bounding box center [188, 154] width 18 height 4
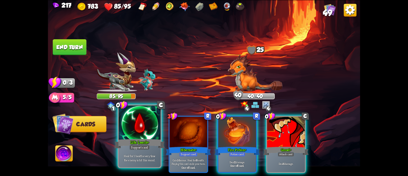
click at [144, 139] on div "Life Leech+" at bounding box center [139, 143] width 50 height 11
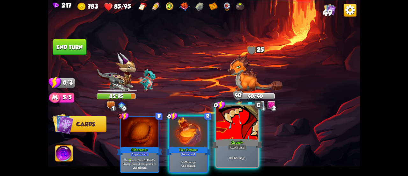
click at [241, 134] on div at bounding box center [237, 122] width 42 height 35
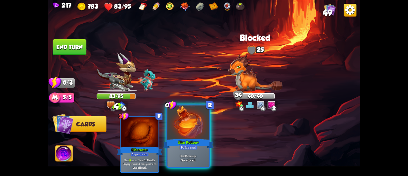
click at [195, 139] on div "Fire Potion+" at bounding box center [188, 143] width 50 height 11
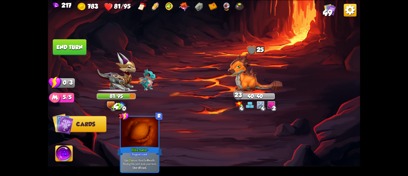
click at [68, 48] on button "End turn" at bounding box center [70, 47] width 34 height 16
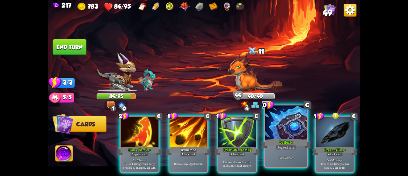
click at [291, 142] on div "Deflect+" at bounding box center [286, 143] width 50 height 11
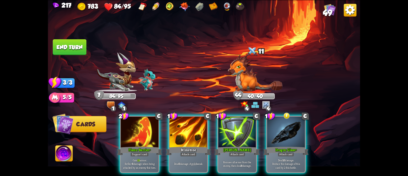
click at [291, 145] on div "Dragon Glass+" at bounding box center [285, 150] width 45 height 10
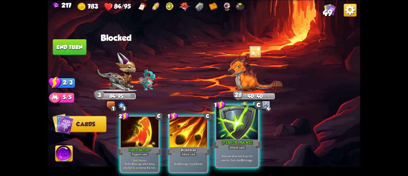
click at [244, 140] on div "[PERSON_NAME]" at bounding box center [237, 143] width 50 height 11
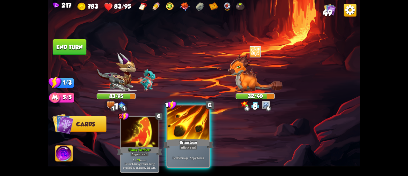
click at [197, 139] on div "Brimstone" at bounding box center [188, 143] width 50 height 11
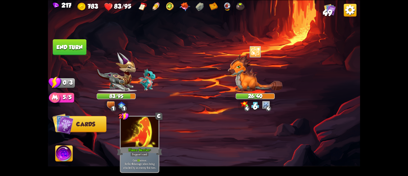
click at [74, 46] on button "End turn" at bounding box center [70, 47] width 34 height 16
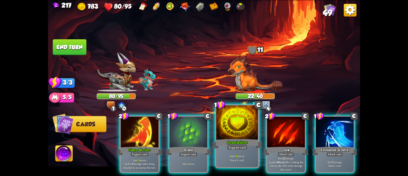
click at [247, 128] on div at bounding box center [237, 122] width 42 height 35
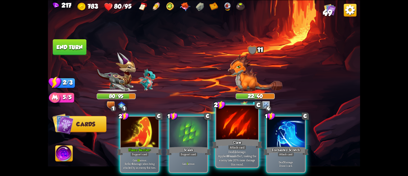
click at [242, 133] on div at bounding box center [237, 122] width 42 height 35
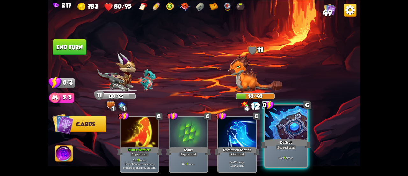
click at [277, 136] on div at bounding box center [286, 122] width 42 height 35
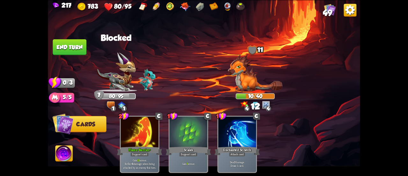
click at [74, 45] on button "End turn" at bounding box center [70, 47] width 34 height 16
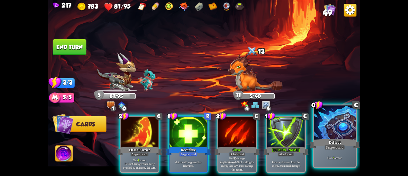
click at [325, 139] on div "Deflect" at bounding box center [335, 143] width 50 height 11
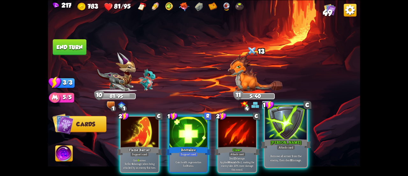
click at [293, 144] on div "[PERSON_NAME]" at bounding box center [286, 143] width 50 height 11
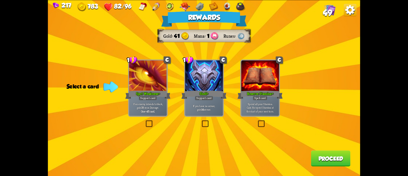
click at [209, 93] on div "Shell+" at bounding box center [203, 94] width 45 height 10
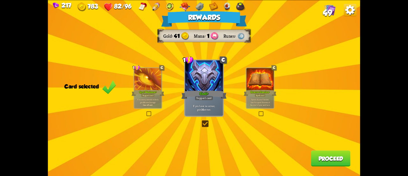
click at [145, 86] on div at bounding box center [147, 79] width 27 height 23
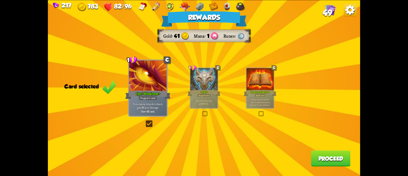
click at [320, 153] on button "Proceed" at bounding box center [331, 158] width 40 height 16
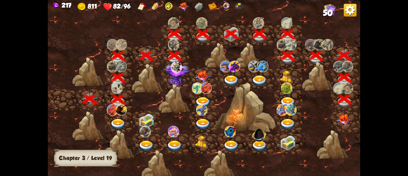
scroll to position [0, 97]
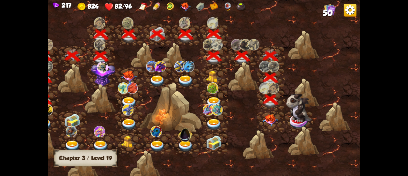
click at [269, 123] on img at bounding box center [271, 120] width 16 height 12
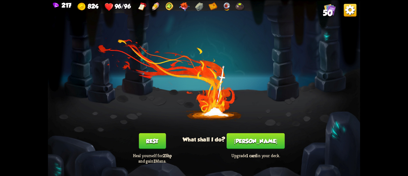
click at [264, 143] on button "[PERSON_NAME]" at bounding box center [256, 141] width 58 height 16
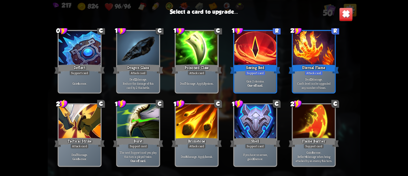
scroll to position [169, 0]
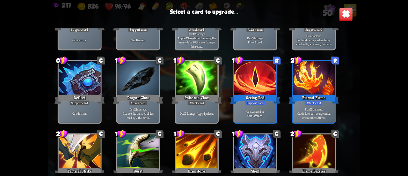
click at [323, 91] on div at bounding box center [314, 78] width 42 height 35
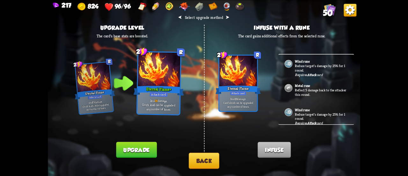
click at [203, 155] on button "Back" at bounding box center [204, 160] width 31 height 16
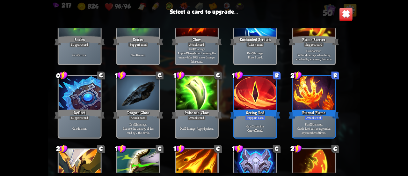
scroll to position [159, 0]
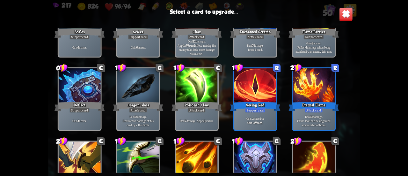
click at [162, 102] on div "Dragon Glass" at bounding box center [138, 105] width 50 height 11
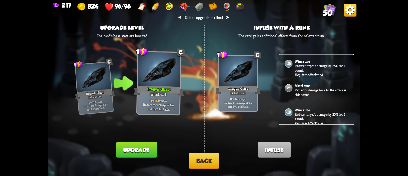
click at [214, 164] on button "Back" at bounding box center [204, 160] width 31 height 16
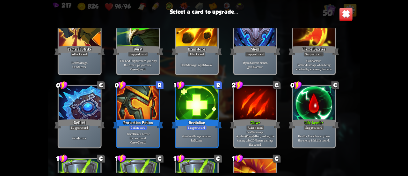
scroll to position [392, 0]
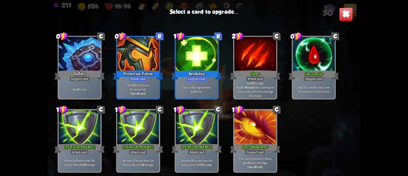
click at [141, 130] on div at bounding box center [138, 127] width 42 height 35
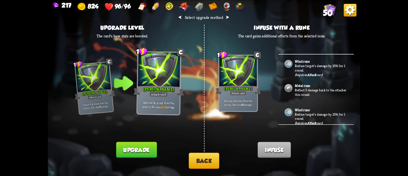
click at [188, 165] on div "⮜ Select upgrade method ⮞ Upgrade level The card's base stats are boosted. 1 [P…" at bounding box center [204, 88] width 312 height 176
click at [196, 162] on button "Back" at bounding box center [204, 160] width 31 height 16
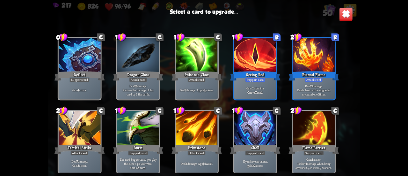
scroll to position [255, 0]
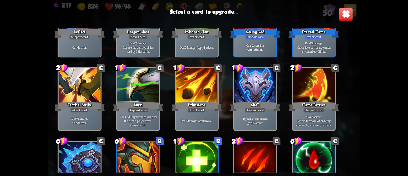
click at [313, 111] on div "Support card" at bounding box center [314, 109] width 20 height 5
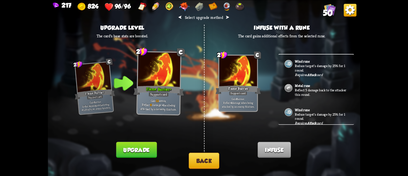
click at [142, 147] on button "Upgrade" at bounding box center [136, 150] width 40 height 16
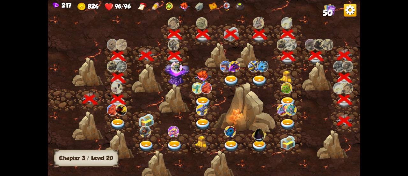
scroll to position [0, 97]
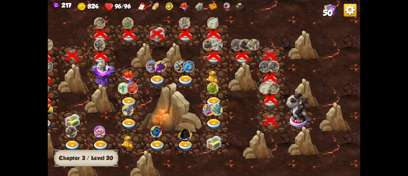
click at [302, 116] on img at bounding box center [299, 107] width 26 height 29
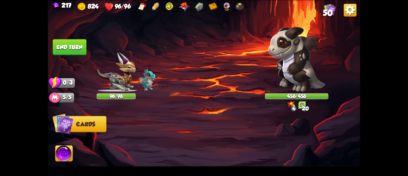
click at [293, 64] on img at bounding box center [296, 58] width 57 height 65
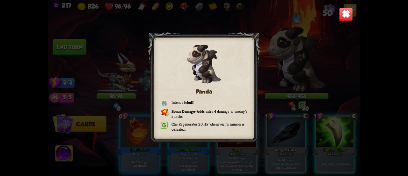
click at [344, 11] on img at bounding box center [346, 14] width 14 height 14
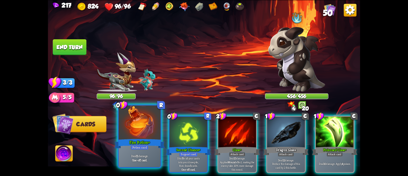
click at [142, 156] on p "Deal 11 damage." at bounding box center [140, 155] width 40 height 4
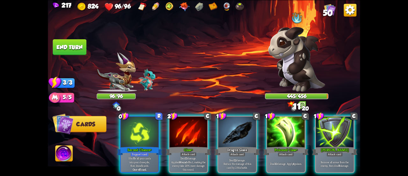
scroll to position [0, 60]
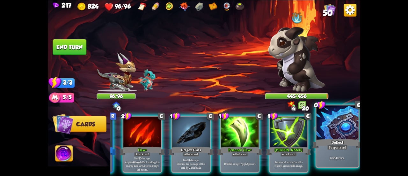
click at [336, 157] on b "4" at bounding box center [336, 157] width 2 height 4
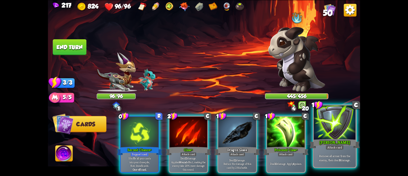
scroll to position [0, 0]
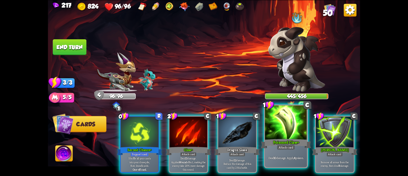
click at [271, 147] on div "Poisoned Claw+" at bounding box center [286, 143] width 50 height 11
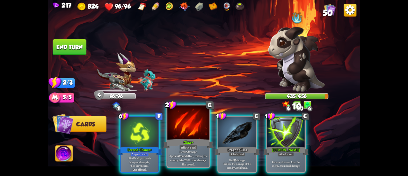
click at [186, 152] on p "Deal 15 damage. Applies Wound effect, making the enemy take 20% more damage thi…" at bounding box center [189, 157] width 40 height 17
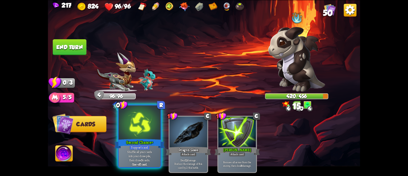
click at [142, 147] on div "Support card" at bounding box center [139, 146] width 20 height 5
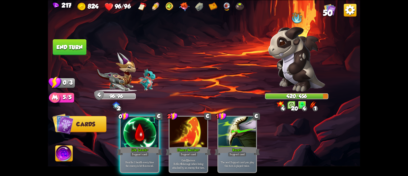
click at [54, 155] on img at bounding box center [204, 88] width 312 height 176
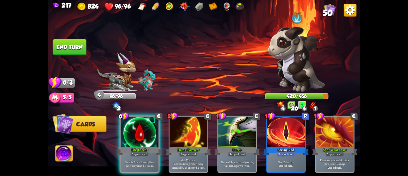
click at [65, 149] on img at bounding box center [63, 154] width 17 height 18
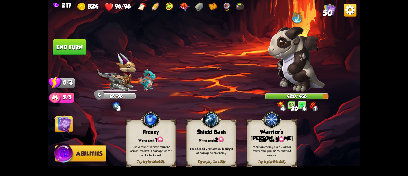
click at [290, 143] on div "Mark an enemy. Gain 2 armor every time you hit the marked enemy." at bounding box center [272, 150] width 50 height 19
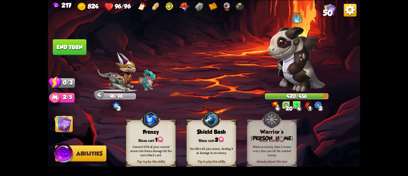
click at [62, 118] on img at bounding box center [63, 124] width 18 height 18
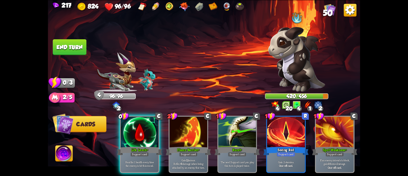
click at [80, 53] on button "End turn" at bounding box center [70, 47] width 34 height 16
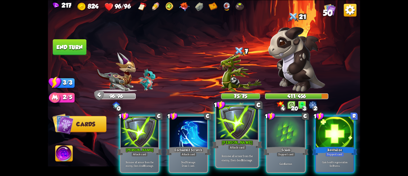
click at [237, 141] on div "[PERSON_NAME]" at bounding box center [237, 143] width 50 height 11
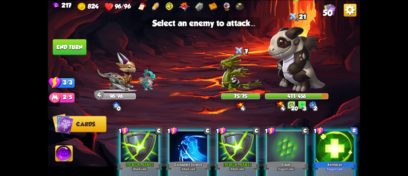
click at [284, 65] on img at bounding box center [296, 58] width 57 height 65
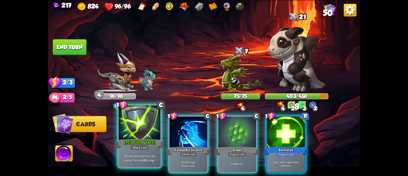
click at [144, 125] on div at bounding box center [140, 122] width 42 height 35
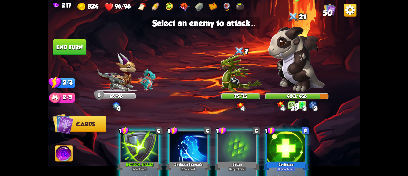
click at [307, 64] on img at bounding box center [296, 58] width 57 height 65
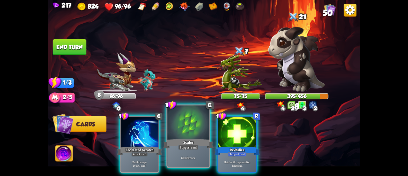
click at [182, 132] on div at bounding box center [188, 122] width 42 height 35
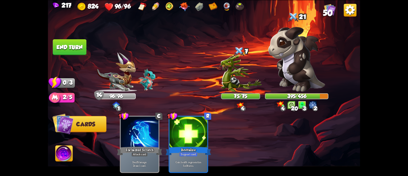
click at [73, 46] on button "End turn" at bounding box center [70, 47] width 34 height 16
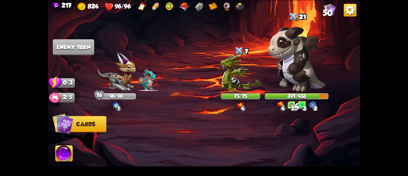
click at [285, 69] on img at bounding box center [296, 58] width 57 height 65
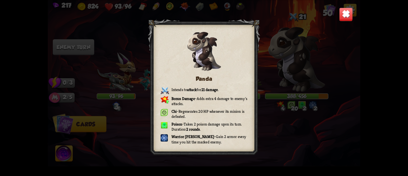
click at [345, 12] on img at bounding box center [346, 14] width 14 height 14
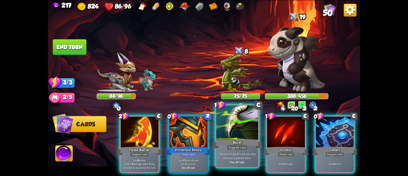
click at [230, 138] on div "Burst" at bounding box center [237, 143] width 50 height 11
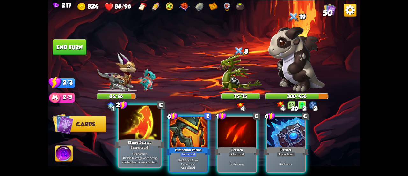
click at [143, 138] on div "Flame Barrier" at bounding box center [139, 143] width 50 height 11
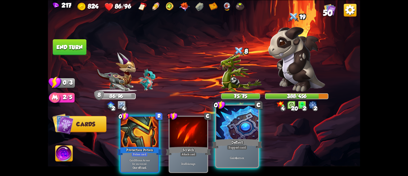
click at [238, 139] on div "Deflect" at bounding box center [237, 143] width 50 height 11
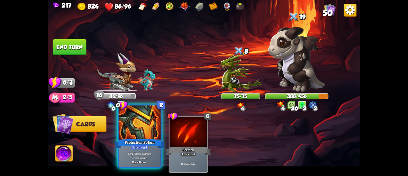
click at [145, 133] on div at bounding box center [140, 122] width 42 height 35
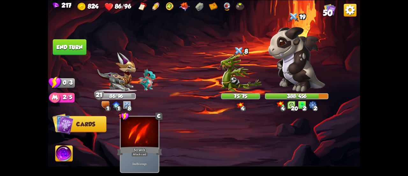
click at [69, 41] on button "End turn" at bounding box center [70, 47] width 34 height 16
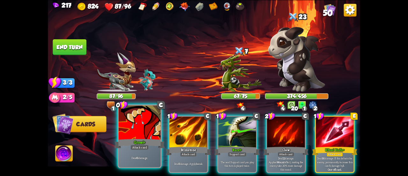
click at [138, 137] on div at bounding box center [140, 122] width 42 height 35
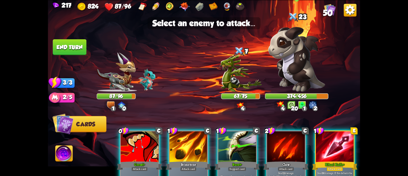
click at [287, 68] on img at bounding box center [296, 58] width 57 height 65
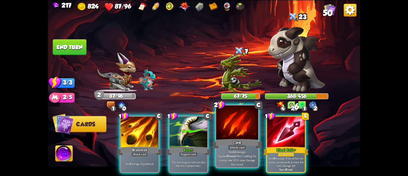
click at [239, 132] on div at bounding box center [237, 122] width 42 height 35
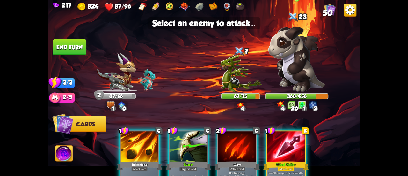
click at [300, 62] on img at bounding box center [296, 58] width 57 height 65
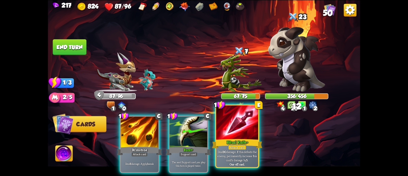
click at [240, 127] on div at bounding box center [237, 122] width 42 height 35
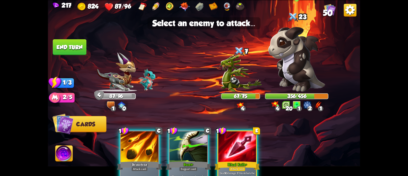
click at [301, 58] on img at bounding box center [296, 58] width 57 height 65
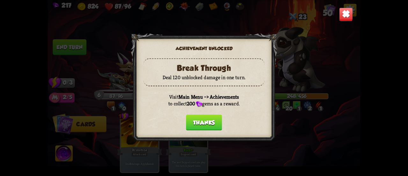
click at [212, 122] on button "Thanks" at bounding box center [204, 122] width 36 height 16
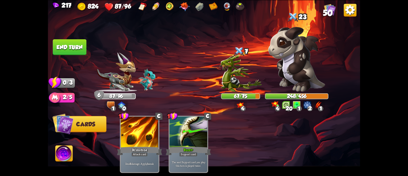
click at [70, 39] on button "End turn" at bounding box center [70, 47] width 34 height 16
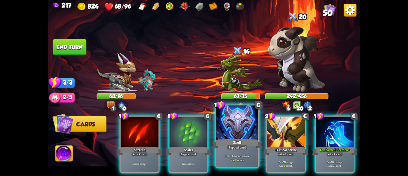
click at [228, 137] on div at bounding box center [237, 122] width 42 height 35
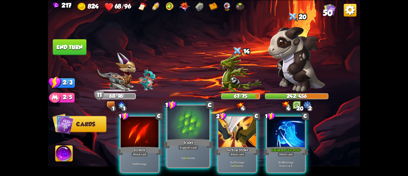
click at [198, 141] on div "Scales" at bounding box center [188, 143] width 50 height 11
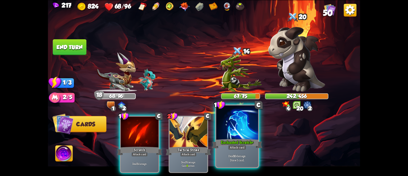
click at [245, 140] on div "Enchanted Scratch+" at bounding box center [237, 143] width 50 height 11
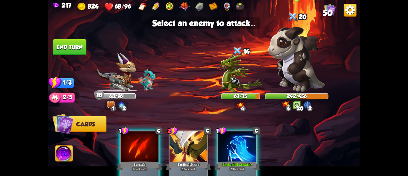
click at [294, 69] on img at bounding box center [296, 58] width 57 height 65
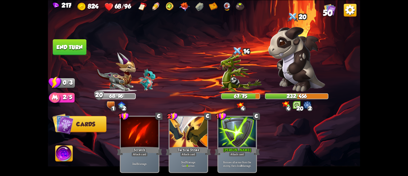
click at [77, 51] on button "End turn" at bounding box center [70, 47] width 34 height 16
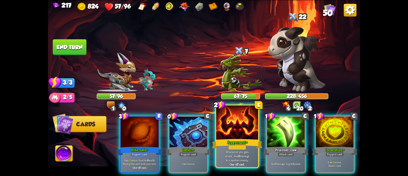
click at [224, 140] on div "Juggernaut+" at bounding box center [237, 143] width 50 height 11
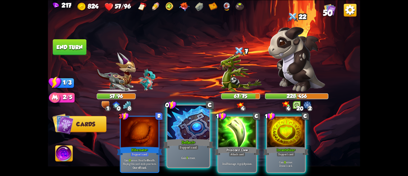
click at [189, 133] on div at bounding box center [188, 122] width 42 height 35
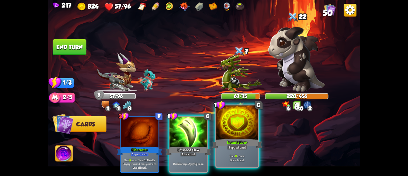
click at [233, 141] on div "Incantation+" at bounding box center [237, 143] width 50 height 11
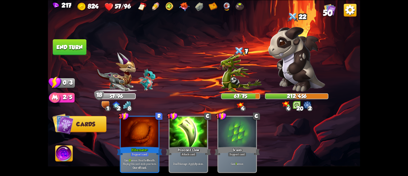
click at [84, 39] on button "End turn" at bounding box center [70, 47] width 34 height 16
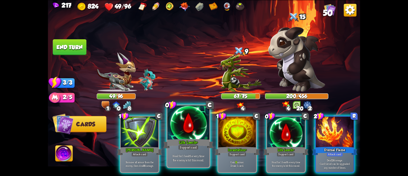
click at [194, 126] on div at bounding box center [188, 122] width 42 height 35
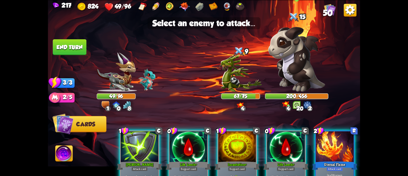
click at [308, 62] on img at bounding box center [296, 58] width 57 height 65
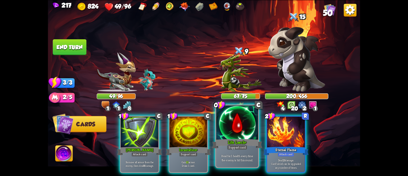
click at [247, 126] on div at bounding box center [237, 122] width 42 height 35
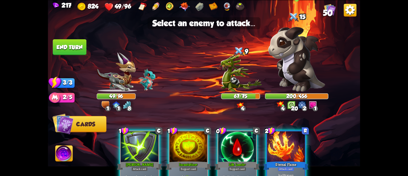
click at [297, 56] on img at bounding box center [296, 58] width 57 height 65
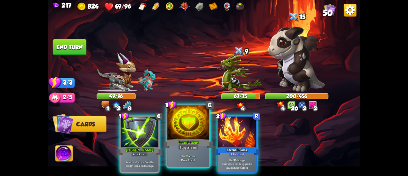
click at [188, 147] on div "Support card" at bounding box center [188, 146] width 20 height 5
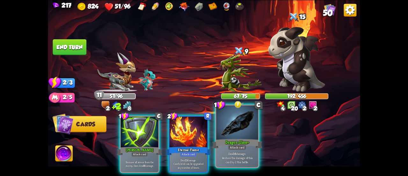
click at [226, 149] on div "Dragon Glass+" at bounding box center [237, 143] width 50 height 11
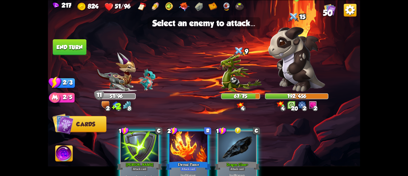
click at [304, 72] on img at bounding box center [296, 58] width 57 height 65
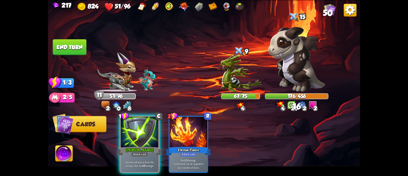
click at [77, 45] on button "End turn" at bounding box center [70, 47] width 34 height 16
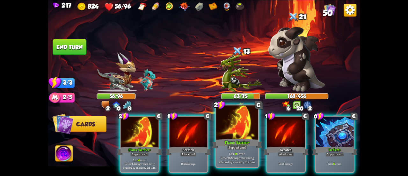
click at [222, 137] on div at bounding box center [237, 122] width 42 height 35
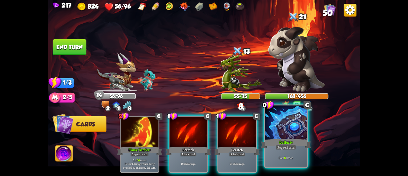
click at [279, 135] on div at bounding box center [286, 122] width 42 height 35
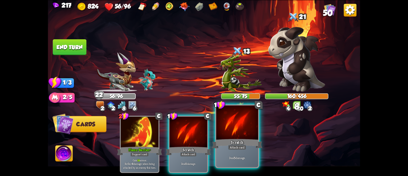
click at [255, 135] on div at bounding box center [237, 122] width 42 height 35
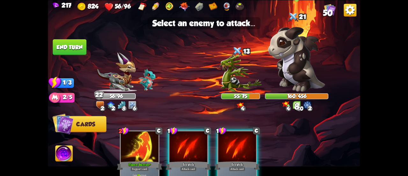
click at [292, 70] on img at bounding box center [296, 58] width 57 height 65
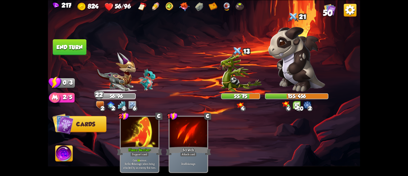
click at [58, 48] on button "End turn" at bounding box center [70, 47] width 34 height 16
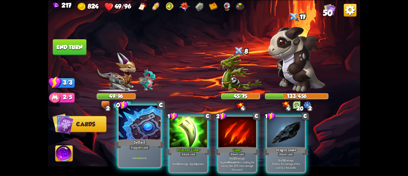
click at [143, 138] on div "Deflect" at bounding box center [139, 143] width 50 height 11
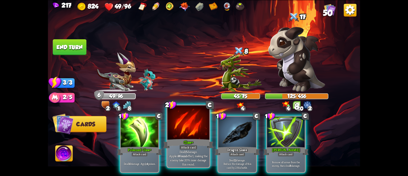
click at [199, 137] on div at bounding box center [188, 122] width 42 height 35
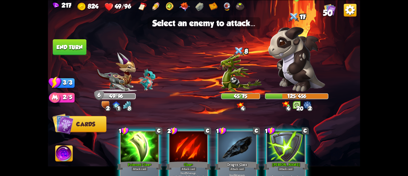
click at [296, 59] on img at bounding box center [296, 58] width 57 height 65
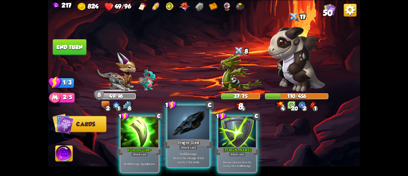
click at [179, 133] on div at bounding box center [188, 122] width 42 height 35
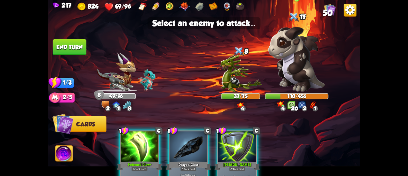
click at [290, 70] on img at bounding box center [296, 58] width 57 height 65
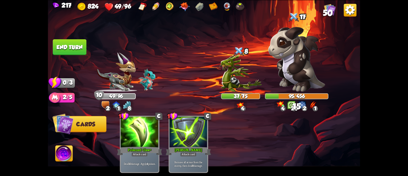
click at [90, 53] on img at bounding box center [204, 88] width 312 height 176
click at [79, 45] on button "End turn" at bounding box center [70, 47] width 34 height 16
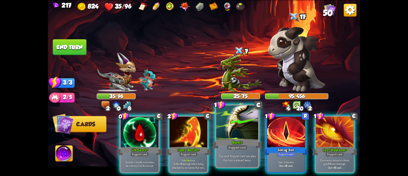
click at [222, 126] on div at bounding box center [237, 122] width 42 height 35
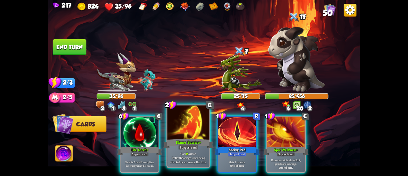
click at [187, 128] on div at bounding box center [188, 122] width 42 height 35
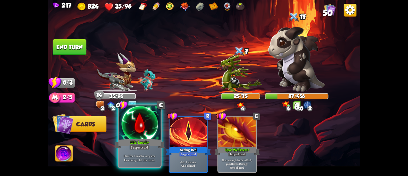
click at [145, 136] on div at bounding box center [140, 122] width 42 height 35
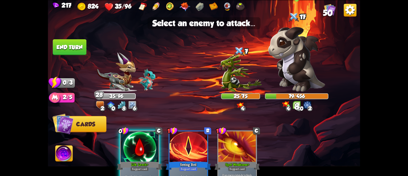
click at [304, 54] on img at bounding box center [296, 58] width 57 height 65
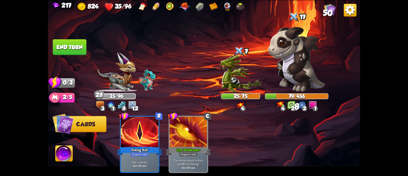
click at [74, 48] on button "End turn" at bounding box center [70, 47] width 34 height 16
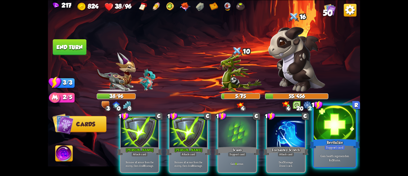
click at [337, 134] on div at bounding box center [335, 122] width 42 height 35
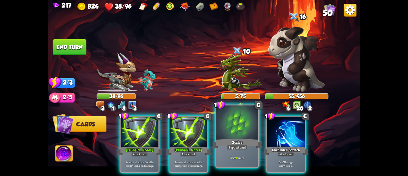
click at [244, 133] on div at bounding box center [237, 122] width 42 height 35
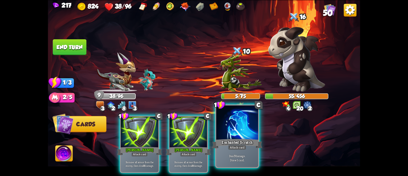
drag, startPoint x: 224, startPoint y: 138, endPoint x: 241, endPoint y: 125, distance: 21.4
click at [224, 138] on div "Enchanted Scratch" at bounding box center [237, 143] width 50 height 11
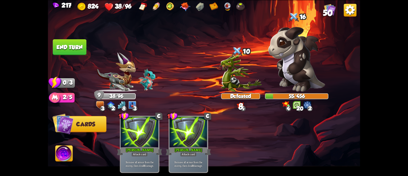
click at [299, 63] on img at bounding box center [296, 58] width 57 height 65
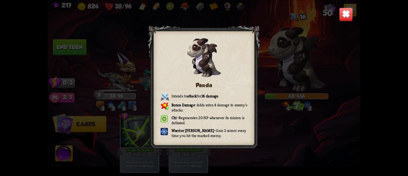
click at [348, 8] on img at bounding box center [346, 14] width 14 height 14
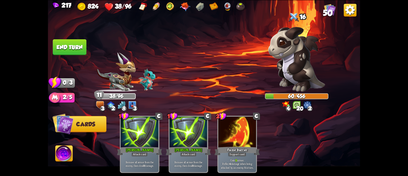
click at [77, 49] on button "End turn" at bounding box center [70, 47] width 34 height 16
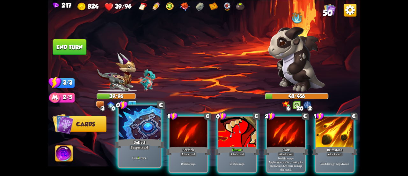
click at [143, 123] on div at bounding box center [140, 122] width 42 height 35
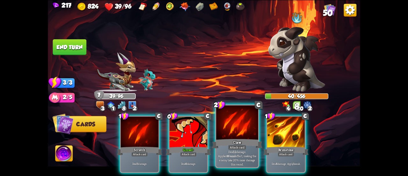
click at [226, 135] on div at bounding box center [237, 122] width 42 height 35
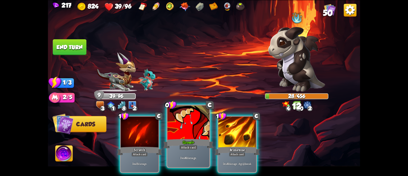
click at [187, 125] on div at bounding box center [188, 122] width 42 height 35
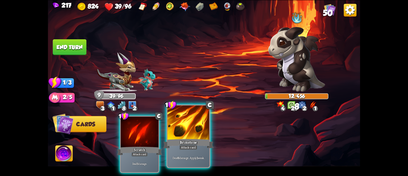
click at [189, 132] on div at bounding box center [188, 122] width 42 height 35
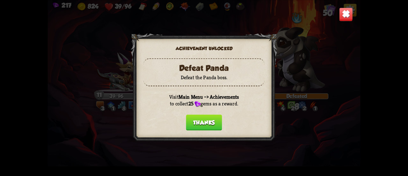
click at [209, 121] on button "Thanks" at bounding box center [204, 122] width 36 height 16
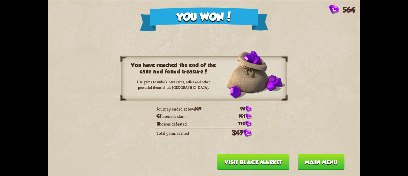
click at [243, 158] on button "Visit Black Market" at bounding box center [253, 162] width 72 height 16
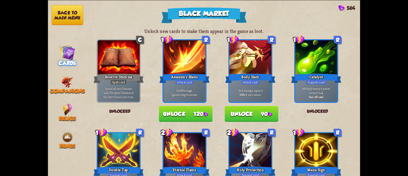
click at [71, 17] on button "Back to main menu" at bounding box center [68, 15] width 32 height 20
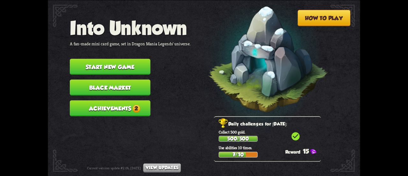
click at [97, 104] on button "Achievements 2" at bounding box center [110, 108] width 81 height 16
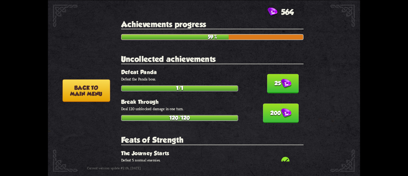
click at [258, 83] on div "25 Defeat Panda Defeat the Panda boss. 1/1" at bounding box center [212, 80] width 182 height 22
click at [269, 82] on button "25" at bounding box center [283, 83] width 32 height 19
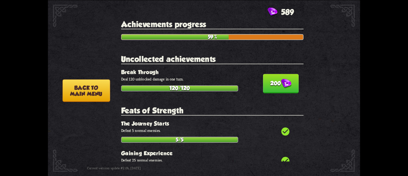
click at [269, 82] on button "200" at bounding box center [281, 83] width 36 height 19
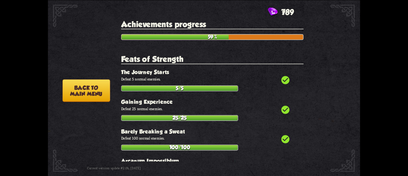
click at [98, 86] on button "Back to main menu" at bounding box center [86, 90] width 48 height 22
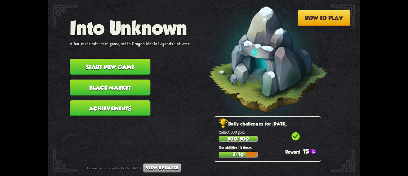
click at [86, 87] on button "Black Market" at bounding box center [110, 87] width 81 height 16
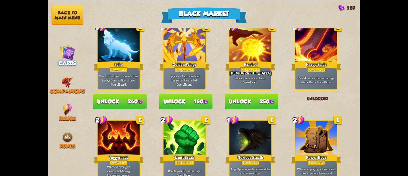
scroll to position [510, 0]
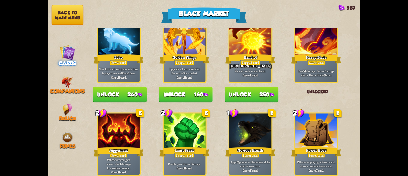
click at [198, 91] on button "Unlock 160" at bounding box center [186, 94] width 54 height 16
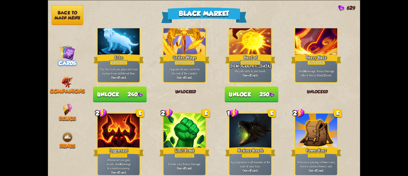
click at [131, 95] on button "Unlock 240" at bounding box center [120, 94] width 54 height 16
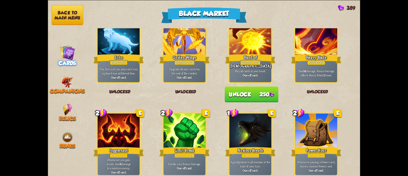
scroll to position [606, 0]
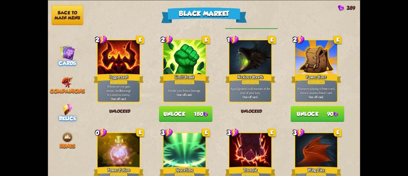
click at [65, 119] on span "Relics" at bounding box center [67, 118] width 17 height 6
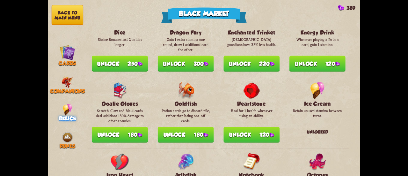
scroll to position [223, 0]
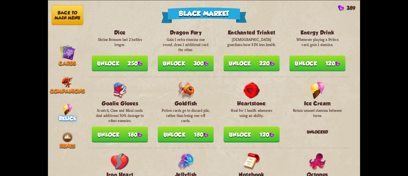
click at [120, 61] on button "Unlock 250" at bounding box center [120, 63] width 56 height 16
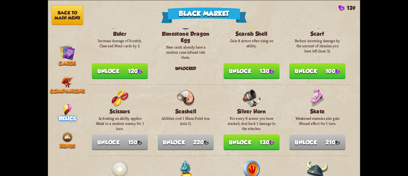
scroll to position [545, 0]
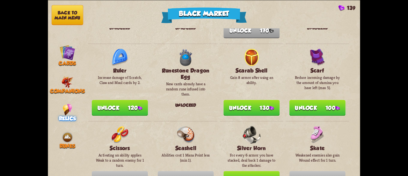
click at [132, 103] on button "Unlock 120" at bounding box center [120, 107] width 56 height 16
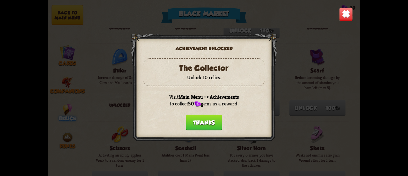
click at [214, 124] on button "Thanks" at bounding box center [204, 122] width 36 height 16
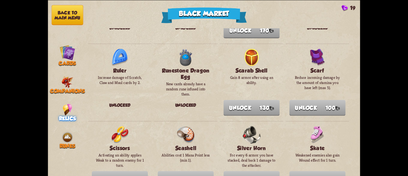
click at [73, 21] on button "Back to main menu" at bounding box center [68, 15] width 32 height 20
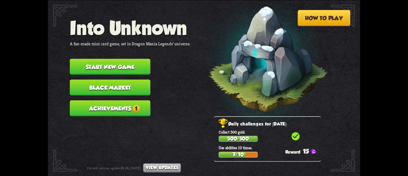
click at [97, 100] on button "Achievements 1" at bounding box center [110, 108] width 81 height 16
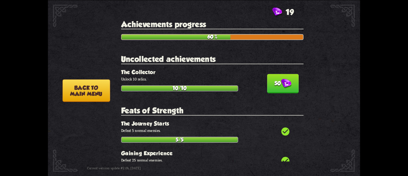
click at [271, 82] on button "50" at bounding box center [283, 83] width 32 height 19
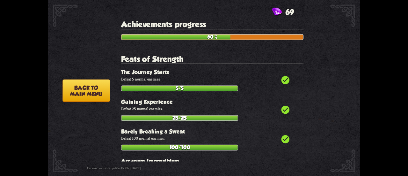
click at [96, 94] on button "Back to main menu" at bounding box center [86, 90] width 48 height 22
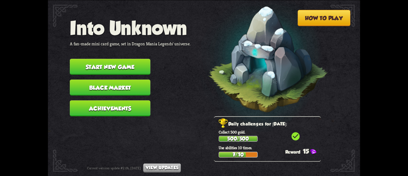
click at [104, 107] on button "Achievements" at bounding box center [110, 108] width 81 height 16
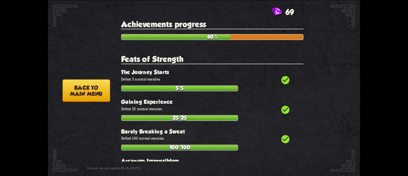
click at [78, 84] on button "Back to main menu" at bounding box center [86, 90] width 48 height 22
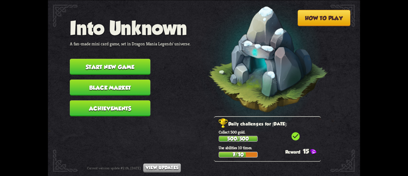
click at [120, 61] on button "Start new game" at bounding box center [110, 67] width 81 height 16
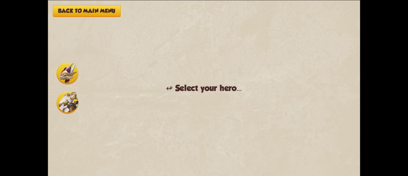
click at [67, 72] on img at bounding box center [67, 73] width 22 height 22
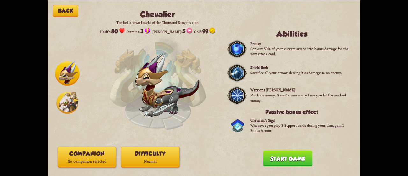
click at [99, 156] on button "Companion No companion selected" at bounding box center [87, 156] width 59 height 21
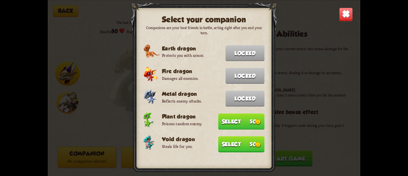
click at [218, 142] on button "Select 50" at bounding box center [241, 144] width 46 height 16
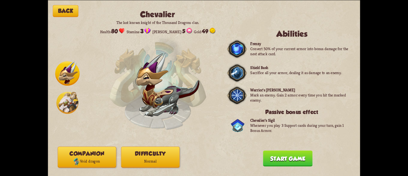
click at [157, 153] on button "Difficulty Normal" at bounding box center [150, 156] width 59 height 21
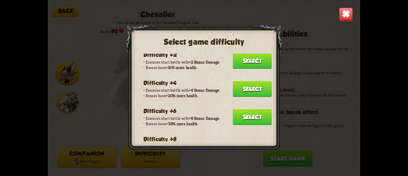
scroll to position [64, 0]
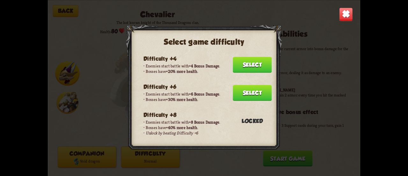
click at [249, 95] on button "Select" at bounding box center [252, 93] width 39 height 16
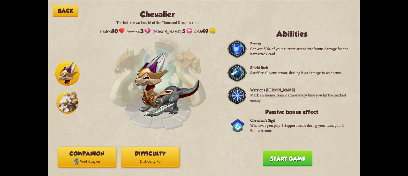
click at [288, 160] on button "Start game" at bounding box center [287, 158] width 49 height 16
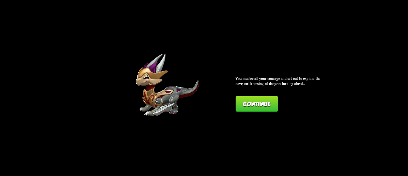
click at [250, 109] on button "Continue" at bounding box center [257, 104] width 42 height 16
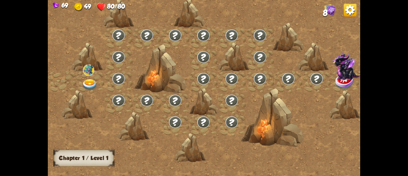
click at [88, 66] on img at bounding box center [88, 69] width 11 height 11
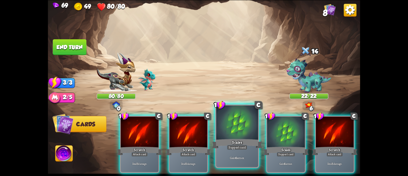
click at [242, 130] on div at bounding box center [237, 122] width 42 height 35
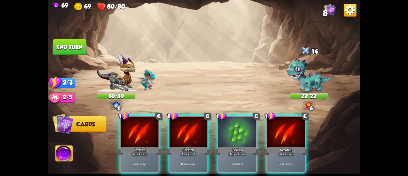
click at [242, 130] on div "1 C Scratch Attack card Deal 5 damage. 1 C Scratch Attack card Deal 5 damage. 1…" at bounding box center [235, 137] width 250 height 78
click at [242, 130] on div at bounding box center [237, 132] width 38 height 32
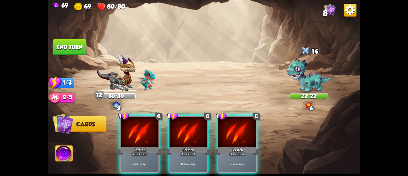
click at [57, 157] on img at bounding box center [63, 154] width 17 height 18
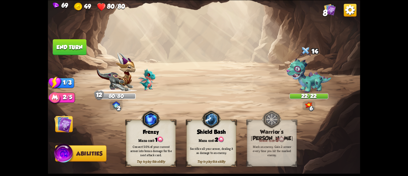
click at [216, 135] on div "Mana cost: 2" at bounding box center [211, 138] width 49 height 7
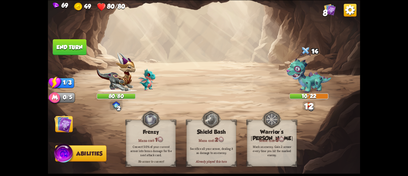
click at [68, 119] on img at bounding box center [63, 124] width 18 height 18
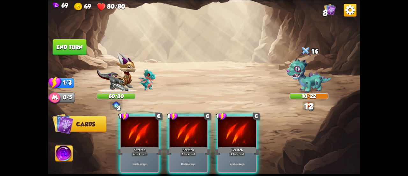
click at [217, 139] on div "1 C Scratch Attack card Deal 5 damage. 1 C Scratch Attack card Deal 5 damage. 1…" at bounding box center [235, 137] width 250 height 78
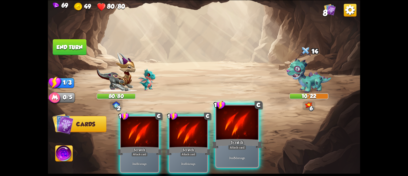
click at [230, 140] on div "Scratch" at bounding box center [237, 143] width 50 height 11
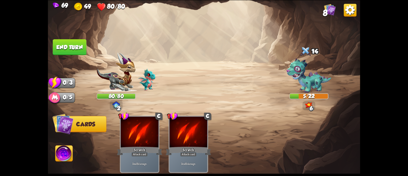
click at [349, 10] on img at bounding box center [350, 10] width 13 height 13
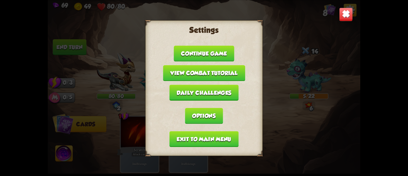
click at [227, 135] on button "Exit to main menu" at bounding box center [204, 139] width 69 height 16
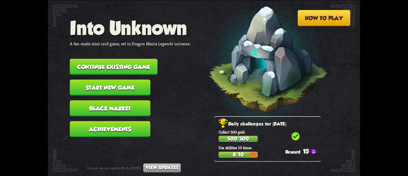
click at [105, 86] on button "Start new game" at bounding box center [110, 87] width 81 height 16
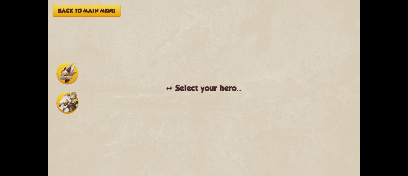
click at [64, 74] on img at bounding box center [67, 73] width 22 height 22
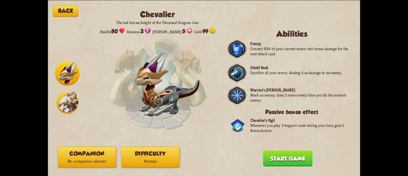
click at [155, 149] on button "Difficulty Normal" at bounding box center [150, 156] width 59 height 21
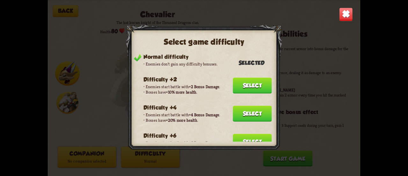
click at [247, 138] on button "Select" at bounding box center [252, 142] width 39 height 16
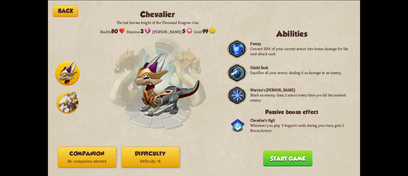
click at [77, 153] on button "Companion No companion selected" at bounding box center [87, 156] width 59 height 21
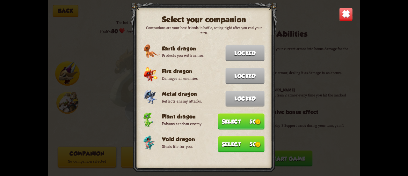
click at [227, 139] on button "Select 50" at bounding box center [241, 144] width 46 height 16
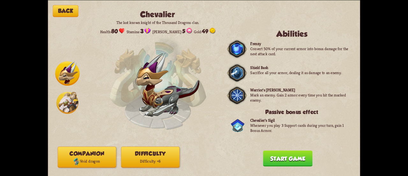
click at [287, 153] on button "Start game" at bounding box center [287, 158] width 49 height 16
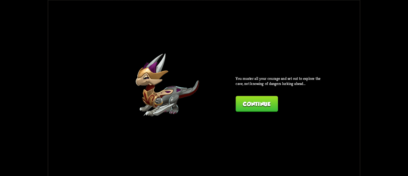
click at [270, 96] on button "Continue" at bounding box center [257, 104] width 42 height 16
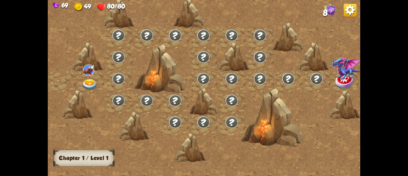
click at [270, 97] on div at bounding box center [241, 91] width 386 height 182
click at [91, 66] on img at bounding box center [88, 69] width 11 height 11
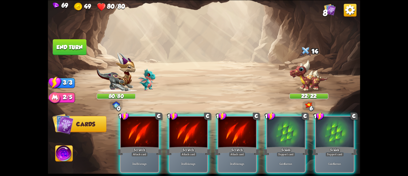
click at [347, 11] on img at bounding box center [350, 10] width 13 height 13
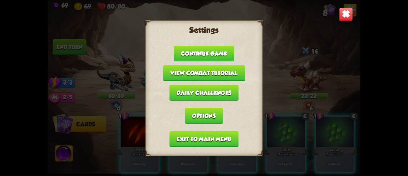
click at [208, 140] on button "Exit to main menu" at bounding box center [204, 139] width 69 height 16
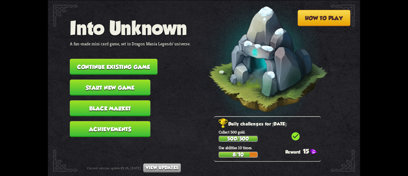
click at [104, 81] on button "Start new game" at bounding box center [110, 87] width 81 height 16
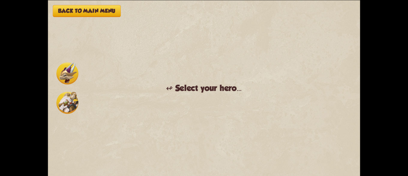
click at [70, 72] on img at bounding box center [67, 73] width 22 height 22
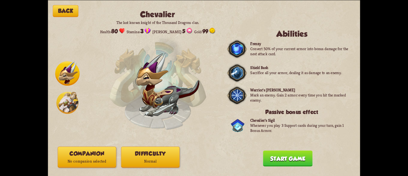
click at [159, 149] on button "Difficulty Normal" at bounding box center [150, 156] width 59 height 21
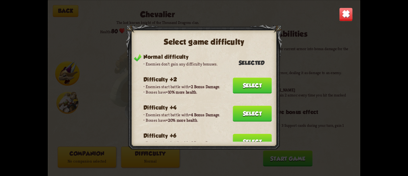
click at [246, 136] on button "Select" at bounding box center [252, 142] width 39 height 16
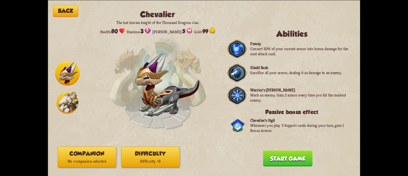
click at [91, 157] on p "No companion selected" at bounding box center [87, 161] width 58 height 8
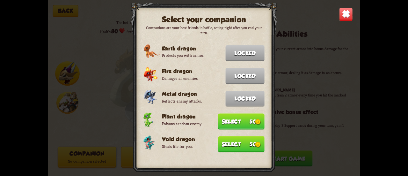
click at [253, 136] on button "Select 50" at bounding box center [241, 144] width 46 height 16
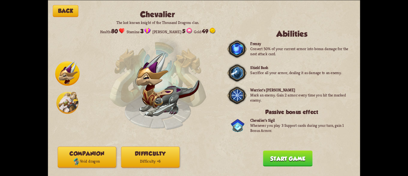
click at [268, 152] on button "Start game" at bounding box center [287, 158] width 49 height 16
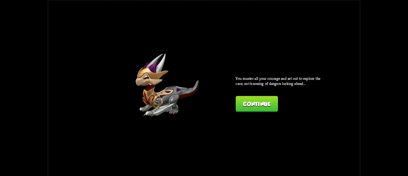
click at [245, 107] on button "Continue" at bounding box center [257, 104] width 42 height 16
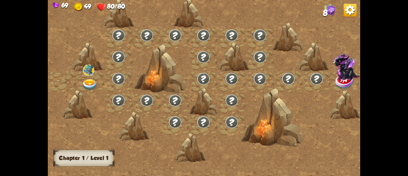
click at [85, 83] on img at bounding box center [90, 84] width 16 height 11
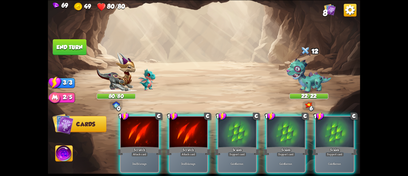
click at [252, 130] on div at bounding box center [237, 132] width 38 height 32
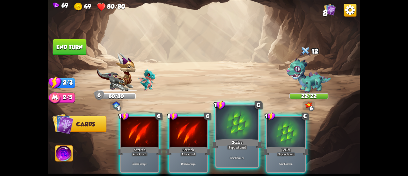
click at [248, 130] on div at bounding box center [237, 122] width 42 height 35
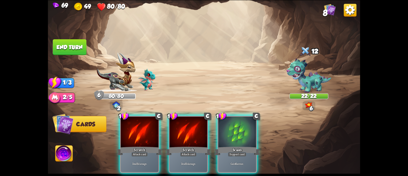
click at [248, 130] on div at bounding box center [237, 132] width 38 height 32
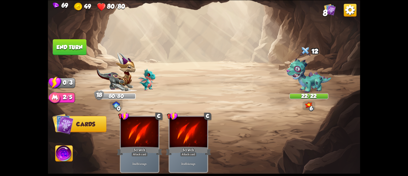
click at [73, 46] on button "End turn" at bounding box center [70, 47] width 34 height 16
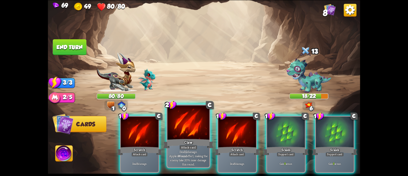
click at [177, 131] on div at bounding box center [188, 122] width 42 height 35
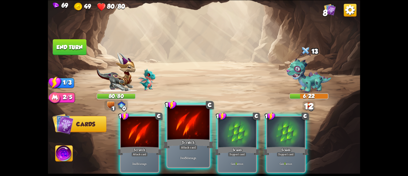
click at [177, 129] on div at bounding box center [188, 122] width 42 height 35
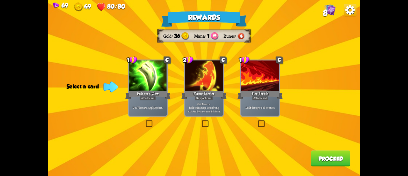
click at [151, 96] on div "Attack card" at bounding box center [148, 98] width 17 height 4
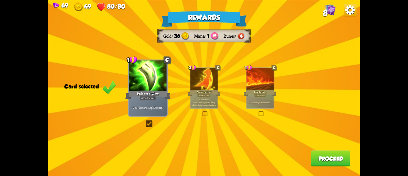
click at [199, 88] on div at bounding box center [203, 79] width 27 height 23
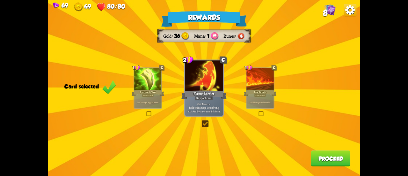
click at [316, 158] on button "Proceed" at bounding box center [331, 158] width 40 height 16
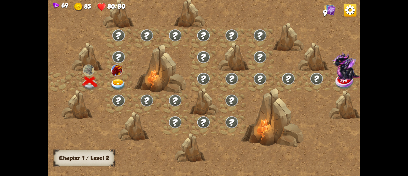
click at [118, 84] on img at bounding box center [118, 84] width 16 height 11
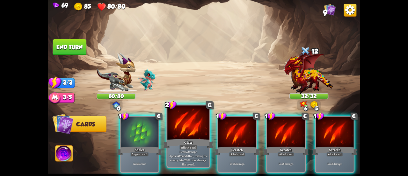
click at [186, 140] on div "Claw" at bounding box center [188, 143] width 50 height 11
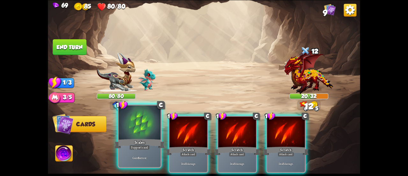
click at [145, 129] on div at bounding box center [140, 122] width 42 height 35
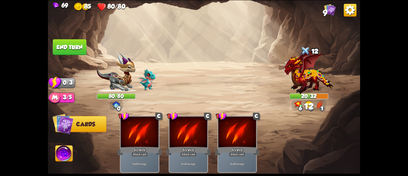
click at [63, 43] on button "End turn" at bounding box center [70, 47] width 34 height 16
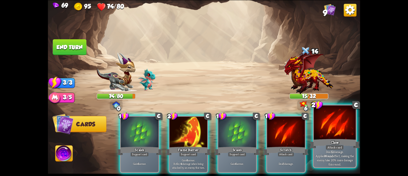
click at [330, 138] on div "Claw" at bounding box center [335, 143] width 50 height 11
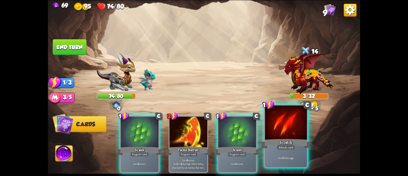
click at [291, 128] on div at bounding box center [286, 122] width 42 height 35
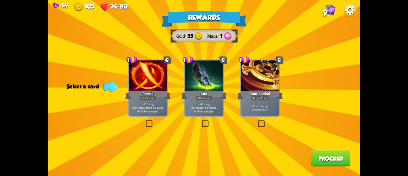
click at [275, 106] on p "Infused runes get triggered twice." at bounding box center [260, 107] width 36 height 7
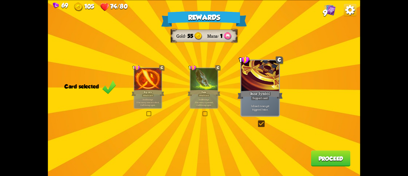
click at [138, 96] on div "Riposte" at bounding box center [148, 92] width 33 height 7
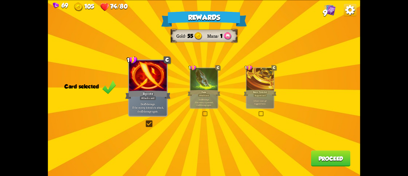
click at [324, 157] on button "Proceed" at bounding box center [331, 158] width 40 height 16
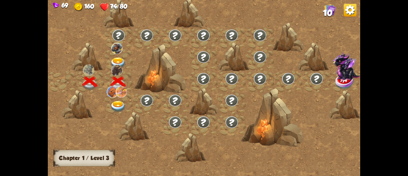
click at [114, 109] on img at bounding box center [118, 106] width 16 height 11
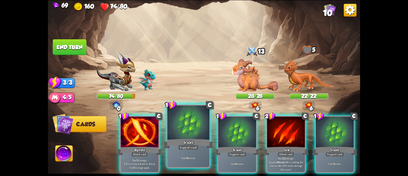
click at [182, 131] on div at bounding box center [188, 122] width 42 height 35
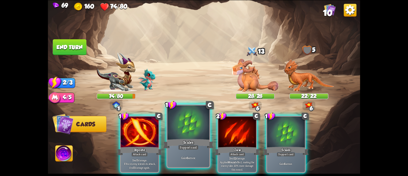
click at [194, 133] on div at bounding box center [188, 122] width 42 height 35
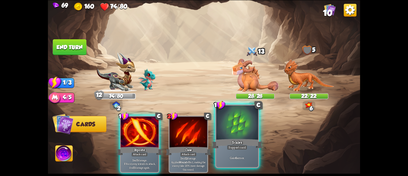
click at [242, 141] on div "Scales" at bounding box center [237, 143] width 50 height 11
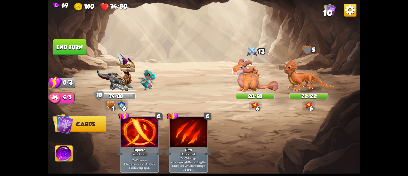
click at [66, 53] on button "End turn" at bounding box center [70, 47] width 34 height 16
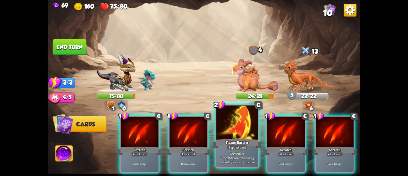
click at [224, 136] on div at bounding box center [237, 122] width 42 height 35
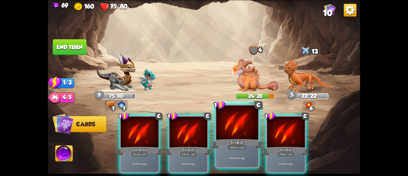
click at [227, 135] on div at bounding box center [237, 122] width 42 height 35
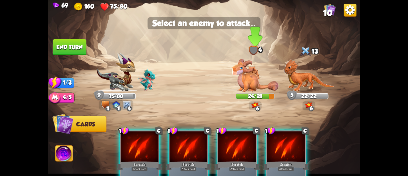
click at [248, 78] on img at bounding box center [255, 75] width 47 height 33
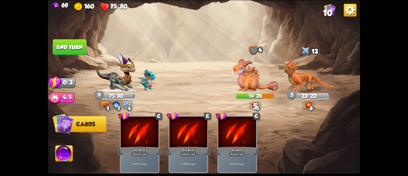
click at [78, 51] on button "End turn" at bounding box center [70, 47] width 34 height 16
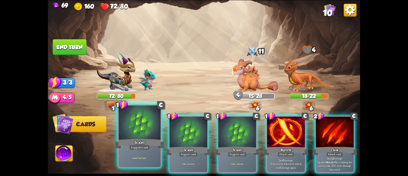
click at [135, 126] on div at bounding box center [140, 122] width 42 height 35
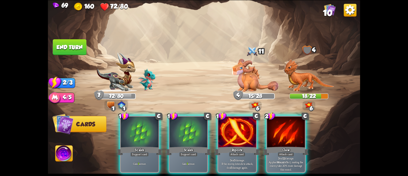
click at [135, 126] on div at bounding box center [140, 132] width 38 height 32
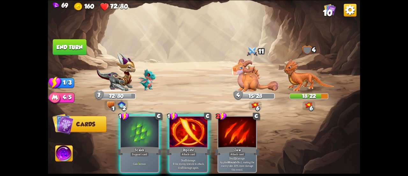
click at [135, 126] on div at bounding box center [140, 132] width 38 height 32
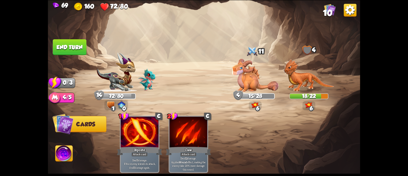
click at [67, 41] on button "End turn" at bounding box center [70, 47] width 34 height 16
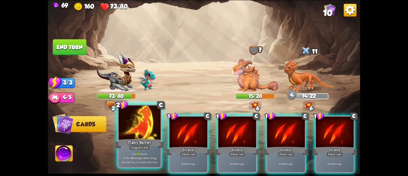
click at [145, 120] on div at bounding box center [140, 122] width 42 height 35
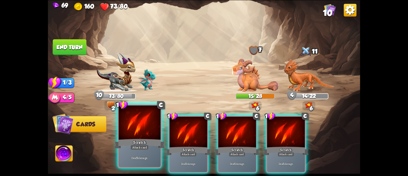
click at [146, 121] on div at bounding box center [140, 122] width 42 height 35
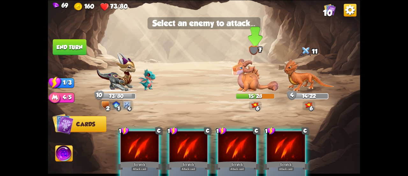
click at [252, 79] on img at bounding box center [255, 75] width 47 height 33
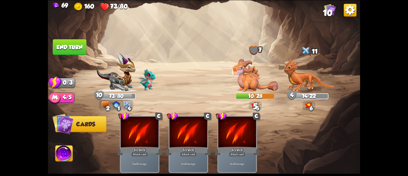
click at [66, 47] on button "End turn" at bounding box center [70, 47] width 34 height 16
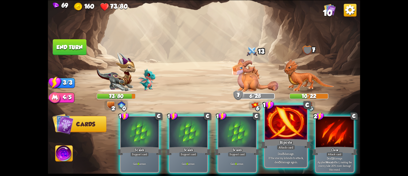
click at [267, 130] on div at bounding box center [286, 122] width 42 height 35
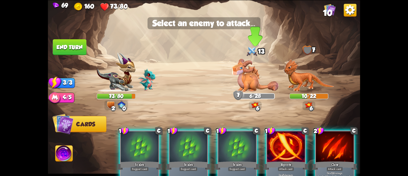
click at [245, 73] on img at bounding box center [255, 75] width 47 height 33
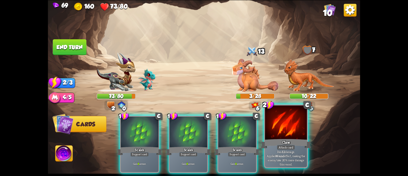
click at [273, 131] on div at bounding box center [286, 122] width 42 height 35
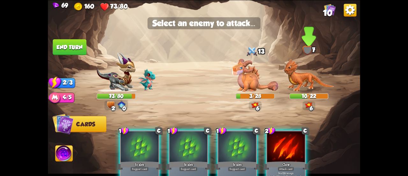
click at [295, 79] on img at bounding box center [308, 75] width 51 height 33
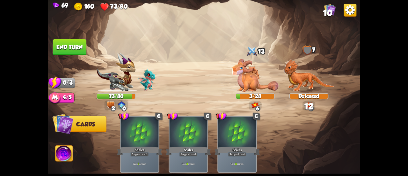
click at [64, 44] on button "End turn" at bounding box center [70, 47] width 34 height 16
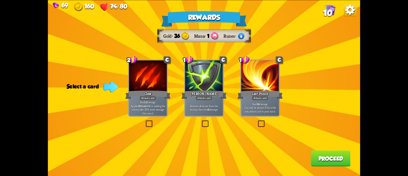
click at [150, 104] on p "Deal 12 damage. Applies Wound effect, making the enemy take 20% more damage thi…" at bounding box center [148, 107] width 36 height 15
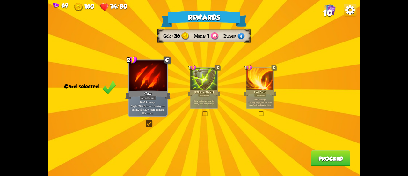
click at [312, 152] on div "Rewards Gold 36 Mana 1 Runes Card selected 2 C Claw Attack card Deal 12 damage.…" at bounding box center [204, 88] width 312 height 176
click at [313, 153] on button "Proceed" at bounding box center [331, 158] width 40 height 16
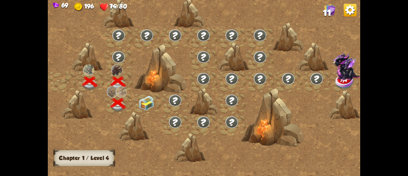
click at [144, 105] on img at bounding box center [147, 103] width 16 height 15
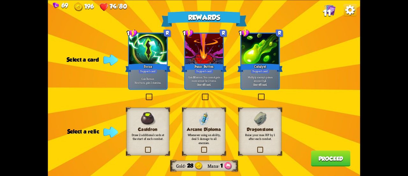
click at [154, 81] on p "Gain 7 armor. Next turn, gain 1 stamina." at bounding box center [148, 80] width 36 height 7
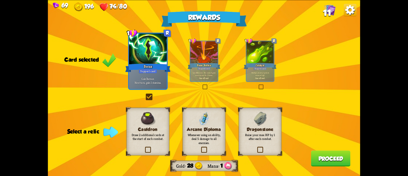
click at [274, 142] on div "Dragonstone Raise your max HP by 1 after each combat." at bounding box center [260, 131] width 43 height 48
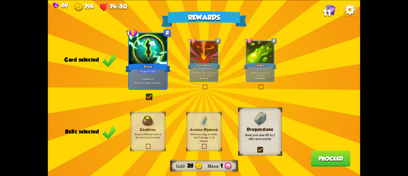
click at [325, 159] on button "Proceed" at bounding box center [331, 158] width 40 height 16
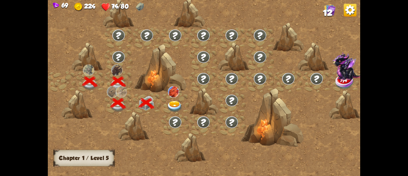
click at [178, 105] on img at bounding box center [175, 106] width 16 height 11
